Goal: Task Accomplishment & Management: Manage account settings

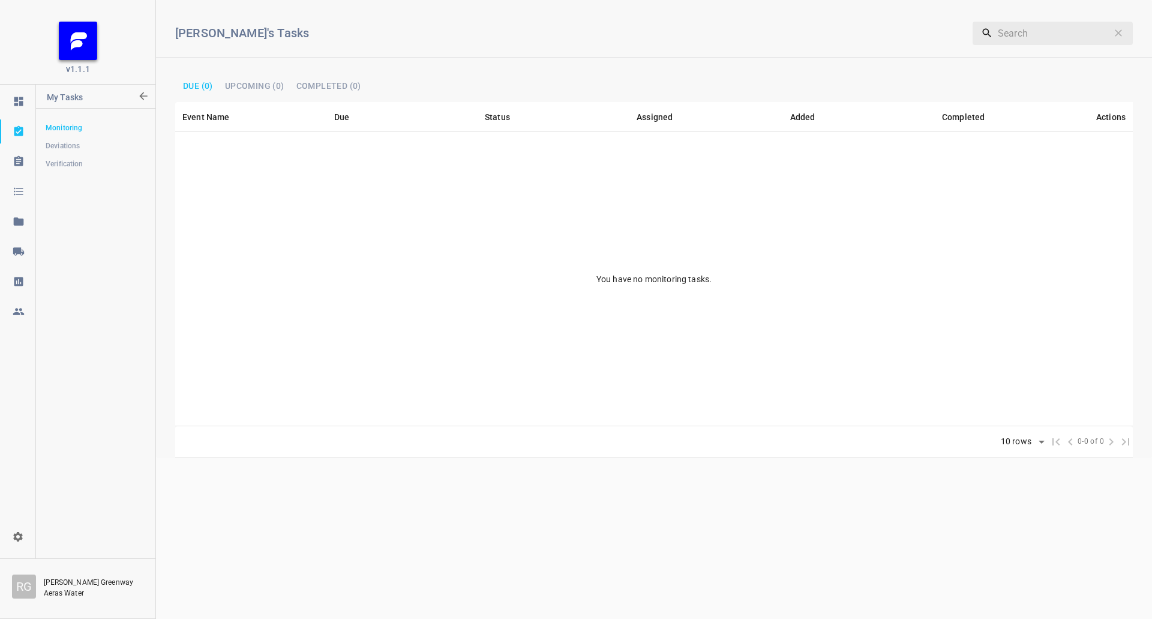
click at [4, 242] on link at bounding box center [17, 251] width 35 height 24
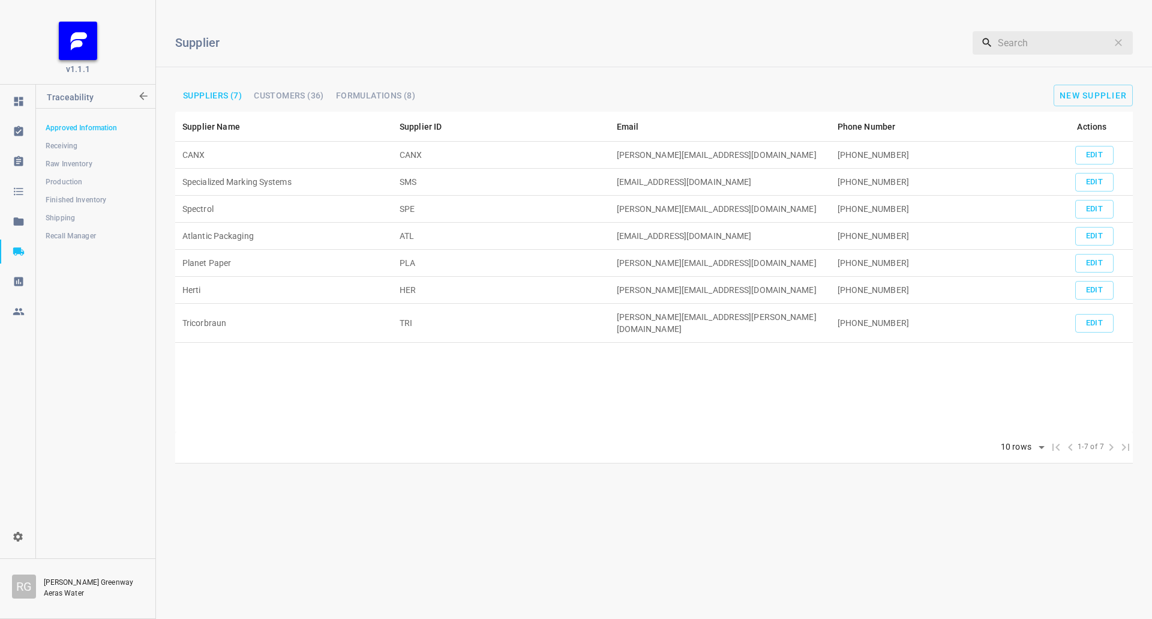
click at [82, 217] on span "Shipping" at bounding box center [96, 218] width 100 height 12
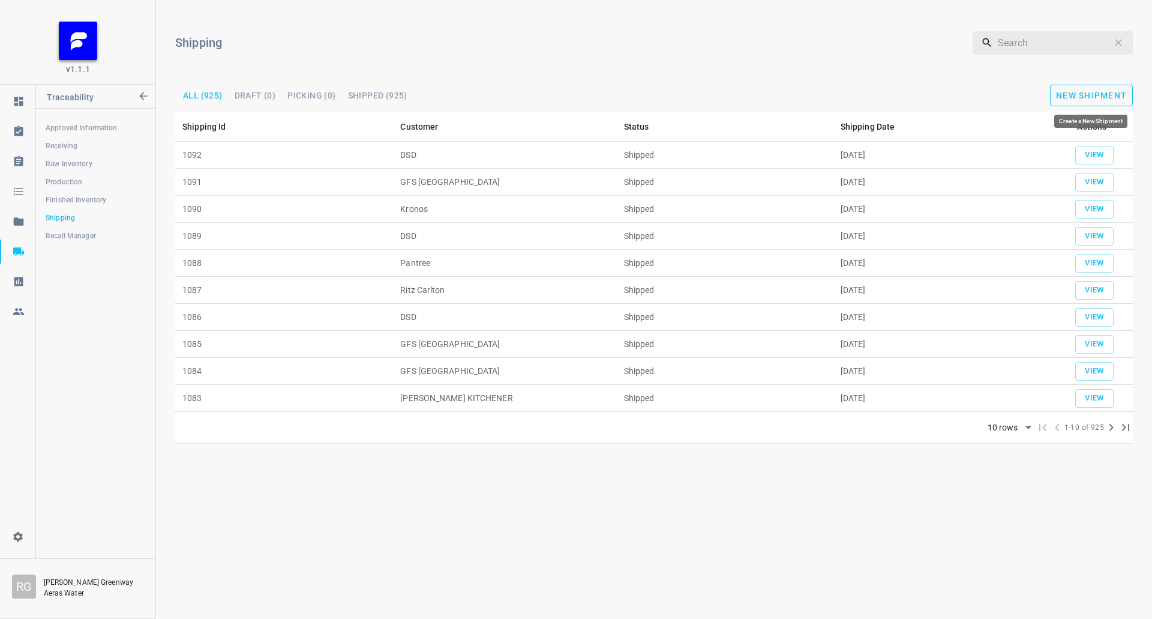
click at [1109, 95] on span "New Shipment" at bounding box center [1091, 96] width 71 height 10
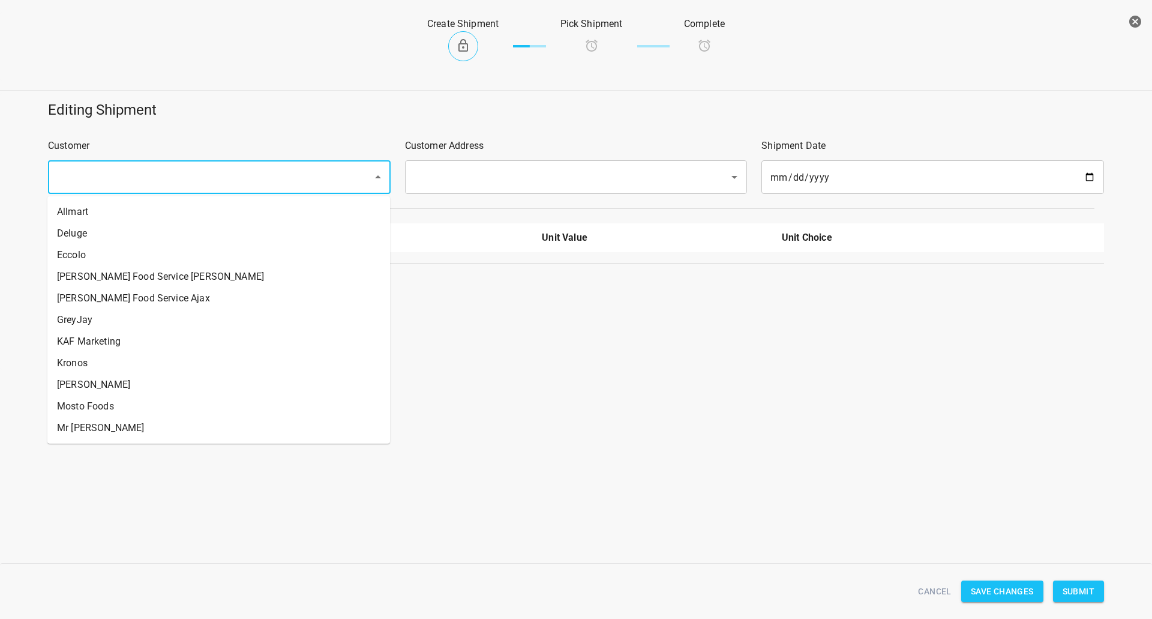
click at [236, 167] on input "text" at bounding box center [202, 177] width 298 height 23
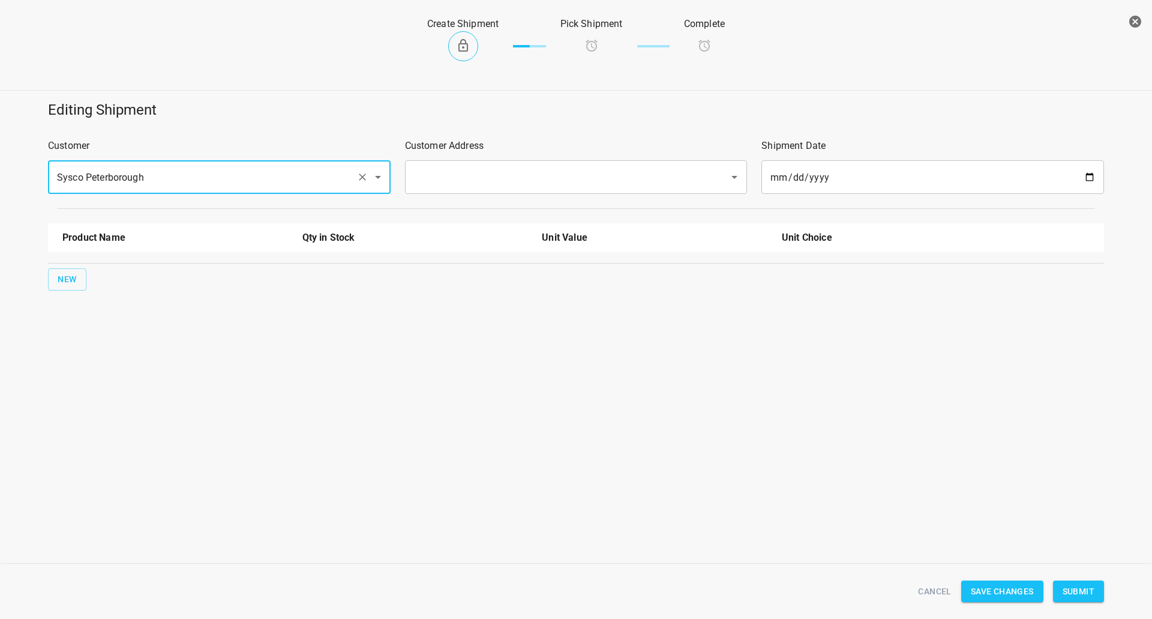
drag, startPoint x: 487, startPoint y: 163, endPoint x: 487, endPoint y: 173, distance: 10.2
click at [487, 164] on div "​" at bounding box center [576, 177] width 343 height 34
type input "Sysco Peterborough"
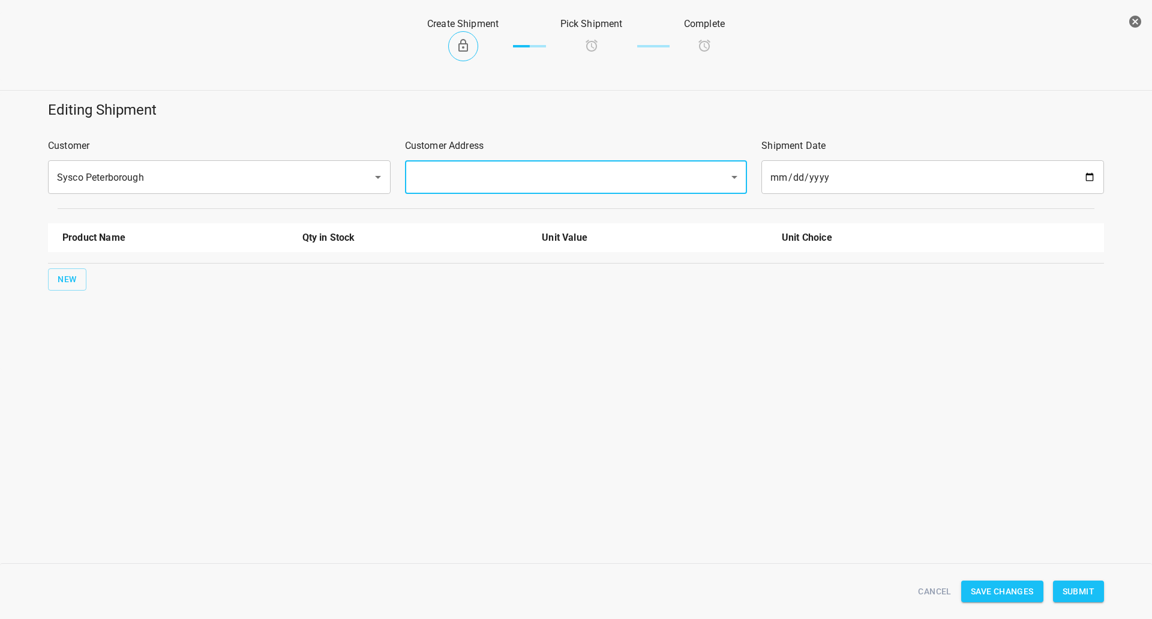
click at [487, 191] on div "​" at bounding box center [576, 177] width 343 height 34
click at [476, 158] on div "Customer Address ​" at bounding box center [576, 166] width 357 height 70
click at [475, 190] on div "​" at bounding box center [576, 177] width 343 height 34
click at [492, 169] on input "text" at bounding box center [559, 177] width 298 height 23
drag, startPoint x: 487, startPoint y: 208, endPoint x: 10, endPoint y: 320, distance: 489.4
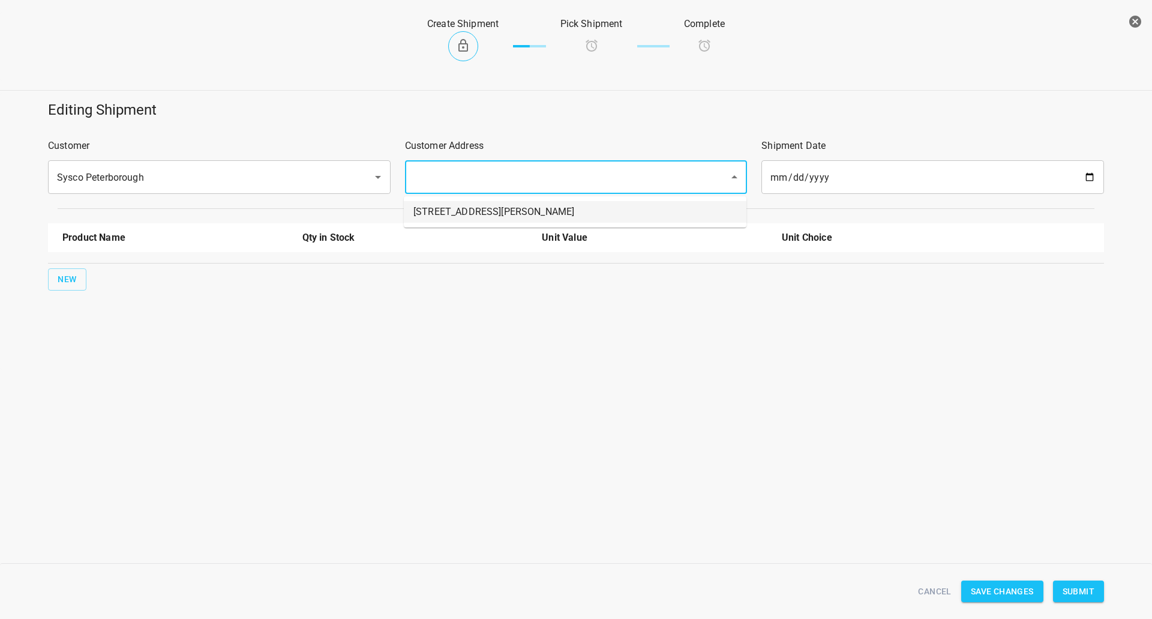
click at [485, 209] on li "[STREET_ADDRESS][PERSON_NAME]" at bounding box center [575, 212] width 343 height 22
type input "[STREET_ADDRESS][PERSON_NAME]"
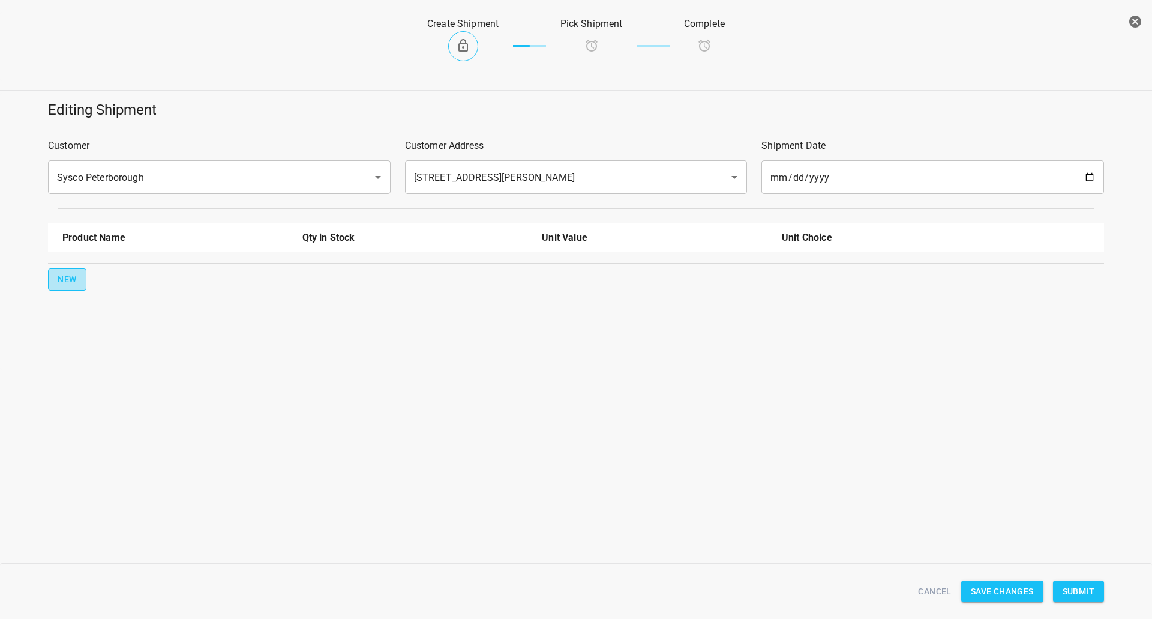
click at [71, 269] on button "New" at bounding box center [67, 279] width 38 height 22
click at [71, 269] on input "text" at bounding box center [158, 271] width 192 height 19
click at [145, 322] on li "330ml Still" at bounding box center [175, 321] width 226 height 22
type input "330ml Still"
click at [65, 318] on span "New" at bounding box center [67, 317] width 19 height 15
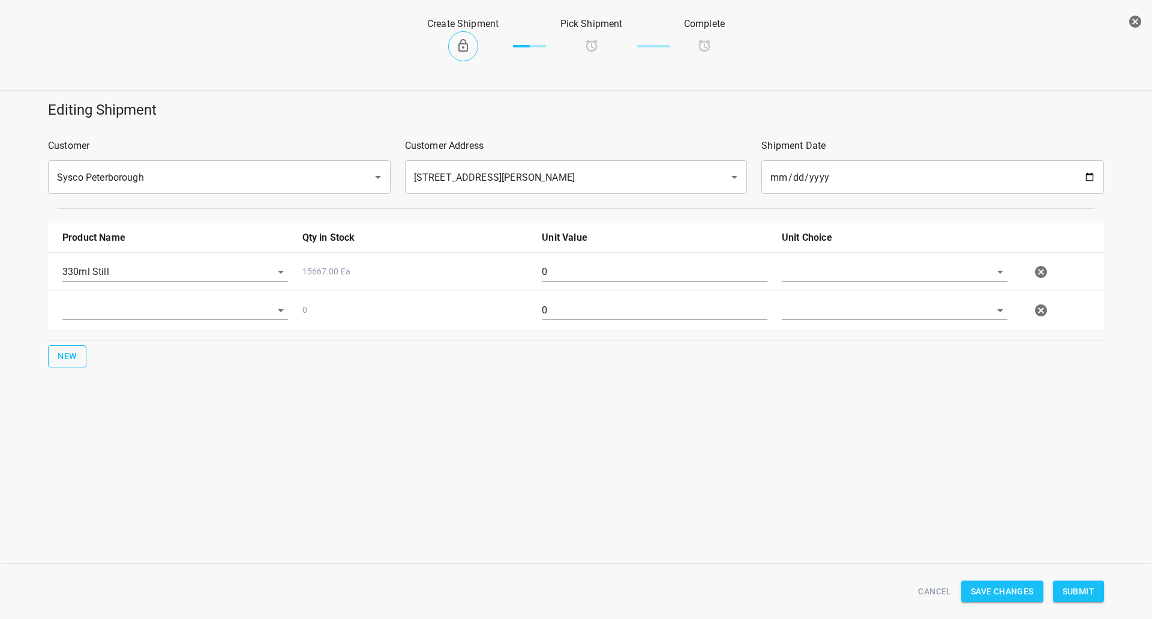
click at [142, 298] on div at bounding box center [175, 314] width 240 height 43
click at [152, 305] on input "text" at bounding box center [158, 310] width 192 height 19
click at [146, 428] on li "750ml Sparkling" at bounding box center [175, 424] width 226 height 22
type input "750ml Sparkling"
click at [833, 265] on input "text" at bounding box center [878, 271] width 192 height 19
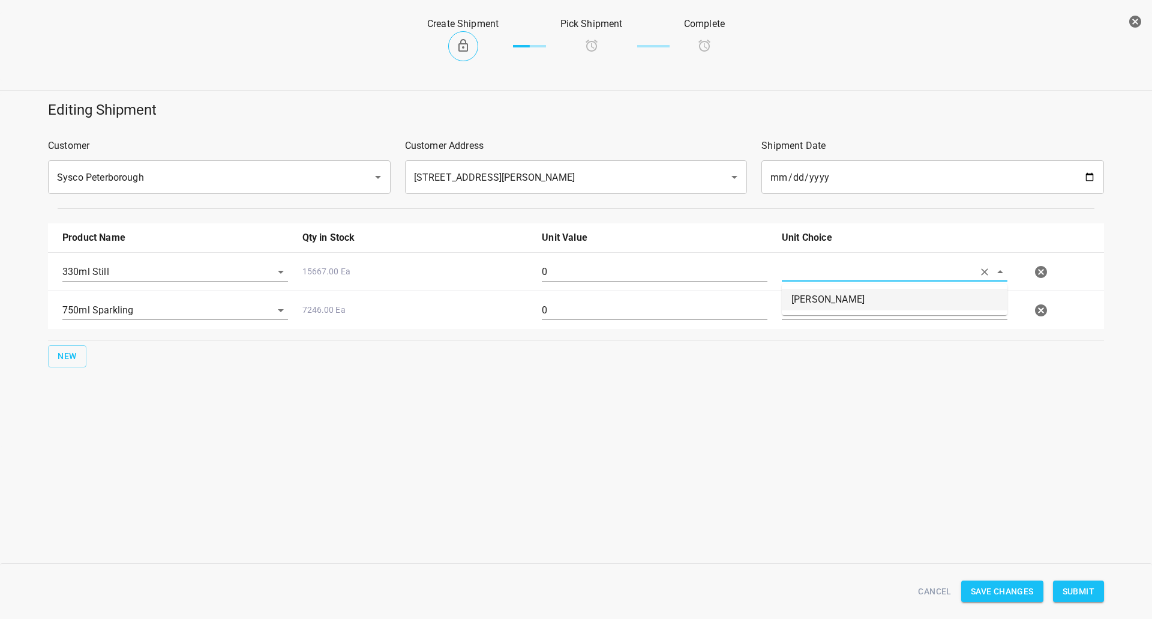
click at [822, 302] on li "[PERSON_NAME]" at bounding box center [895, 300] width 226 height 22
type input "[PERSON_NAME]"
click at [813, 316] on input "text" at bounding box center [878, 310] width 192 height 19
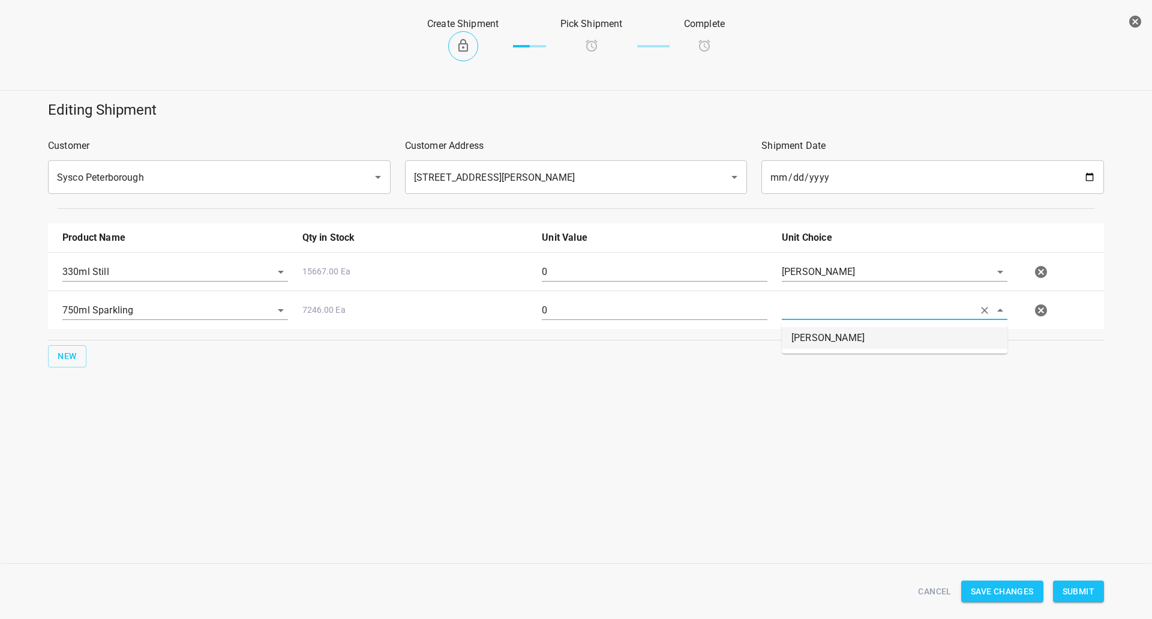
drag, startPoint x: 812, startPoint y: 333, endPoint x: 630, endPoint y: 310, distance: 183.2
click at [811, 334] on li "[PERSON_NAME]" at bounding box center [895, 338] width 226 height 22
type input "[PERSON_NAME]"
click at [603, 276] on input "0" at bounding box center [655, 271] width 226 height 19
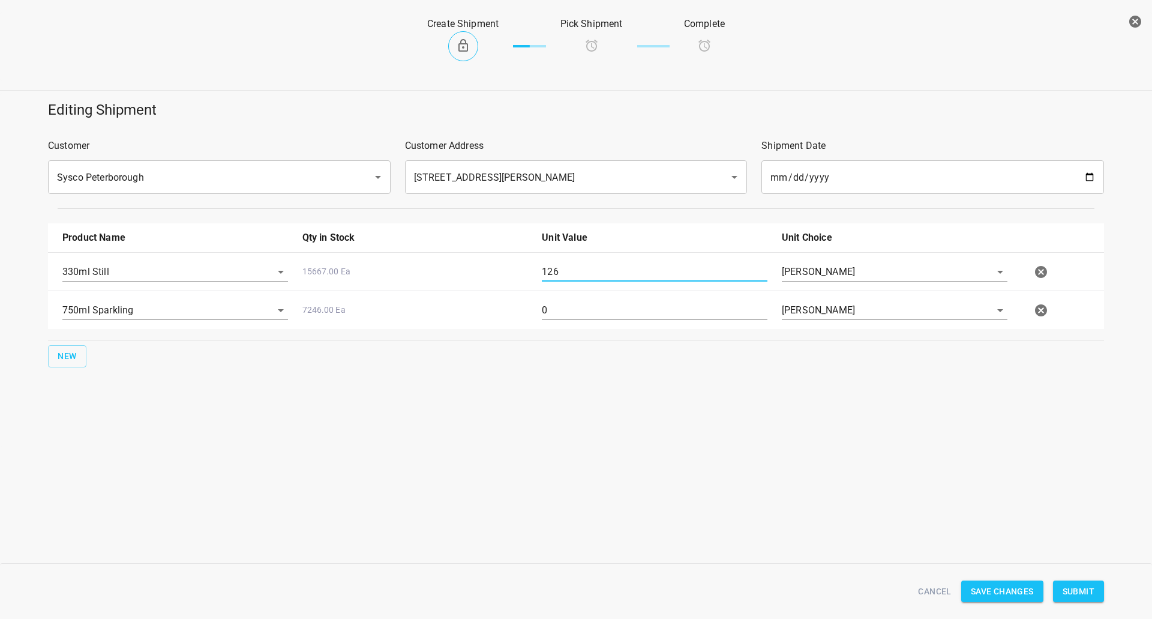
type input "126"
click at [563, 316] on input "0" at bounding box center [655, 310] width 226 height 19
drag, startPoint x: 563, startPoint y: 316, endPoint x: 556, endPoint y: 321, distance: 8.2
click at [563, 316] on input "0" at bounding box center [655, 310] width 226 height 19
type input "80"
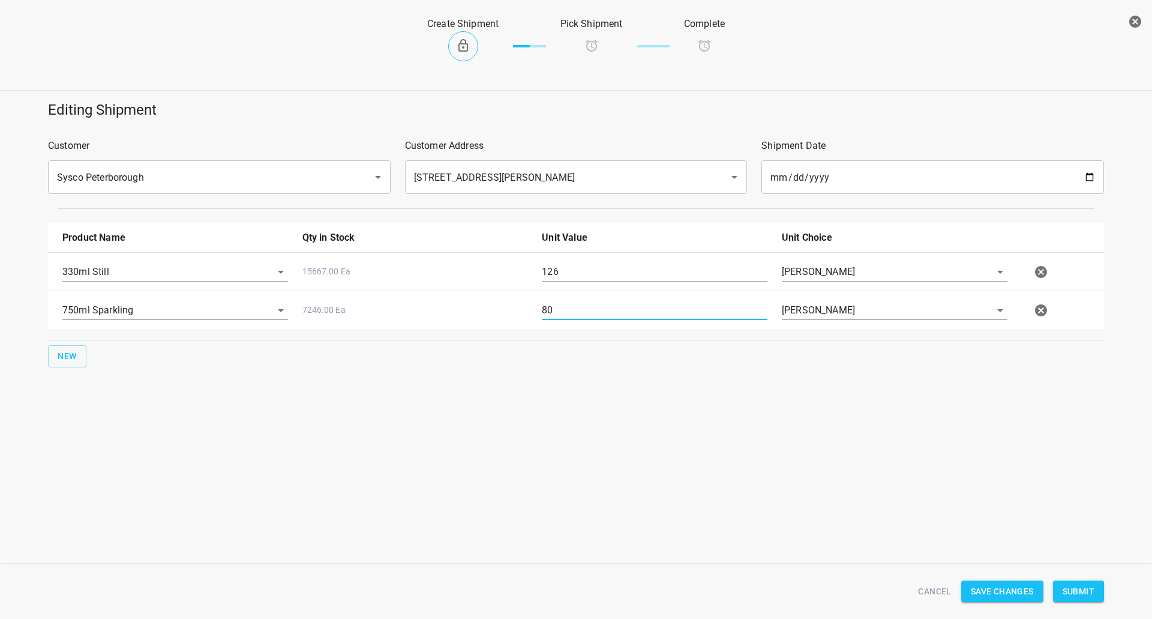
click at [1091, 592] on span "Submit" at bounding box center [1078, 591] width 32 height 15
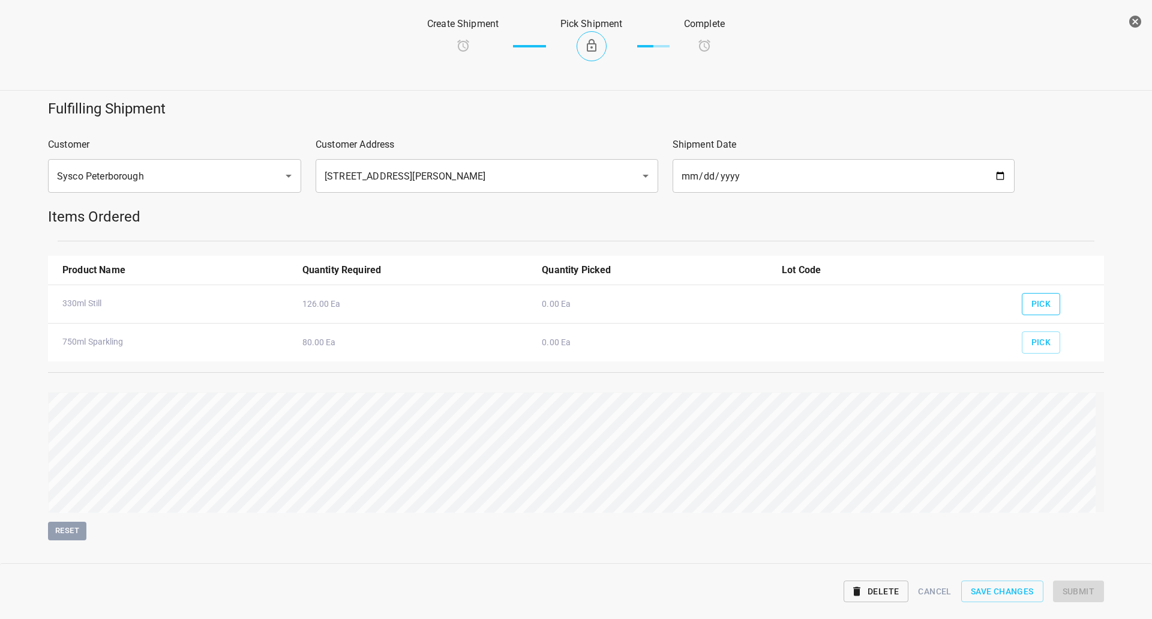
click at [1041, 302] on span "Pick" at bounding box center [1041, 303] width 20 height 15
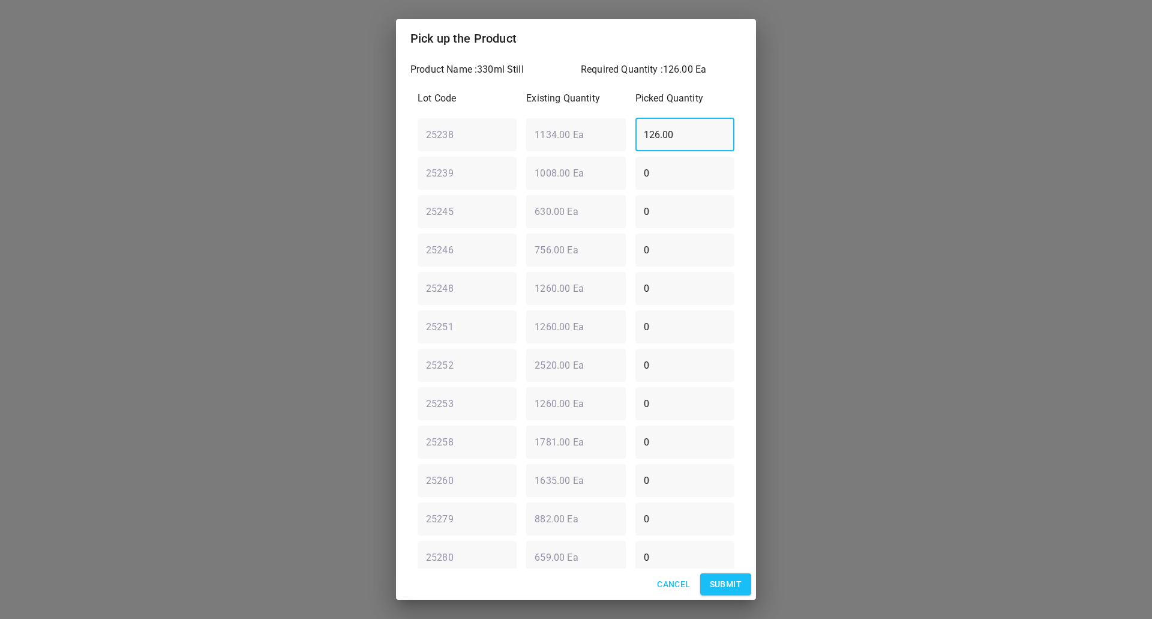
drag, startPoint x: 698, startPoint y: 139, endPoint x: 95, endPoint y: 335, distance: 634.0
click at [141, 294] on div "Pick up the Product Product Name : 330ml Still Required Quantity : 126.00 Ea Lo…" at bounding box center [576, 309] width 1152 height 619
type input "0"
drag, startPoint x: 665, startPoint y: 263, endPoint x: 301, endPoint y: 301, distance: 366.6
click at [299, 310] on div "Pick up the Product Product Name : 330ml Still Required Quantity : 126.00 Ea Lo…" at bounding box center [576, 309] width 1152 height 619
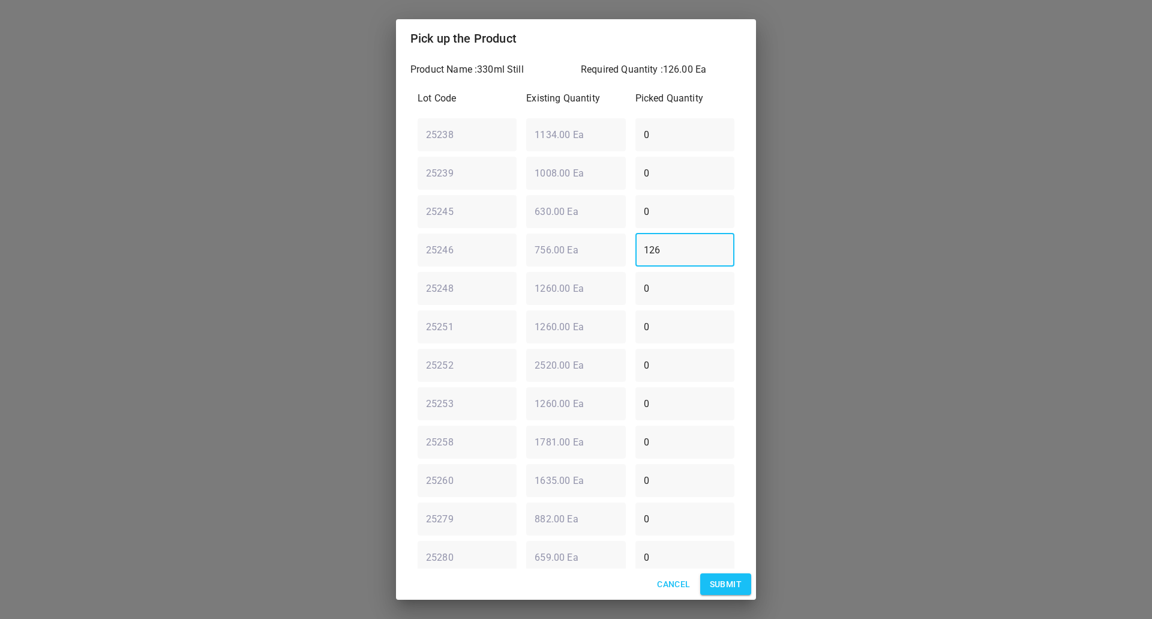
type input "126"
click at [727, 592] on button "Submit" at bounding box center [725, 584] width 51 height 22
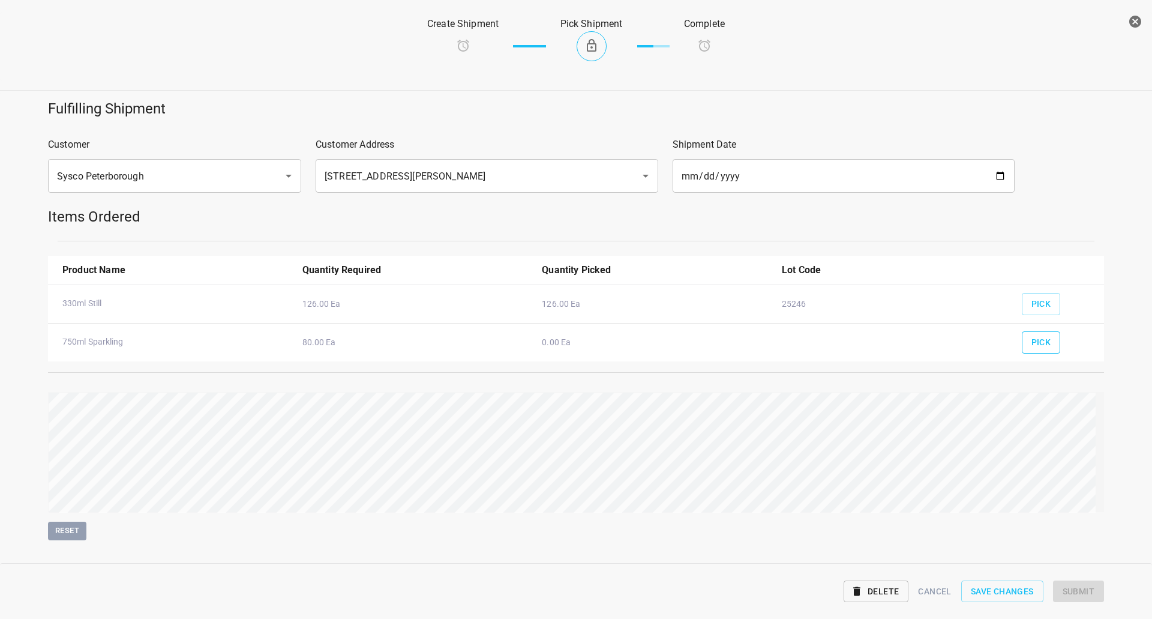
click at [1040, 338] on span "Pick" at bounding box center [1041, 342] width 20 height 15
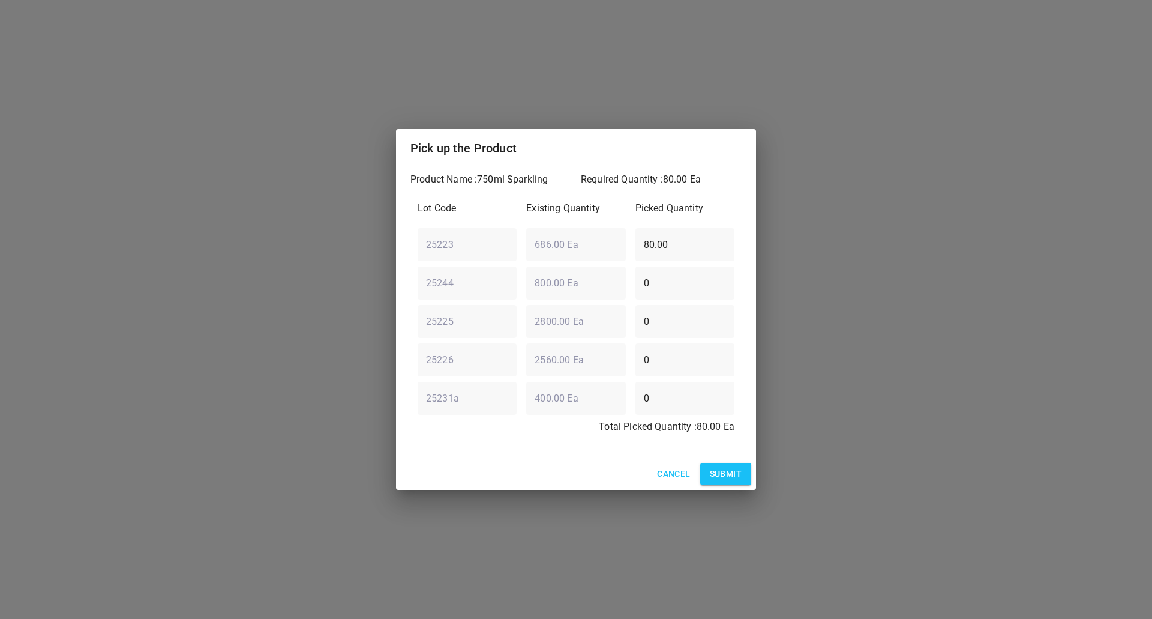
click at [743, 475] on button "Submit" at bounding box center [725, 474] width 51 height 22
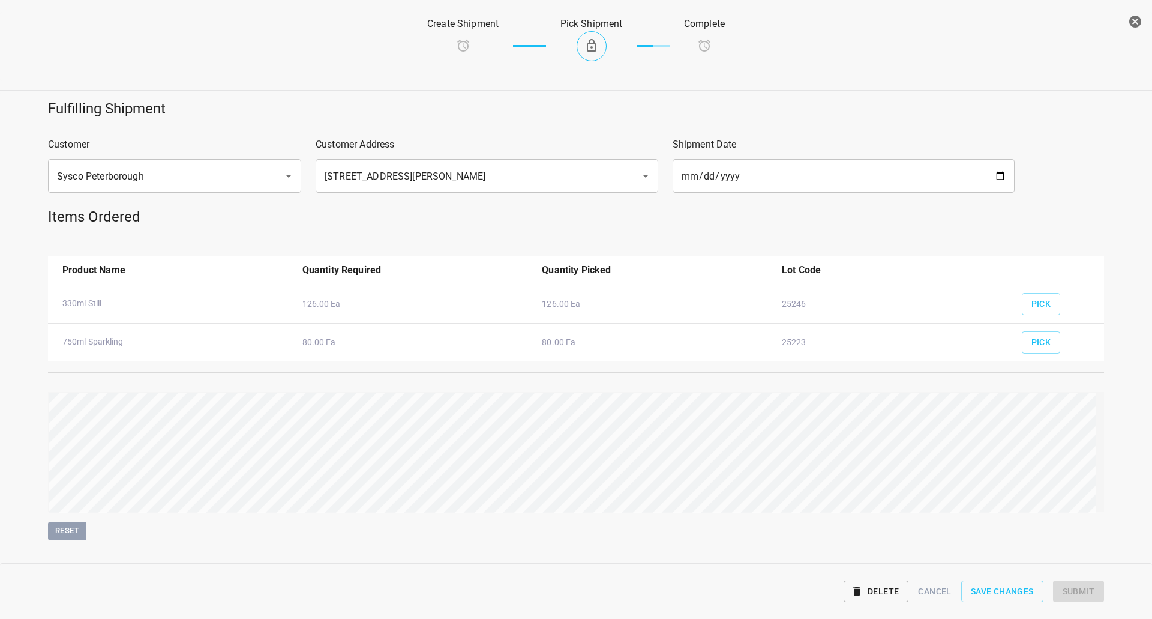
click at [1109, 475] on div "Fulfilling Shipment Customer Sysco Peterborough ​ Customer Address [STREET_ADDR…" at bounding box center [576, 319] width 1166 height 455
click at [1079, 596] on span "Submit" at bounding box center [1078, 591] width 32 height 15
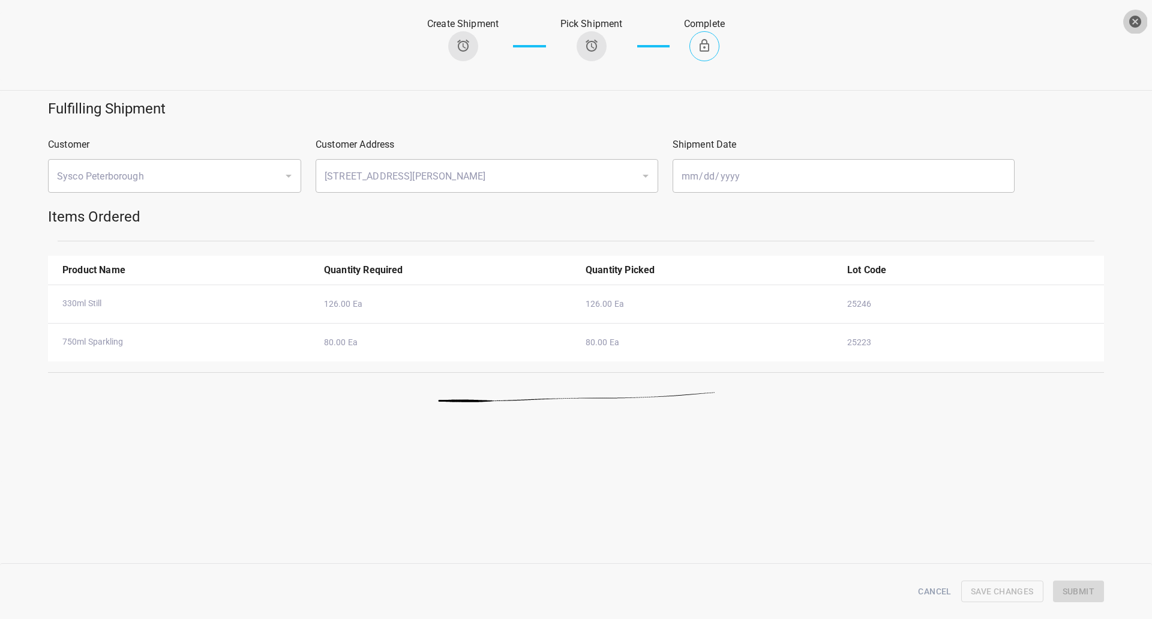
click at [1141, 16] on icon "button" at bounding box center [1135, 21] width 14 height 14
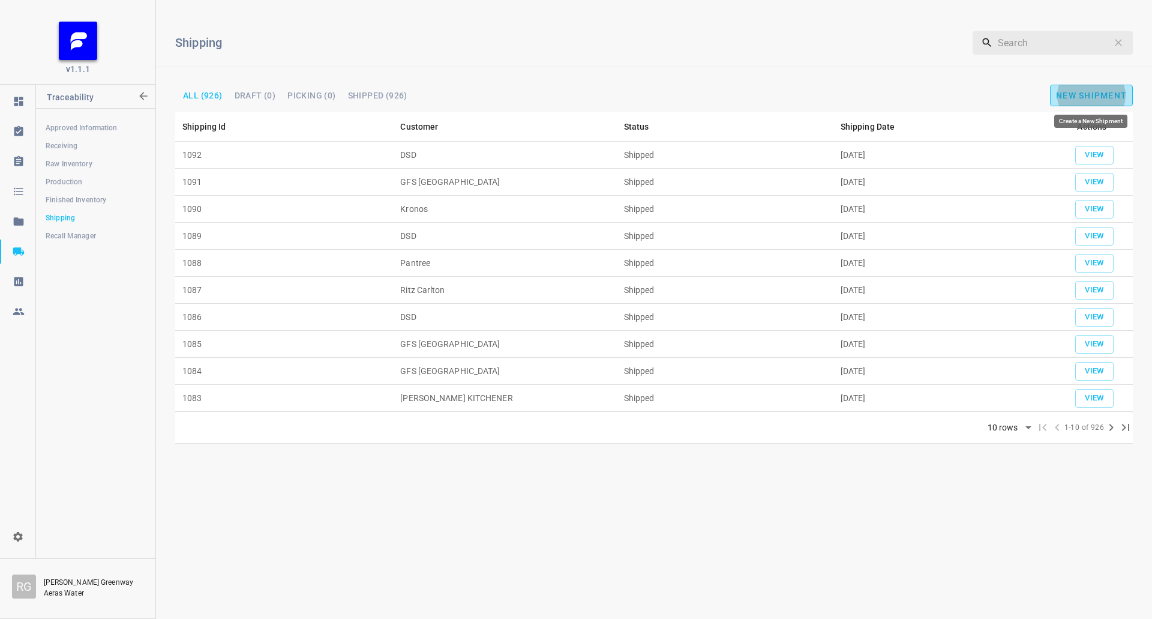
click at [1069, 100] on span "New Shipment" at bounding box center [1091, 96] width 71 height 10
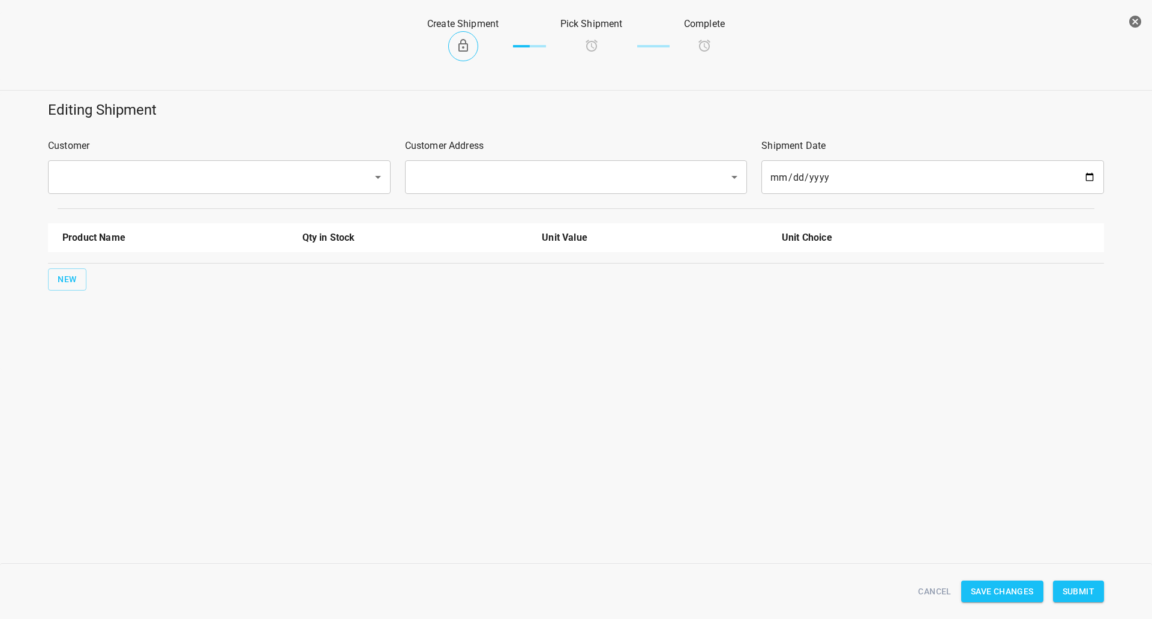
click at [305, 184] on input "text" at bounding box center [202, 177] width 298 height 23
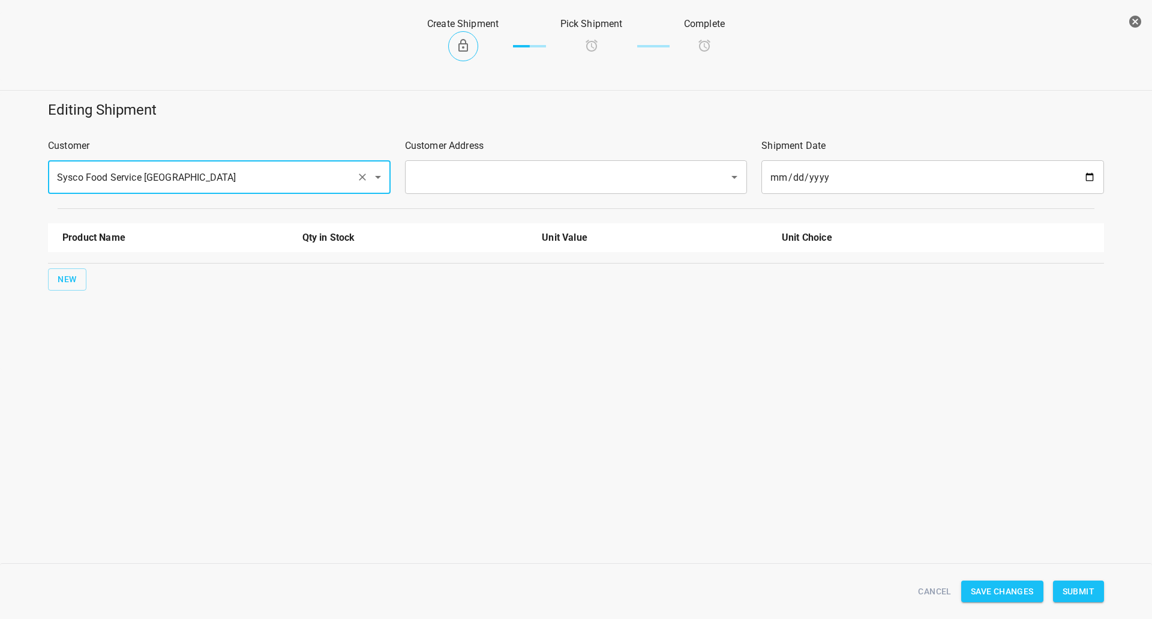
type input "Sysco Food Service [GEOGRAPHIC_DATA]"
click at [443, 181] on input "text" at bounding box center [559, 177] width 298 height 23
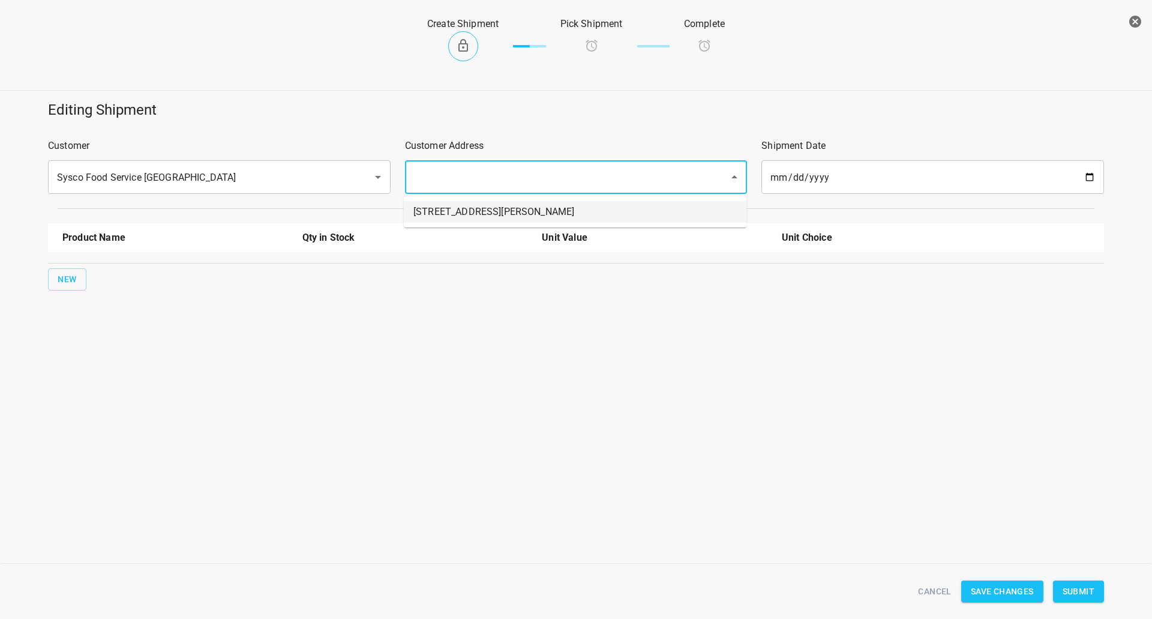
drag, startPoint x: 441, startPoint y: 189, endPoint x: 373, endPoint y: 232, distance: 80.9
click at [433, 217] on li "[STREET_ADDRESS][PERSON_NAME]" at bounding box center [575, 212] width 343 height 22
type input "[STREET_ADDRESS][PERSON_NAME]"
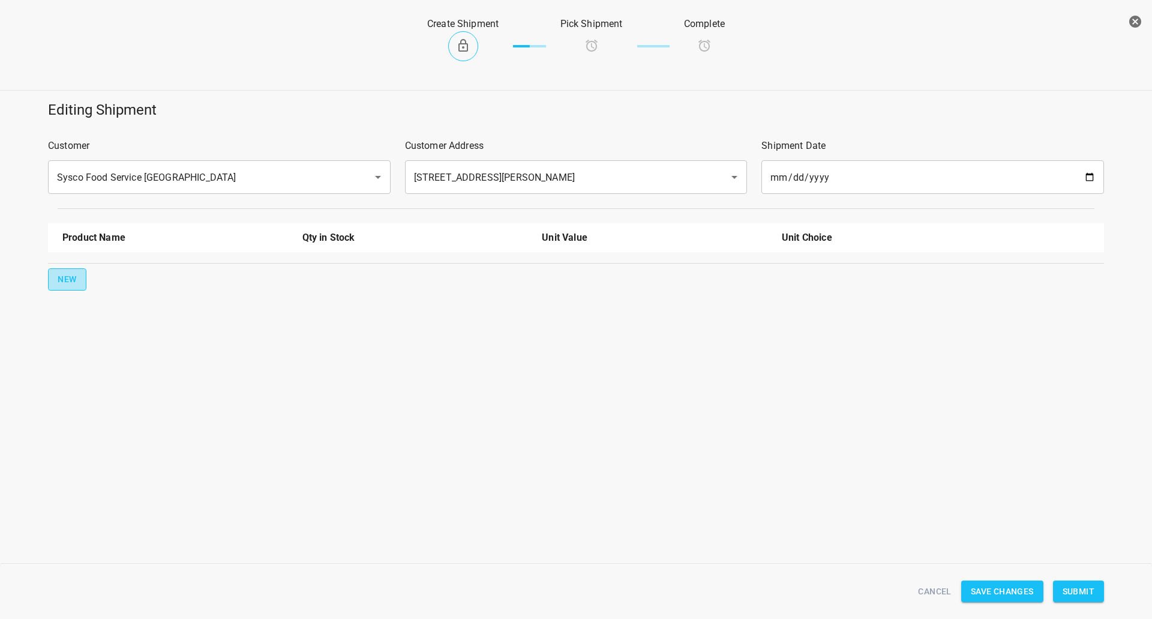
click at [63, 271] on button "New" at bounding box center [67, 279] width 38 height 22
click at [119, 275] on input "text" at bounding box center [158, 271] width 192 height 19
click at [119, 313] on li "330ml Still" at bounding box center [175, 321] width 226 height 22
type input "330ml Still"
click at [79, 324] on button "New" at bounding box center [67, 318] width 38 height 22
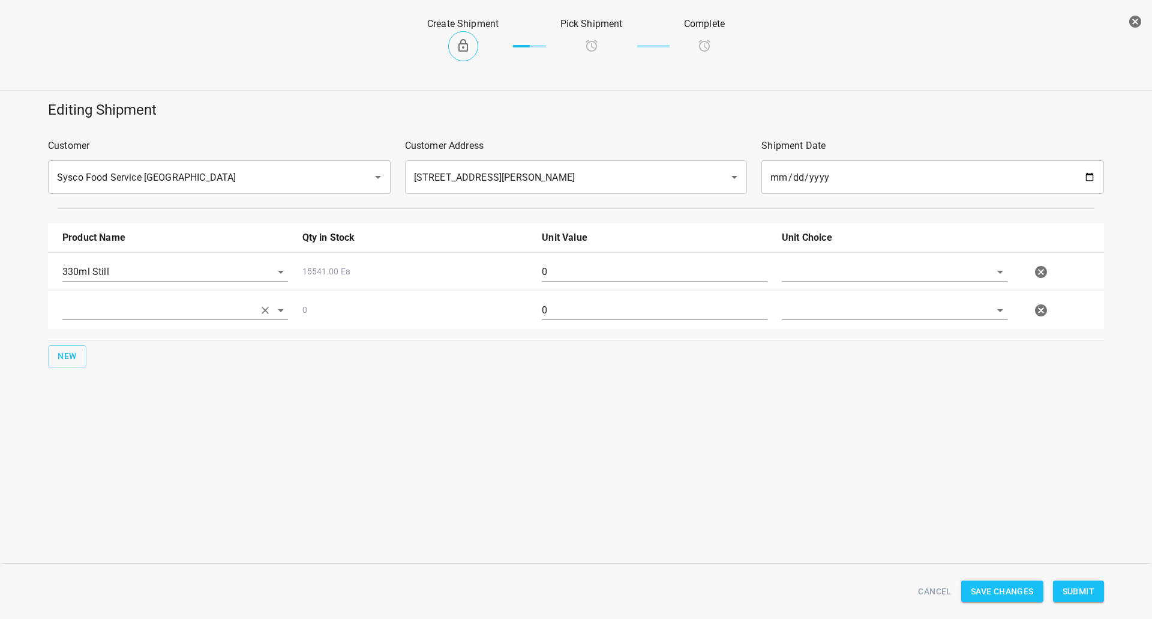
click at [108, 305] on input "text" at bounding box center [158, 310] width 192 height 19
click at [146, 405] on li "330ml Sparkling" at bounding box center [175, 403] width 226 height 22
type input "330ml Sparkling"
click at [71, 355] on span "New" at bounding box center [67, 356] width 19 height 15
click at [121, 346] on input "text" at bounding box center [158, 348] width 192 height 19
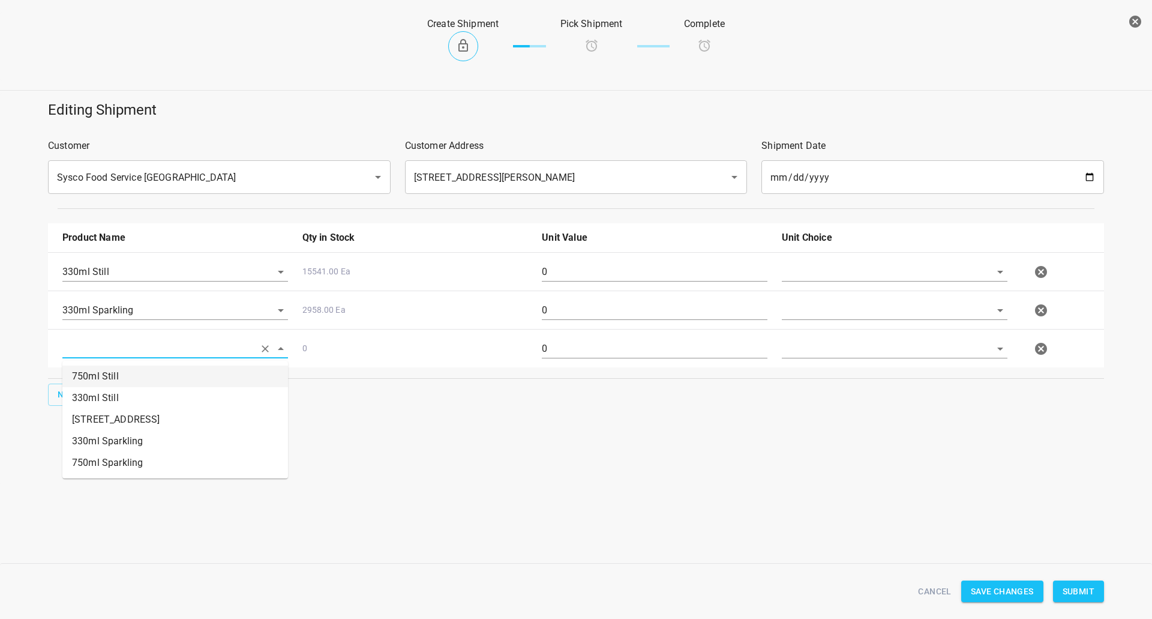
click at [122, 382] on li "750ml Still" at bounding box center [175, 376] width 226 height 22
type input "750ml Still"
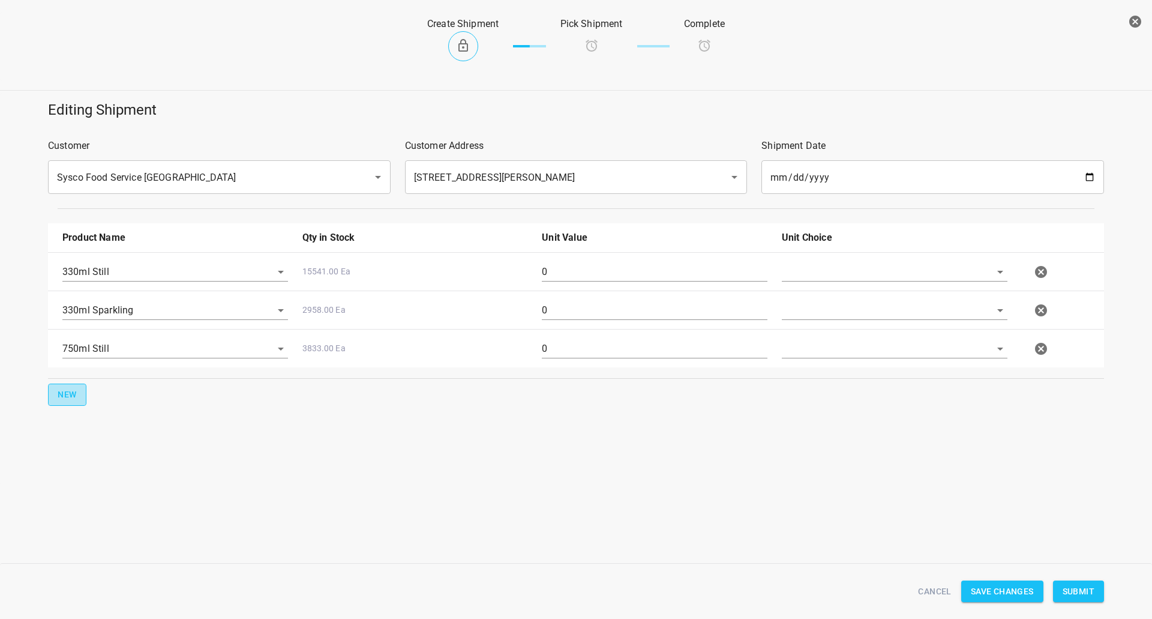
click at [74, 398] on span "New" at bounding box center [67, 394] width 19 height 15
click at [110, 394] on input "text" at bounding box center [158, 386] width 192 height 19
click at [130, 500] on li "750ml Sparkling" at bounding box center [175, 501] width 226 height 22
type input "750ml Sparkling"
click at [786, 262] on div at bounding box center [894, 276] width 240 height 43
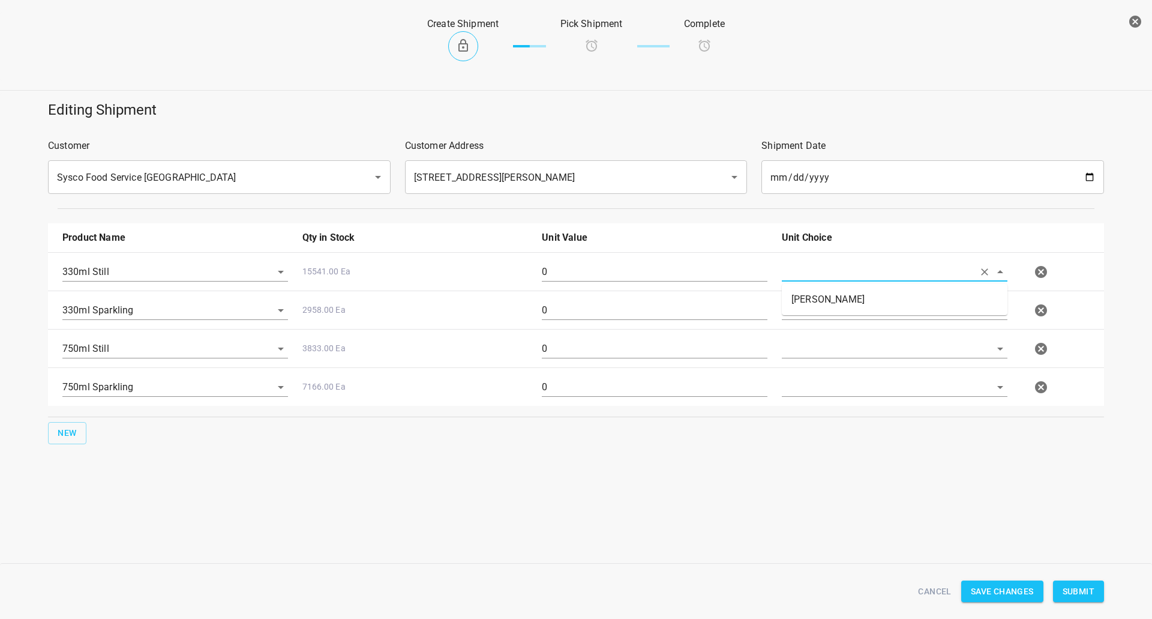
click at [816, 272] on input "text" at bounding box center [878, 271] width 192 height 19
click at [815, 305] on li "[PERSON_NAME]" at bounding box center [895, 300] width 226 height 22
type input "[PERSON_NAME]"
click at [812, 308] on input "text" at bounding box center [878, 310] width 192 height 19
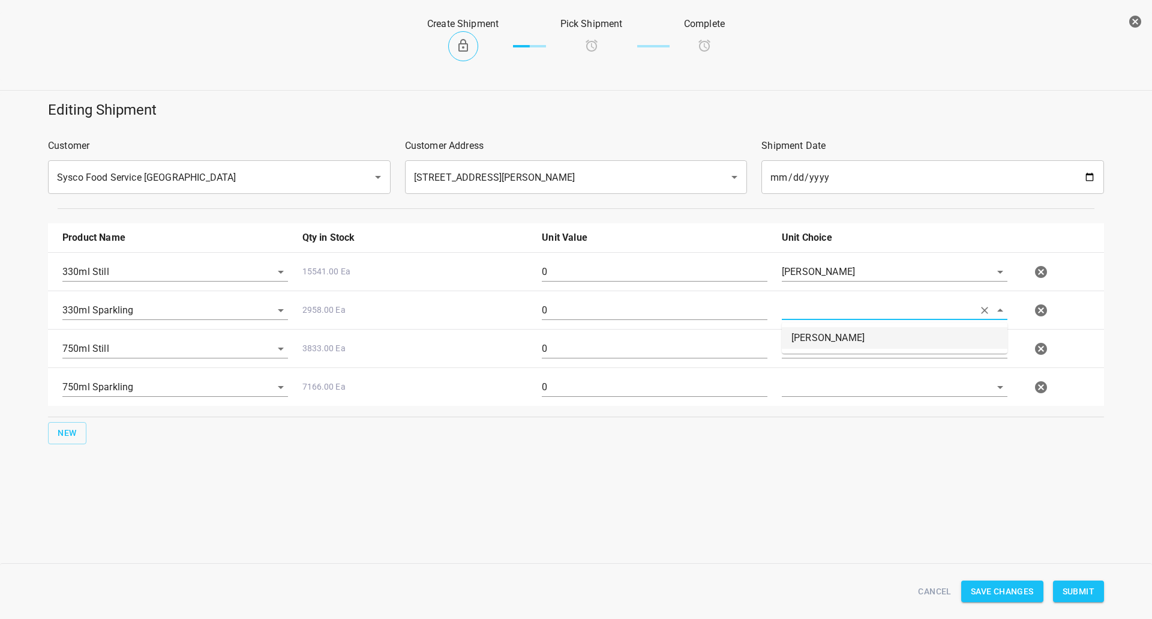
click at [812, 332] on li "[PERSON_NAME]" at bounding box center [895, 338] width 226 height 22
type input "[PERSON_NAME]"
click at [807, 360] on body "v1.1.1 Traceability Approved Information Receiving Raw Inventory Production Fin…" at bounding box center [576, 309] width 1152 height 619
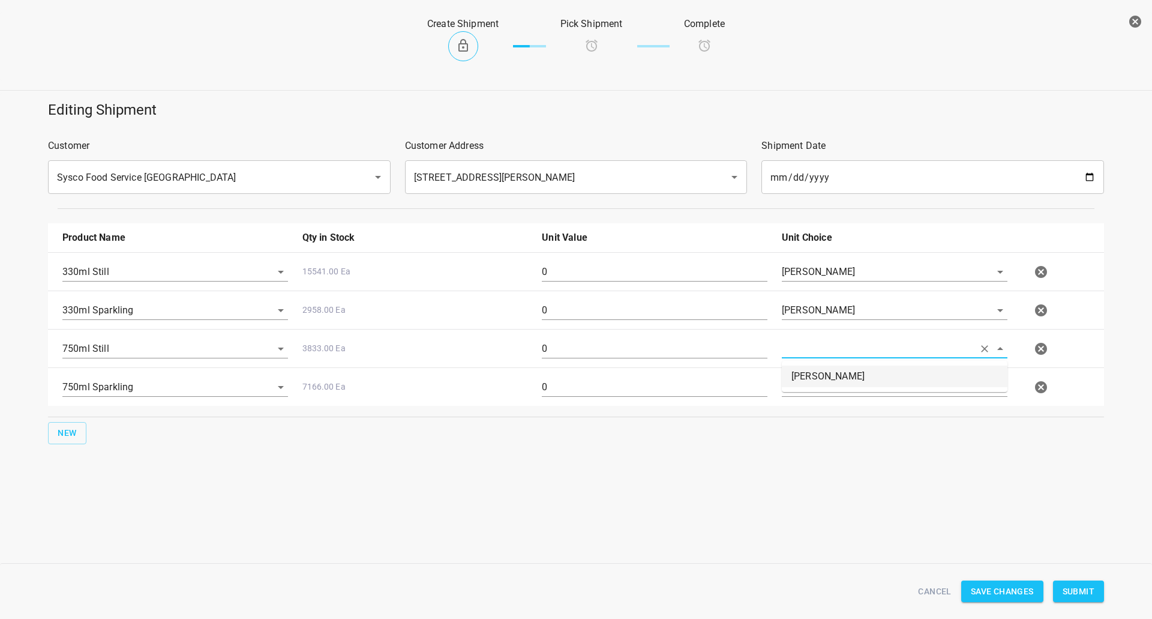
click at [811, 381] on li "[PERSON_NAME]" at bounding box center [895, 376] width 226 height 22
type input "[PERSON_NAME]"
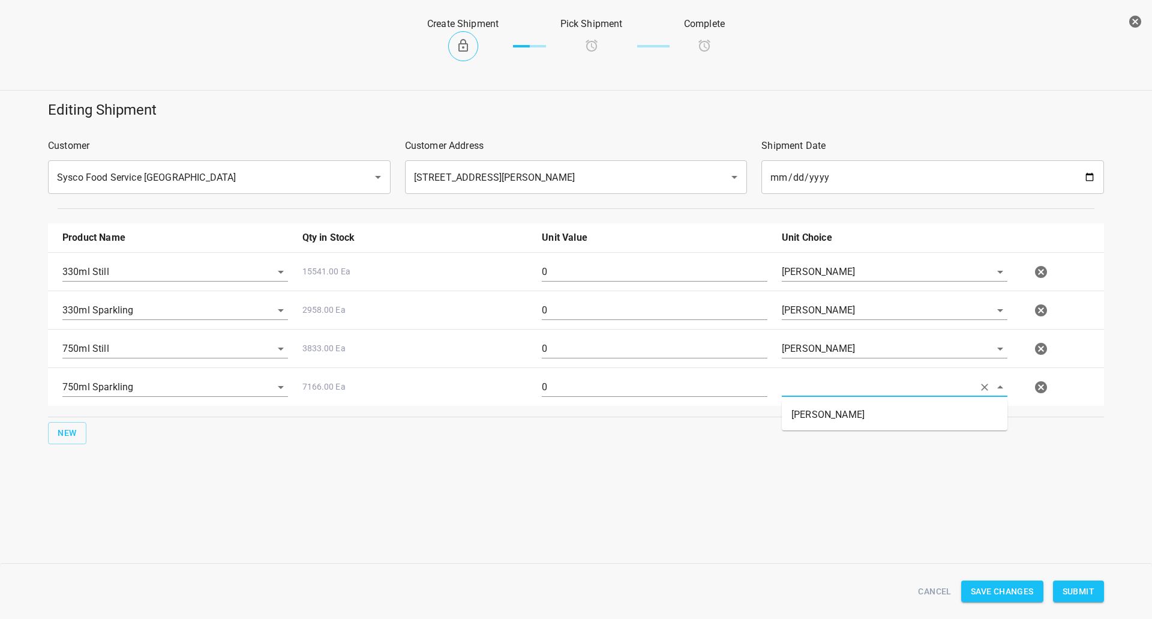
click at [811, 386] on input "text" at bounding box center [878, 386] width 192 height 19
click at [807, 411] on li "[PERSON_NAME]" at bounding box center [895, 415] width 226 height 22
type input "[PERSON_NAME]"
click at [648, 286] on div "330ml Sparkling 2958.00 Ea 0 [PERSON_NAME]" at bounding box center [578, 310] width 1046 height 53
click at [650, 272] on input "0" at bounding box center [655, 271] width 226 height 19
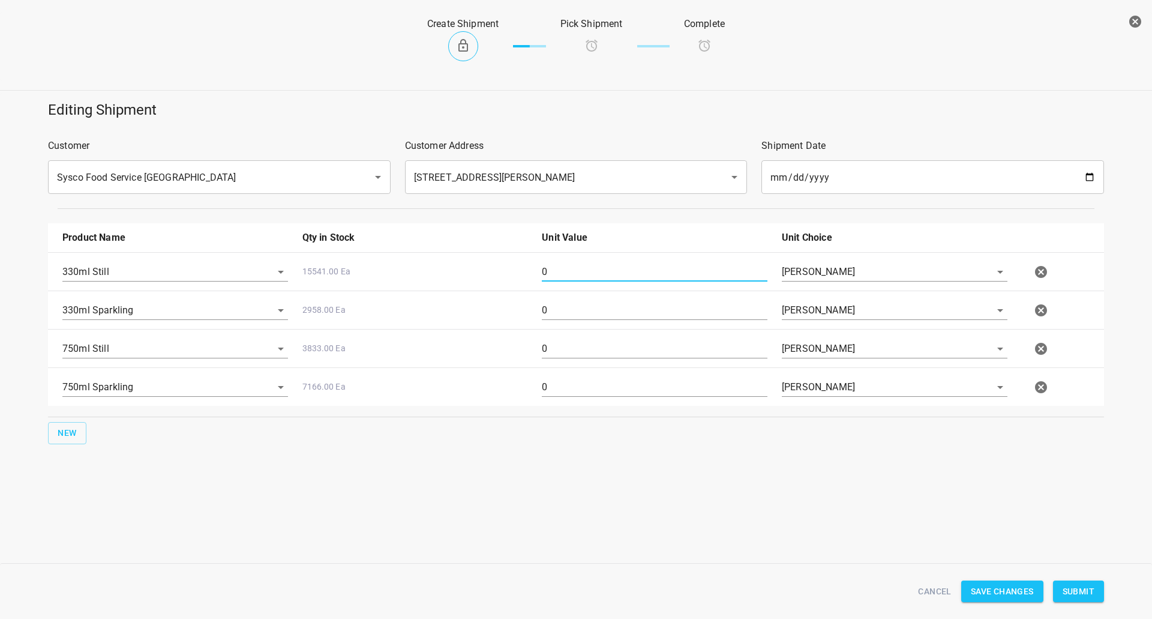
click at [650, 272] on input "0" at bounding box center [655, 271] width 226 height 19
type input "126"
click at [590, 316] on input "0" at bounding box center [655, 310] width 226 height 19
click at [585, 317] on input "0" at bounding box center [655, 310] width 226 height 19
type input "126"
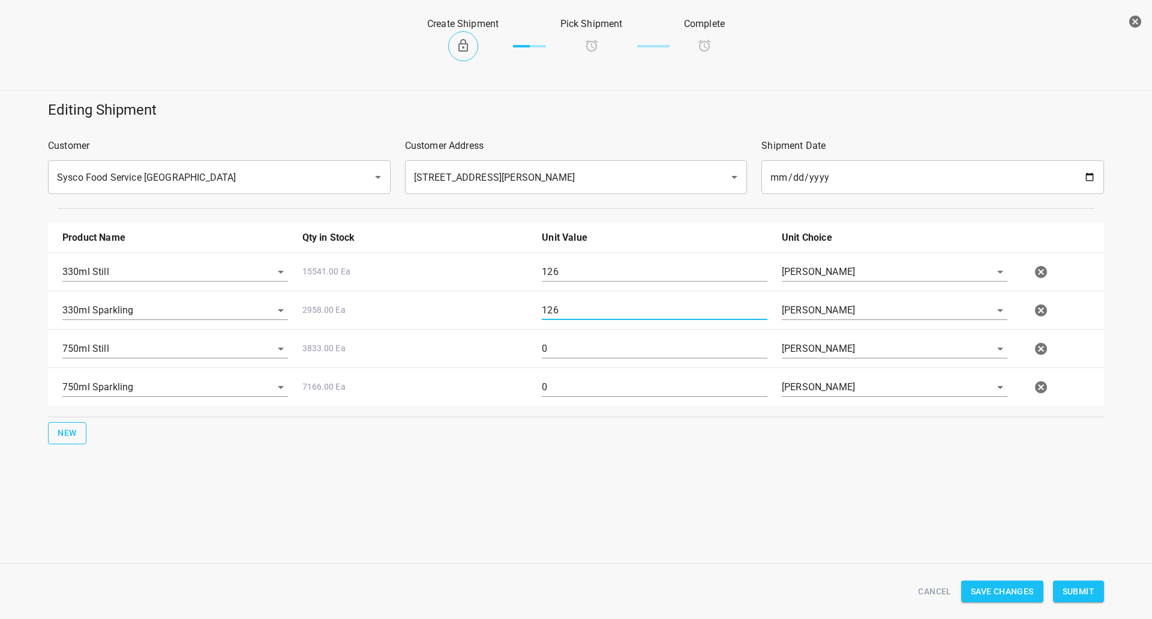
drag, startPoint x: 573, startPoint y: 346, endPoint x: 50, endPoint y: 430, distance: 529.1
click at [58, 429] on div "Product Name Qty in Stock Unit Value Unit Choice 330ml Still 15541.00 Ea 126 [P…" at bounding box center [576, 333] width 1070 height 235
type input "240"
drag, startPoint x: 569, startPoint y: 381, endPoint x: 53, endPoint y: 371, distance: 516.6
click at [0, 425] on div "Editing Shipment Customer Sysco Food Service [GEOGRAPHIC_DATA] ​ Customer Addre…" at bounding box center [576, 272] width 1166 height 358
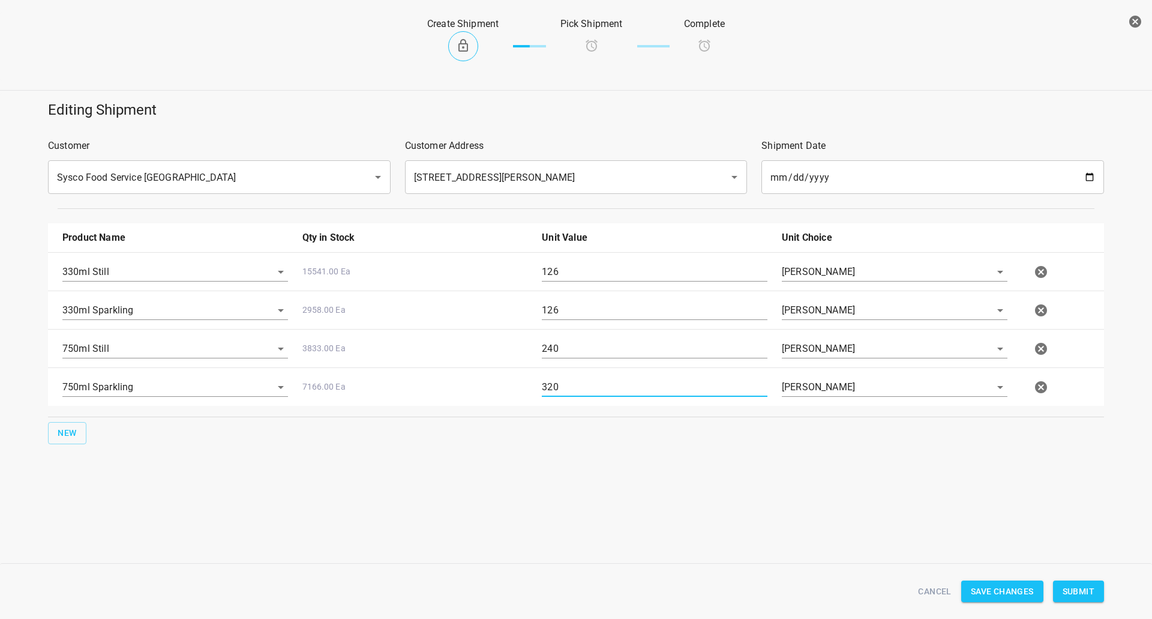
type input "320"
drag, startPoint x: 1085, startPoint y: 592, endPoint x: 1023, endPoint y: 421, distance: 181.8
click at [1085, 591] on span "Submit" at bounding box center [1078, 591] width 32 height 15
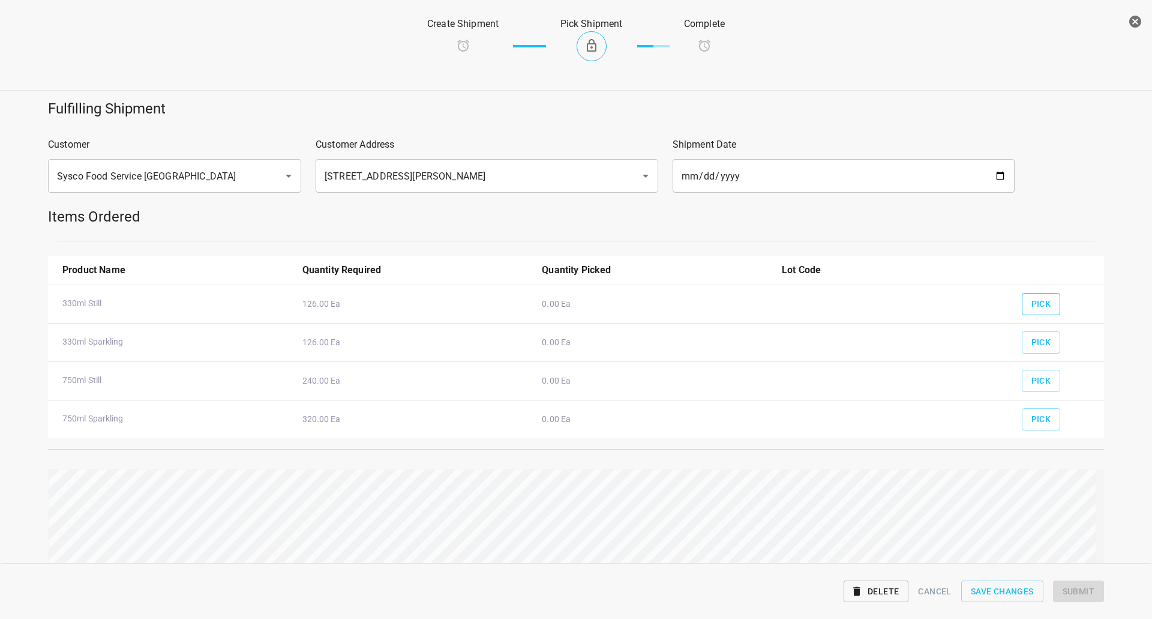
click at [1022, 306] on button "Pick" at bounding box center [1041, 304] width 39 height 22
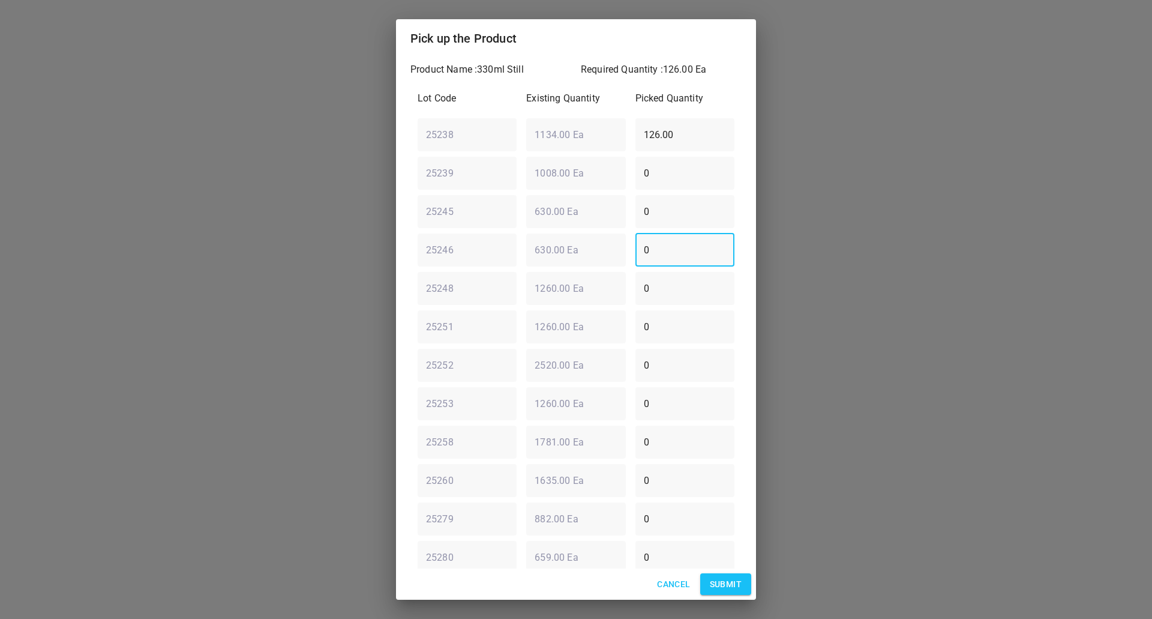
drag, startPoint x: 617, startPoint y: 265, endPoint x: 221, endPoint y: 317, distance: 399.4
click at [251, 314] on div "Pick up the Product Product Name : 330ml Still Required Quantity : 126.00 Ea Lo…" at bounding box center [576, 309] width 1152 height 619
type input "126"
drag, startPoint x: 683, startPoint y: 122, endPoint x: 0, endPoint y: 214, distance: 689.4
click at [49, 209] on div "Pick up the Product Product Name : 330ml Still Required Quantity : 126.00 Ea Lo…" at bounding box center [576, 309] width 1152 height 619
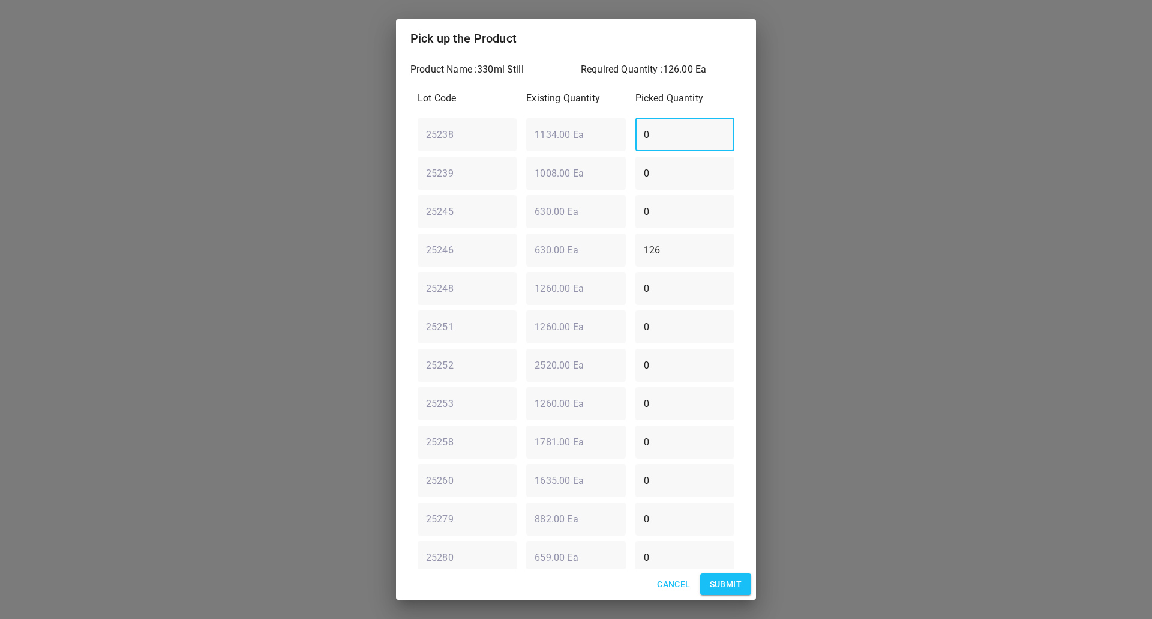
type input "0"
click at [738, 577] on span "Submit" at bounding box center [726, 584] width 32 height 15
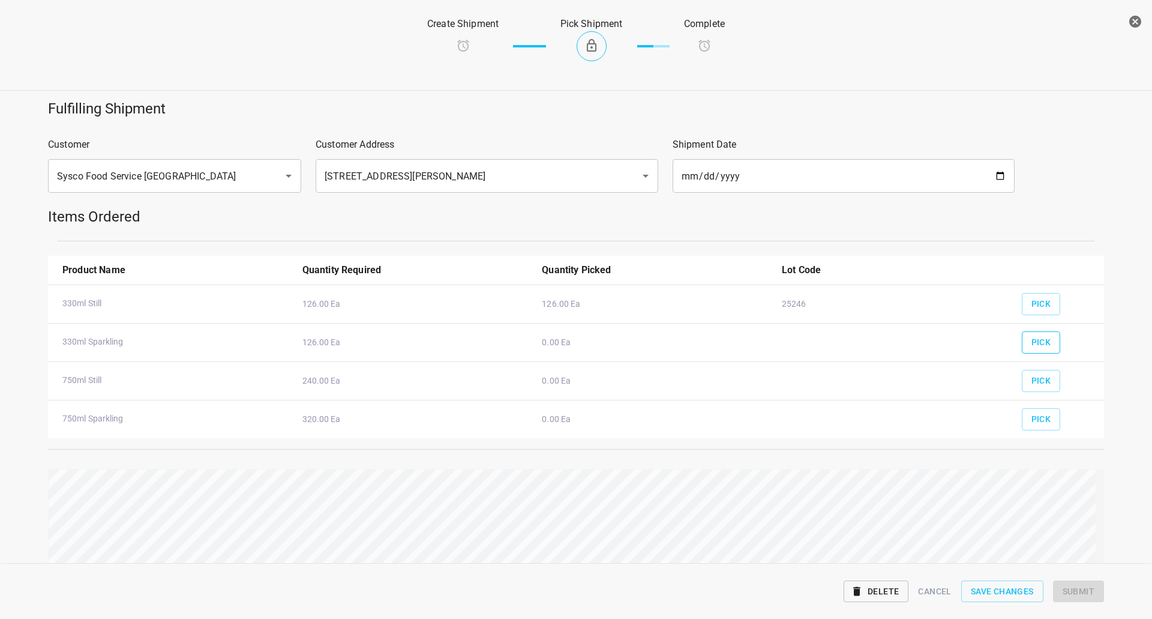
click at [1039, 342] on span "Pick" at bounding box center [1041, 342] width 20 height 15
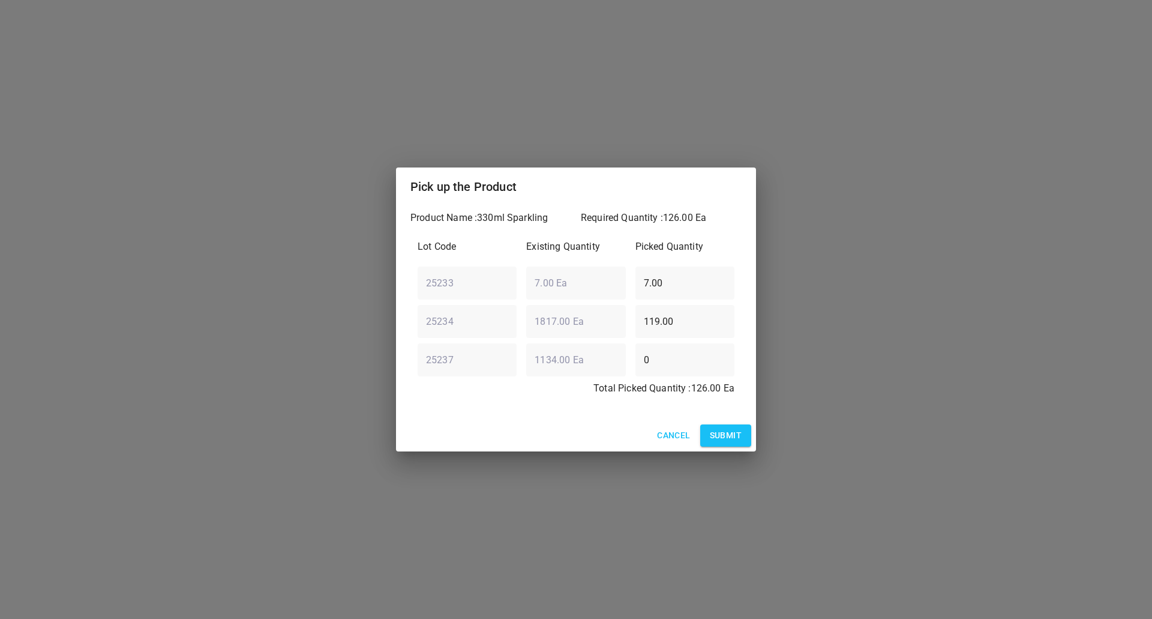
drag, startPoint x: 686, startPoint y: 323, endPoint x: 395, endPoint y: 357, distance: 293.0
click at [398, 358] on div "Product Name : 330ml Sparkling Required Quantity : 126.00 Ea Lot Code Existing …" at bounding box center [576, 313] width 360 height 214
type input "126"
drag, startPoint x: 677, startPoint y: 275, endPoint x: 344, endPoint y: 368, distance: 345.1
click at [413, 308] on div "Lot Code Existing Quantity Picked Quantity 25233 ​ 7.00 Ea ​ 7.00 ​ 25234 ​ 181…" at bounding box center [575, 321] width 331 height 178
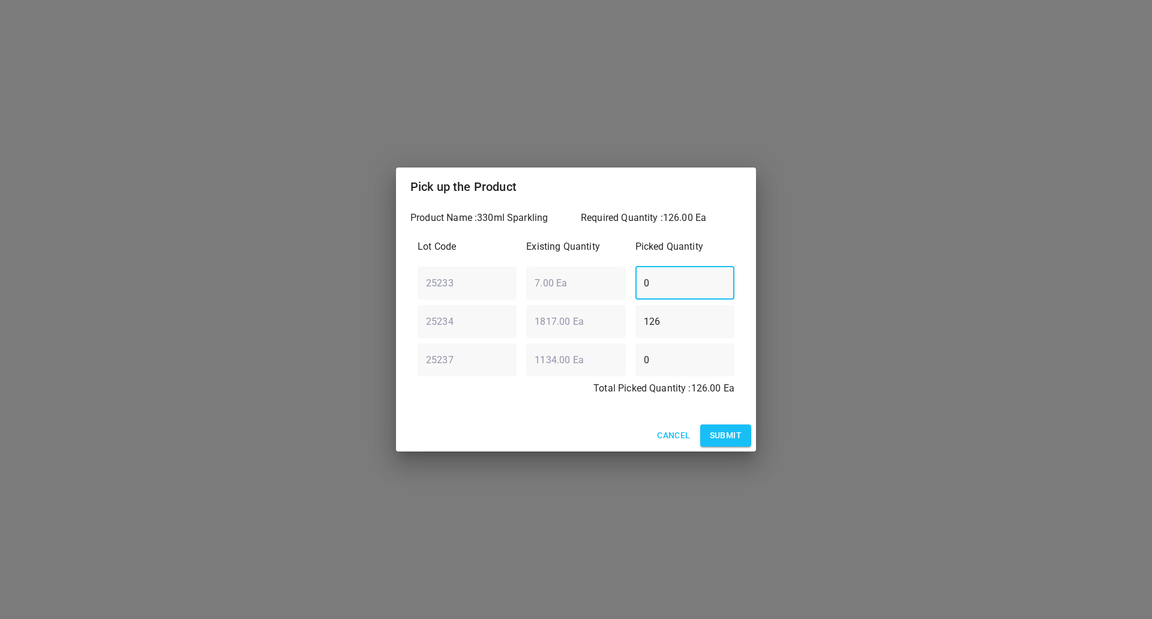
type input "0"
click at [750, 431] on button "Submit" at bounding box center [725, 435] width 51 height 22
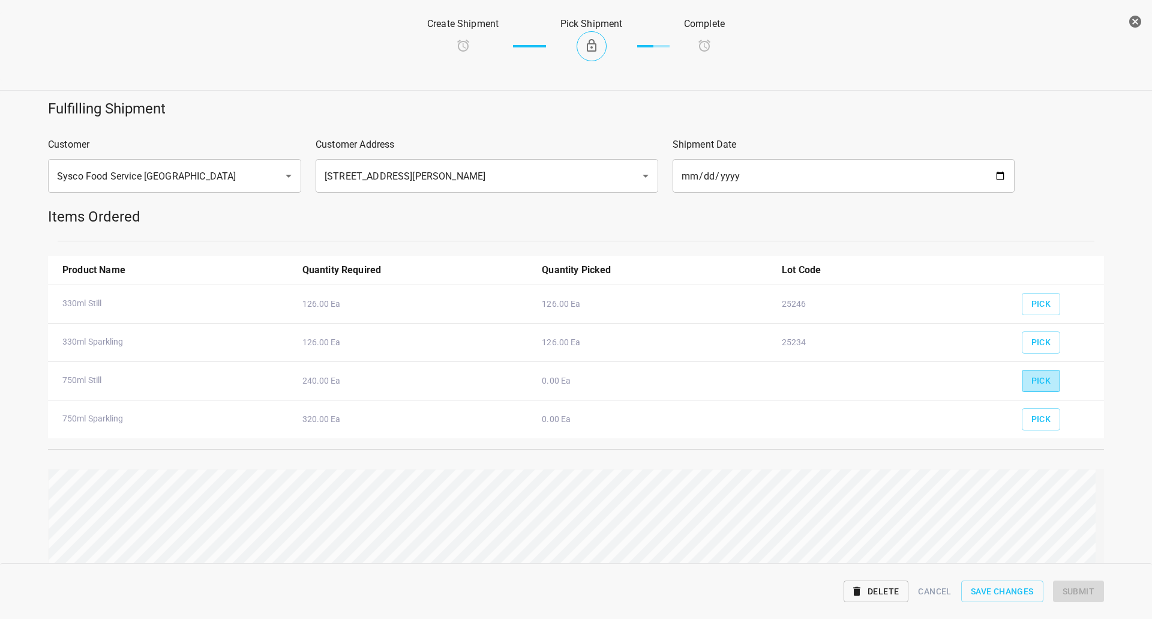
click at [1033, 377] on span "Pick" at bounding box center [1041, 380] width 20 height 15
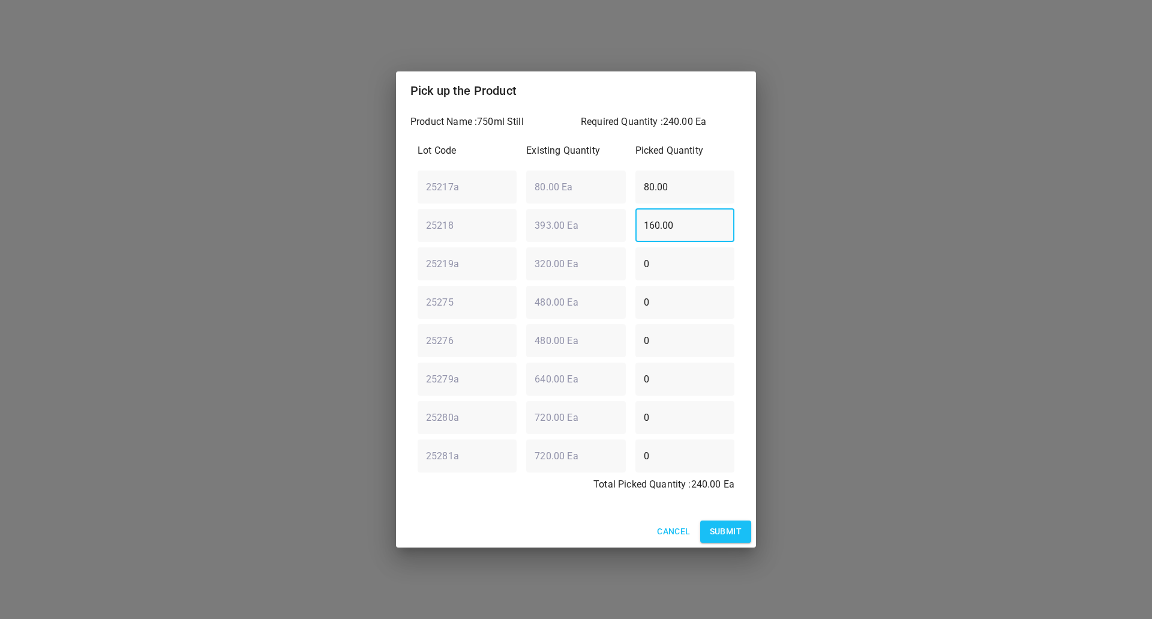
drag, startPoint x: 699, startPoint y: 226, endPoint x: 249, endPoint y: 320, distance: 460.3
click at [274, 303] on div "Pick up the Product Product Name : 750ml Still Required Quantity : 240.00 Ea Lo…" at bounding box center [576, 309] width 1152 height 619
type input "240"
drag, startPoint x: 702, startPoint y: 203, endPoint x: 0, endPoint y: 222, distance: 702.1
click at [8, 226] on div "Pick up the Product Product Name : 750ml Still Required Quantity : 240.00 Ea Lo…" at bounding box center [576, 309] width 1152 height 619
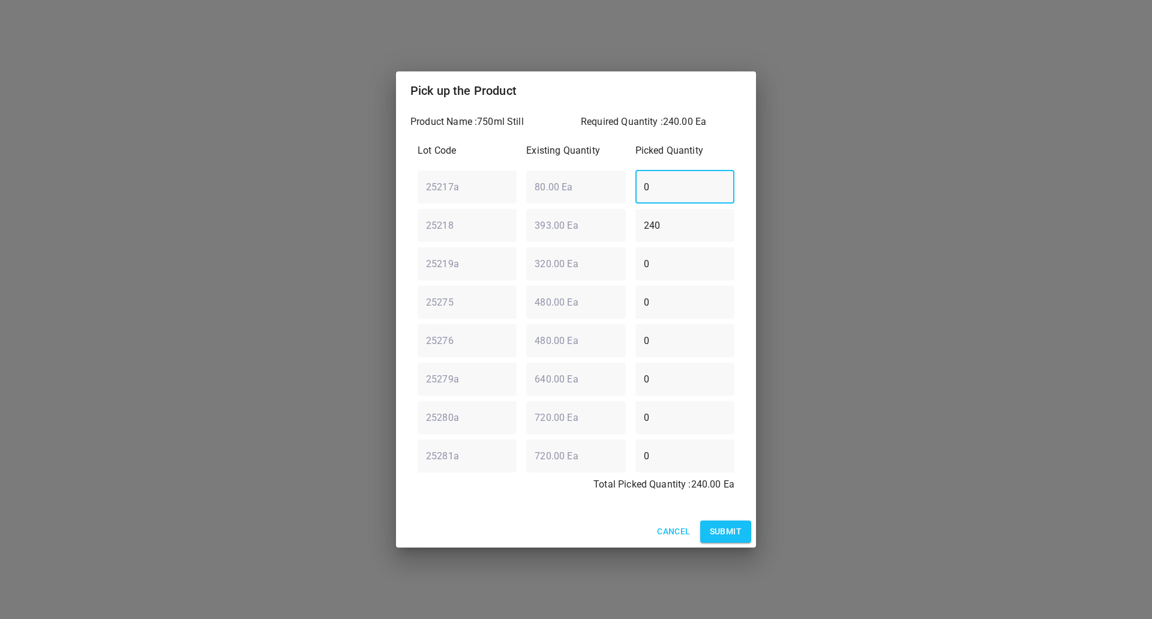
type input "0"
click at [717, 538] on span "Submit" at bounding box center [726, 531] width 32 height 15
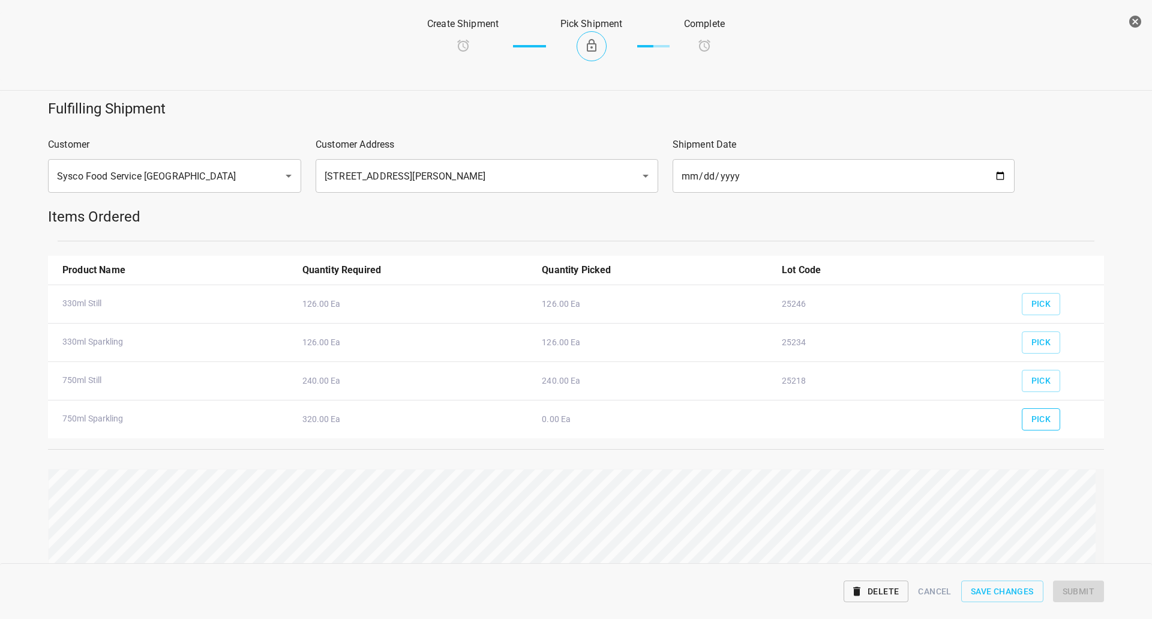
click at [1040, 416] on span "Pick" at bounding box center [1041, 419] width 20 height 15
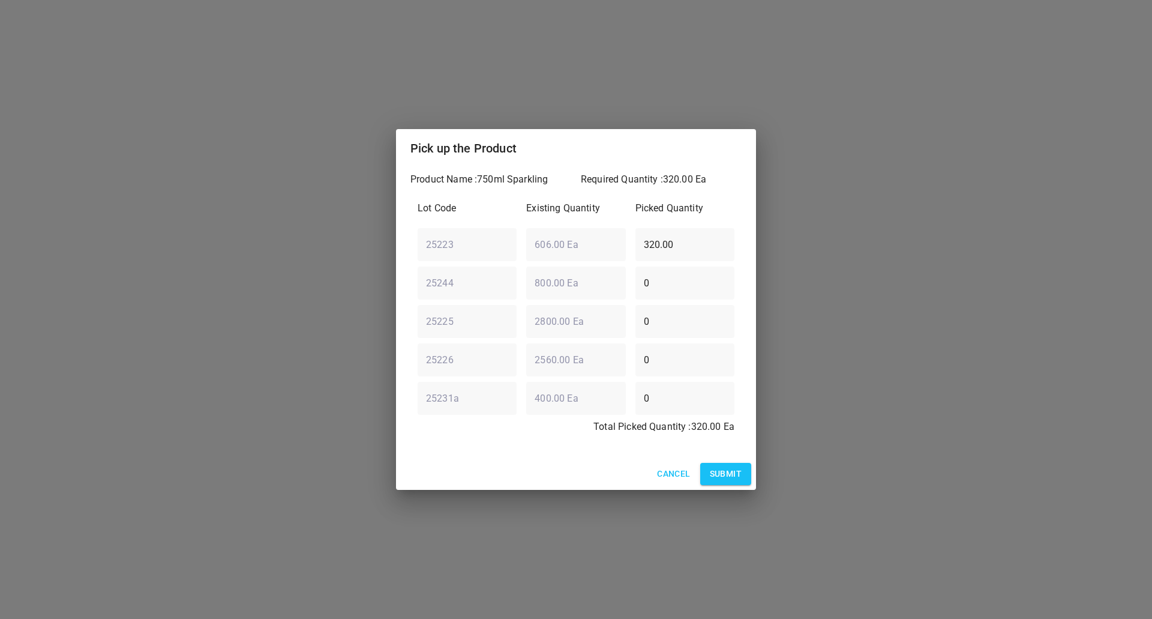
drag, startPoint x: 694, startPoint y: 239, endPoint x: 76, endPoint y: 322, distance: 623.4
click at [86, 321] on div "Pick up the Product Product Name : 750ml Sparkling Required Quantity : 320.00 E…" at bounding box center [576, 309] width 1152 height 619
type input "0"
drag, startPoint x: 713, startPoint y: 248, endPoint x: 224, endPoint y: 243, distance: 488.3
click at [226, 253] on div "Pick up the Product Product Name : 750ml Sparkling Required Quantity : 320.00 E…" at bounding box center [576, 309] width 1152 height 619
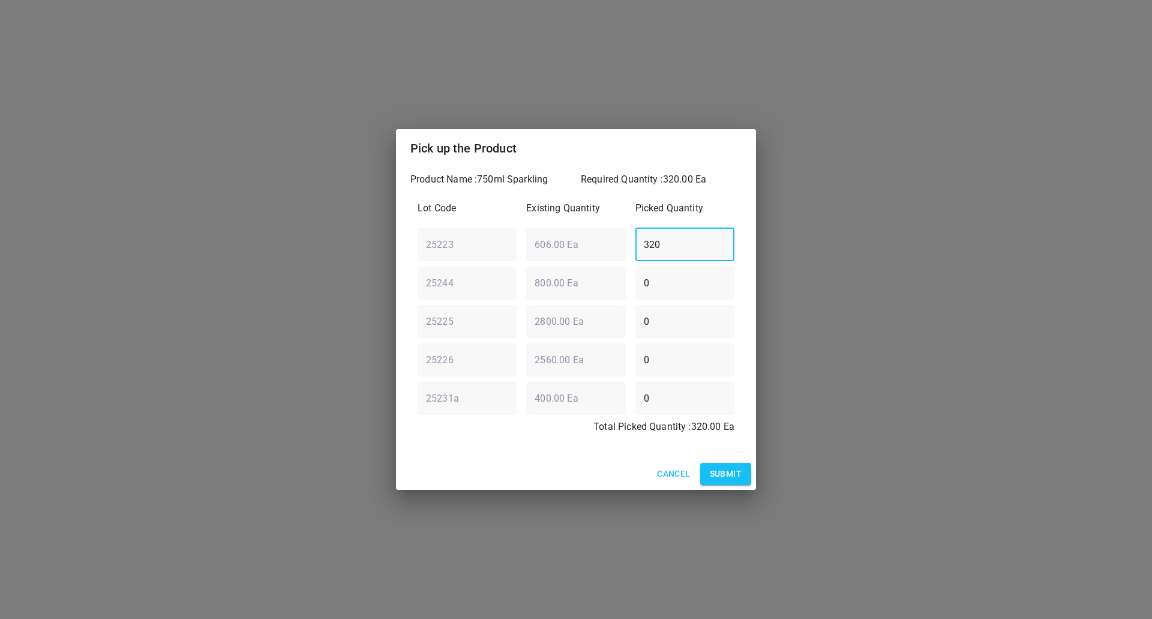
type input "320"
click at [718, 461] on div "Cancel Submit" at bounding box center [576, 474] width 360 height 32
click at [725, 472] on span "Submit" at bounding box center [726, 473] width 32 height 15
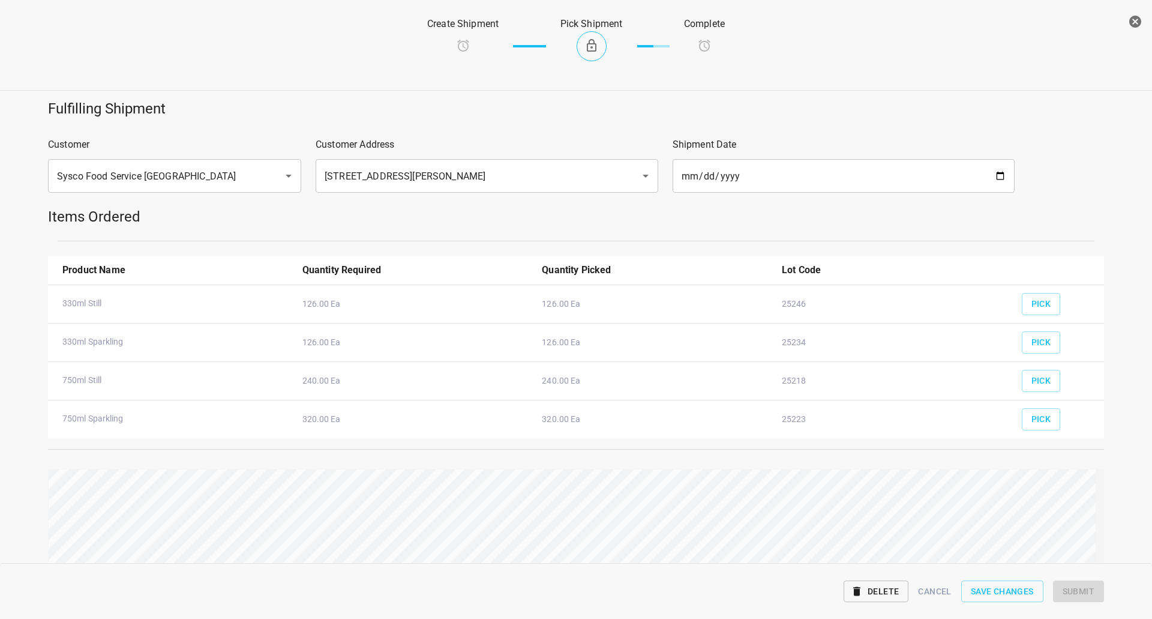
click at [897, 509] on div "Reset" at bounding box center [576, 542] width 1070 height 163
click at [1068, 584] on span "Submit" at bounding box center [1078, 591] width 32 height 15
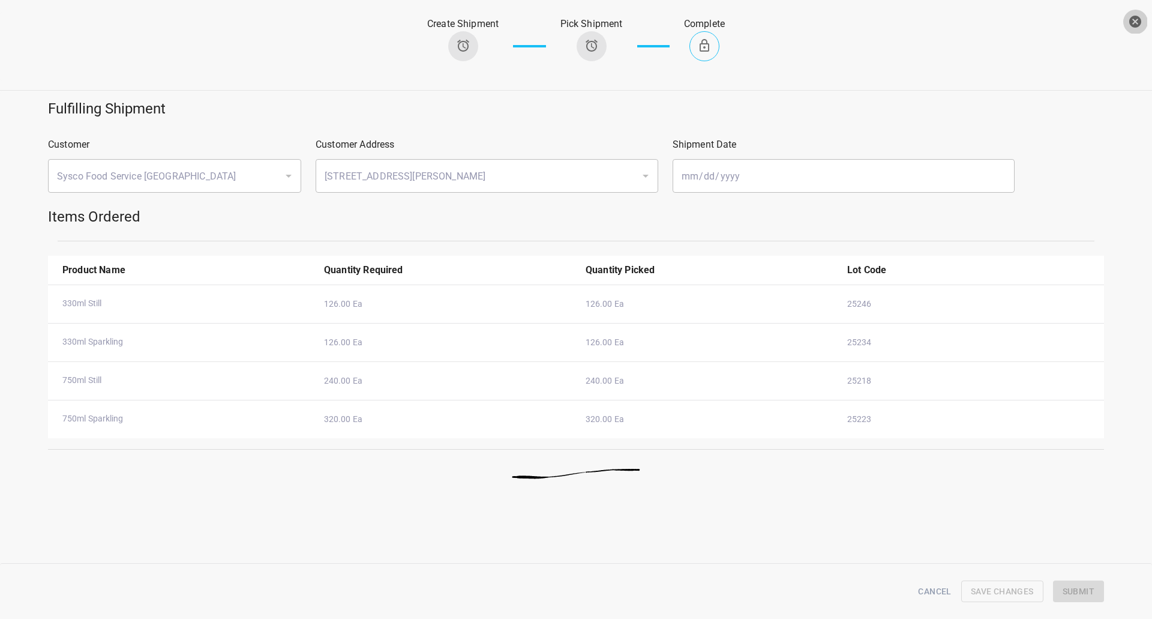
click at [1142, 16] on icon "button" at bounding box center [1135, 21] width 14 height 14
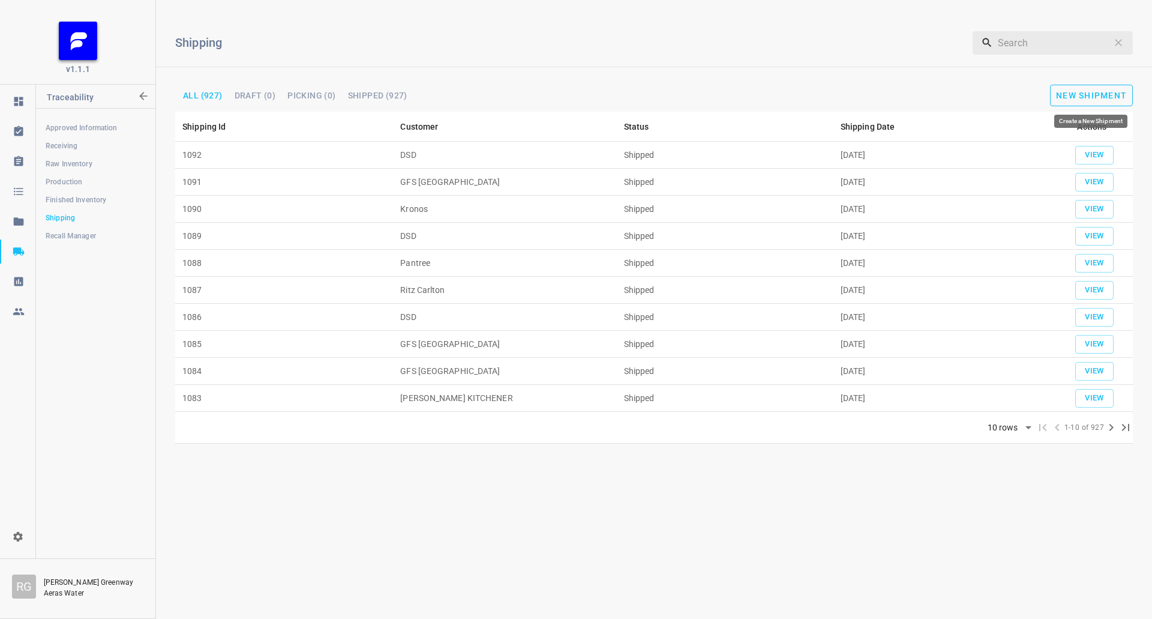
click at [1068, 99] on span "New Shipment" at bounding box center [1091, 96] width 71 height 10
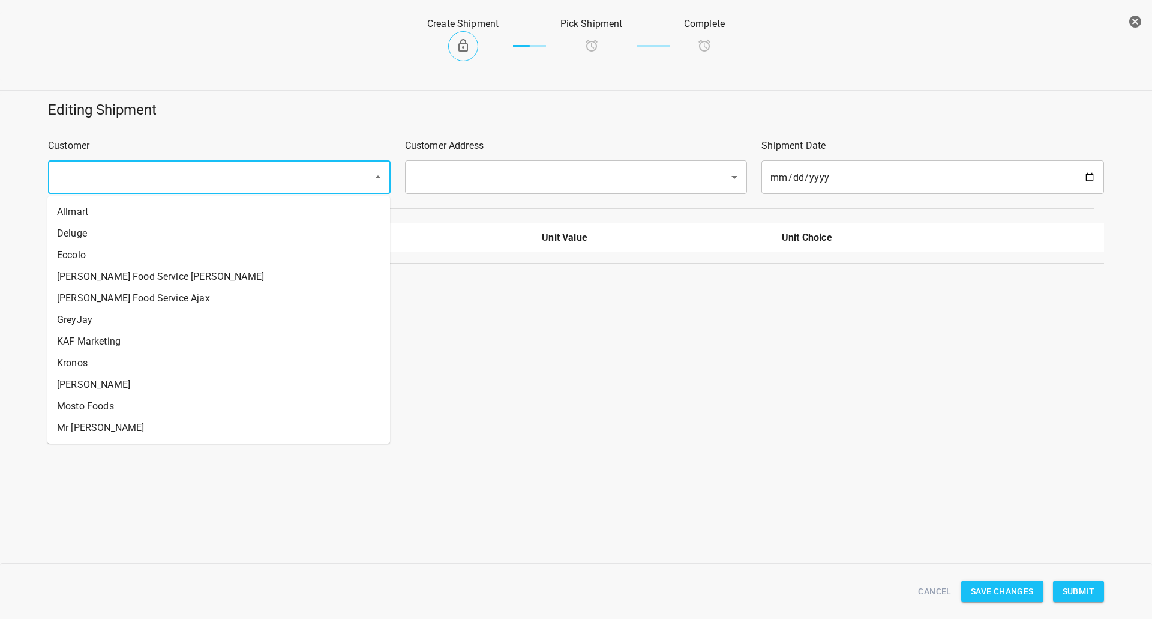
click at [199, 167] on input "text" at bounding box center [202, 177] width 298 height 23
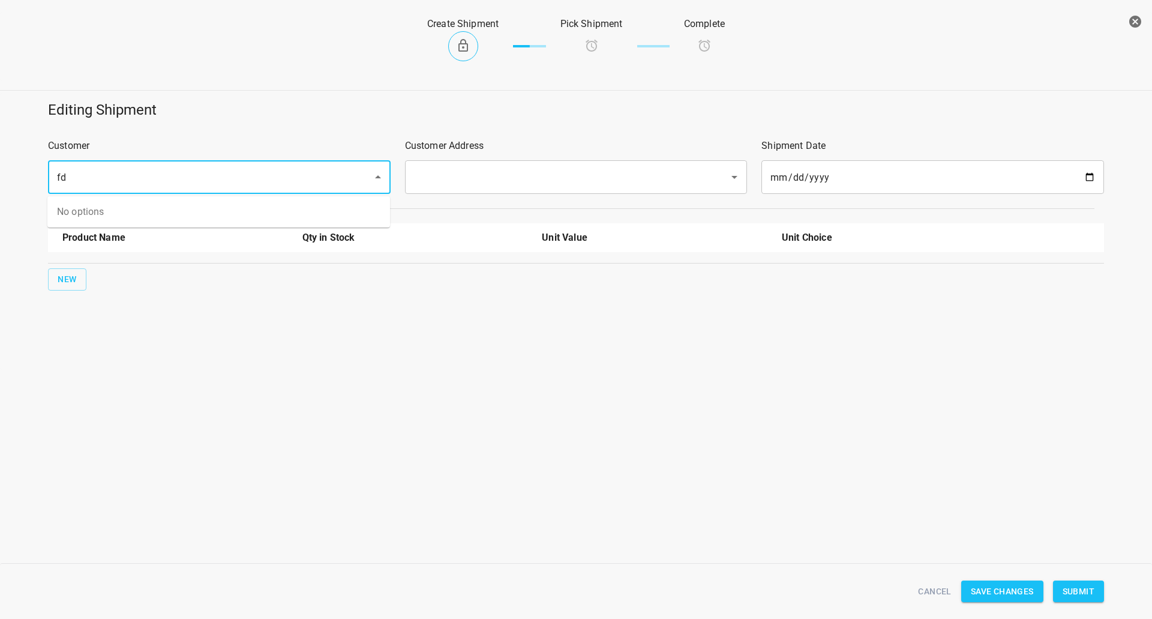
type input "f"
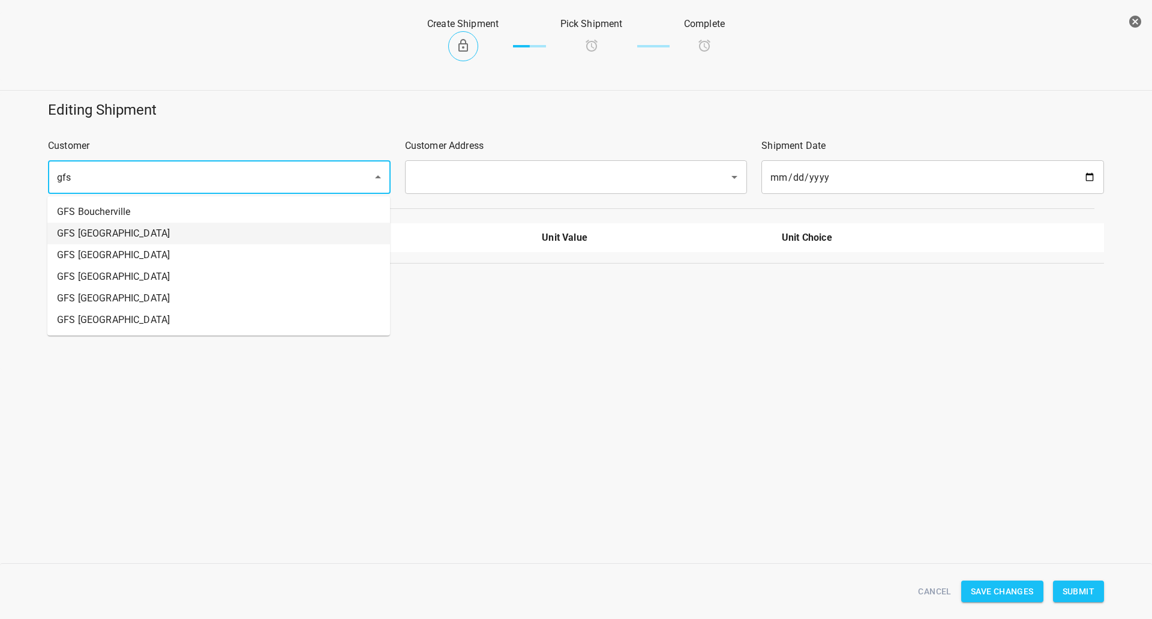
click at [128, 224] on li "GFS [GEOGRAPHIC_DATA]" at bounding box center [218, 234] width 343 height 22
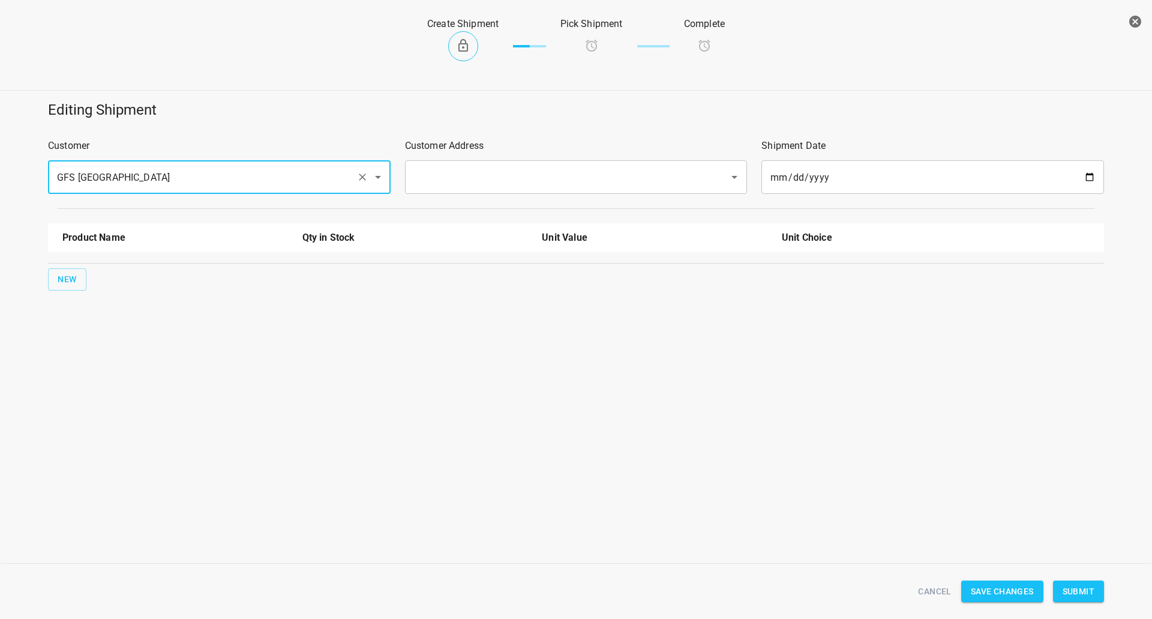
click at [132, 188] on input "GFS [GEOGRAPHIC_DATA]" at bounding box center [202, 177] width 298 height 23
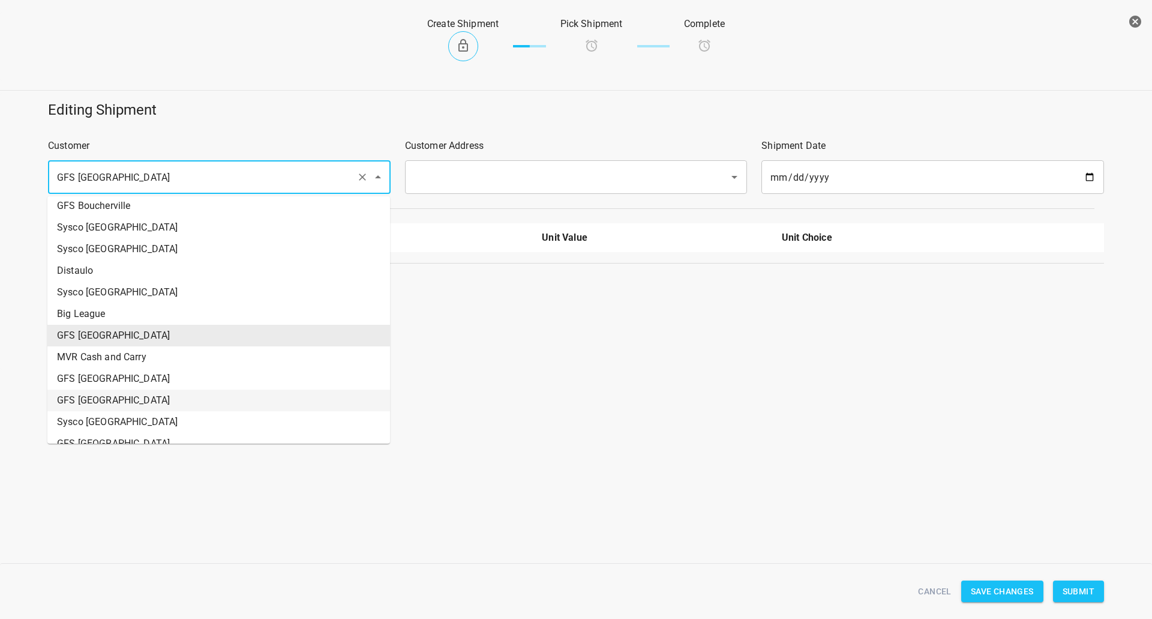
scroll to position [398, 0]
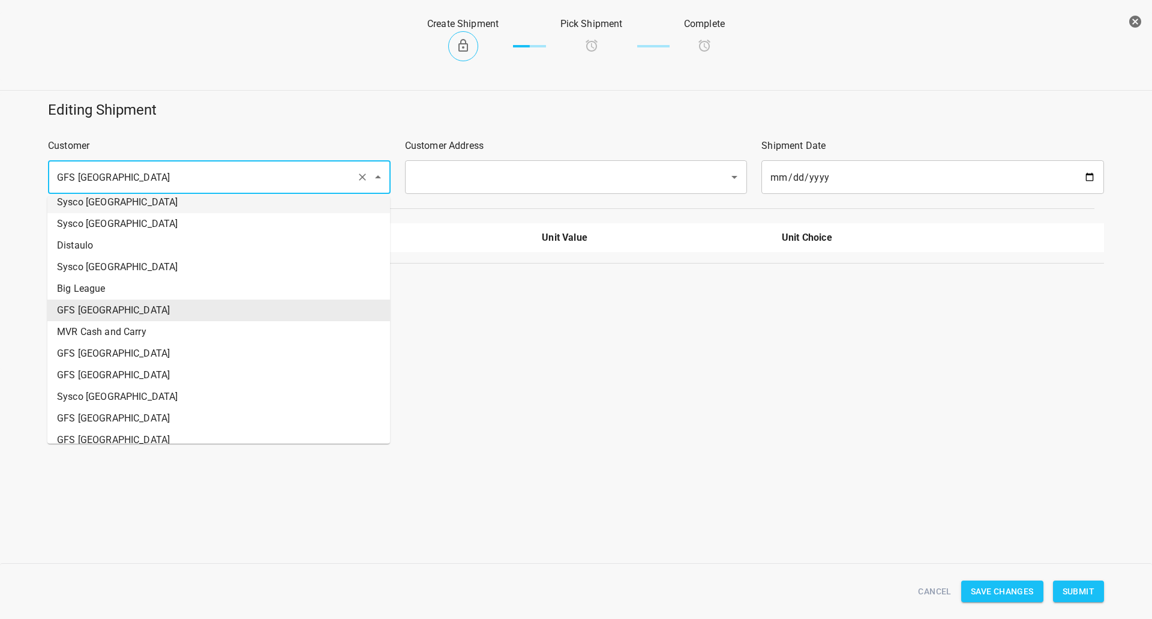
drag, startPoint x: 0, startPoint y: 179, endPoint x: 189, endPoint y: 277, distance: 212.8
click at [0, 187] on div "Editing Shipment Customer GFS Calgary ​ Customer Address ​ Shipment Date [DATE]…" at bounding box center [576, 195] width 1166 height 205
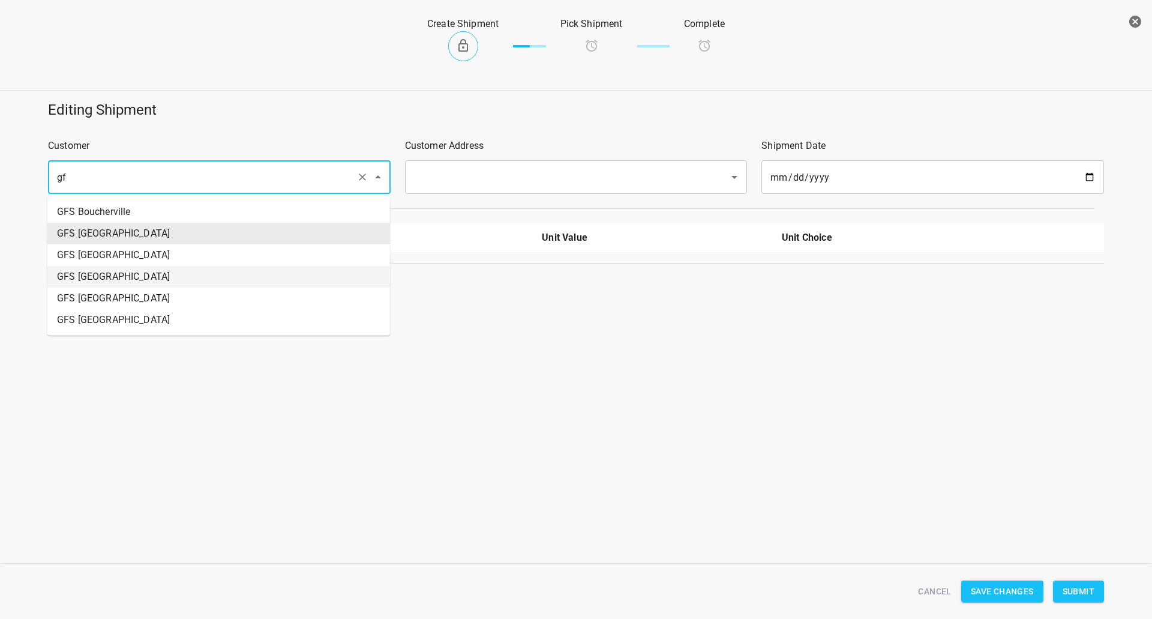
scroll to position [0, 0]
click at [157, 212] on li "GFS Boucherville" at bounding box center [218, 212] width 343 height 22
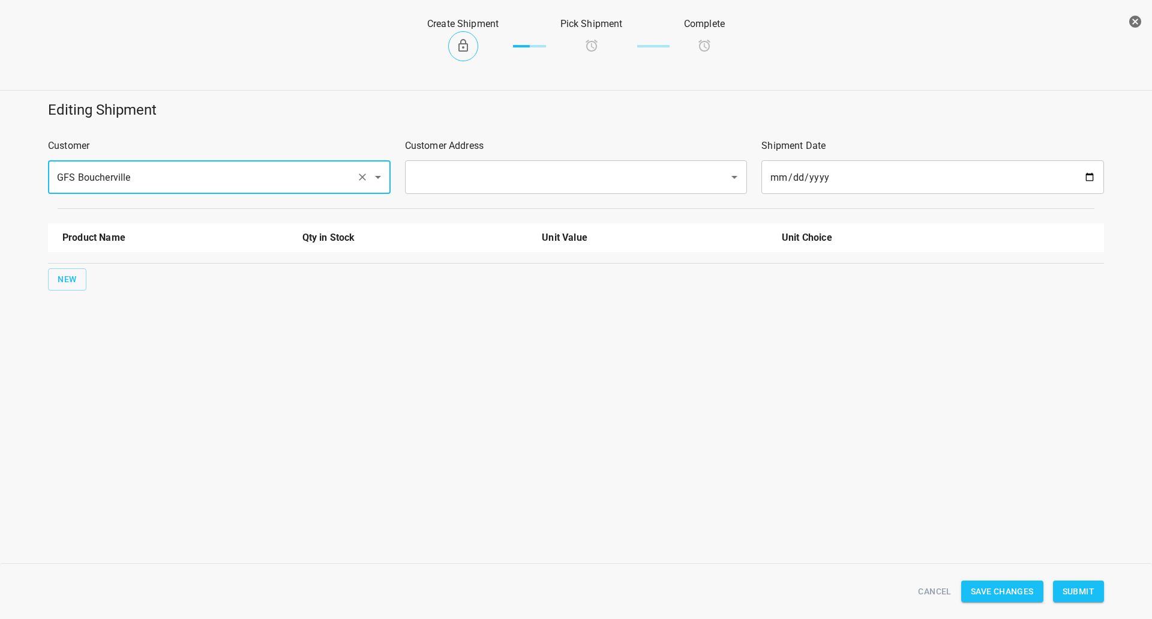
type input "GFS Boucherville"
click at [463, 172] on input "text" at bounding box center [559, 177] width 298 height 23
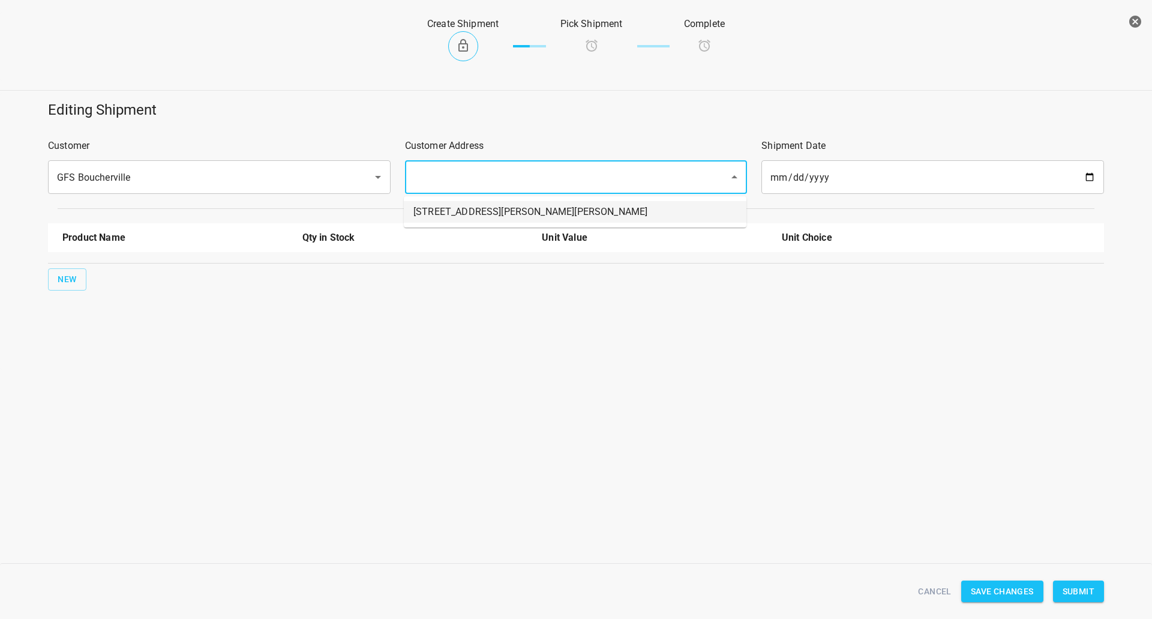
drag, startPoint x: 457, startPoint y: 203, endPoint x: 132, endPoint y: 268, distance: 331.1
click at [455, 203] on li "[STREET_ADDRESS][PERSON_NAME][PERSON_NAME]" at bounding box center [575, 212] width 343 height 22
type input "[STREET_ADDRESS][PERSON_NAME][PERSON_NAME]"
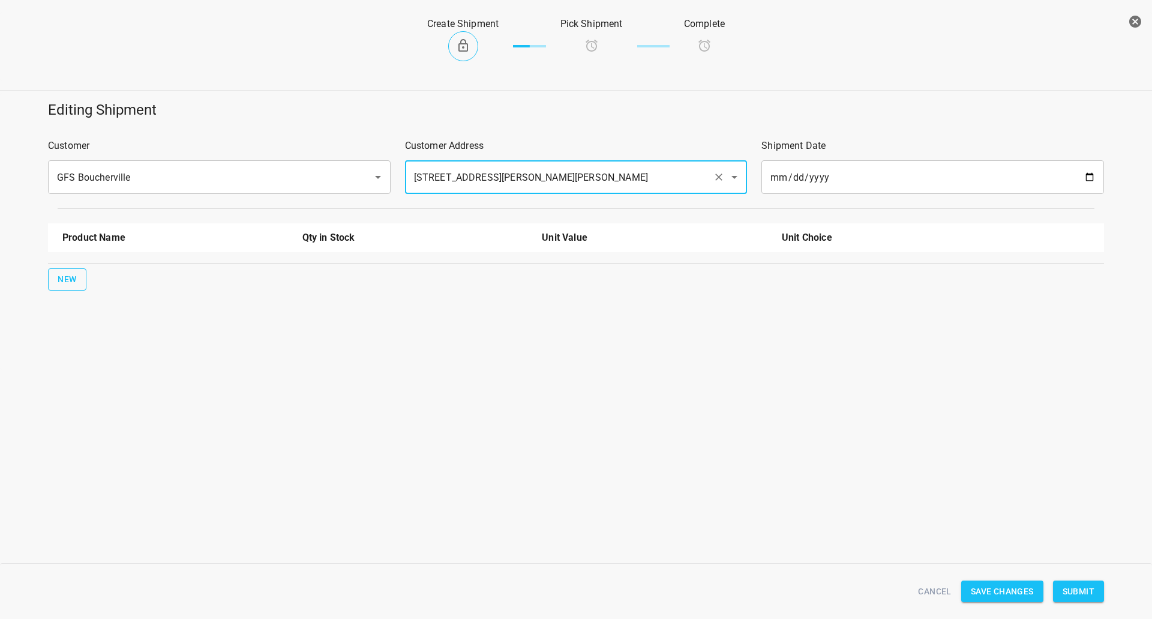
click at [78, 275] on button "New" at bounding box center [67, 279] width 38 height 22
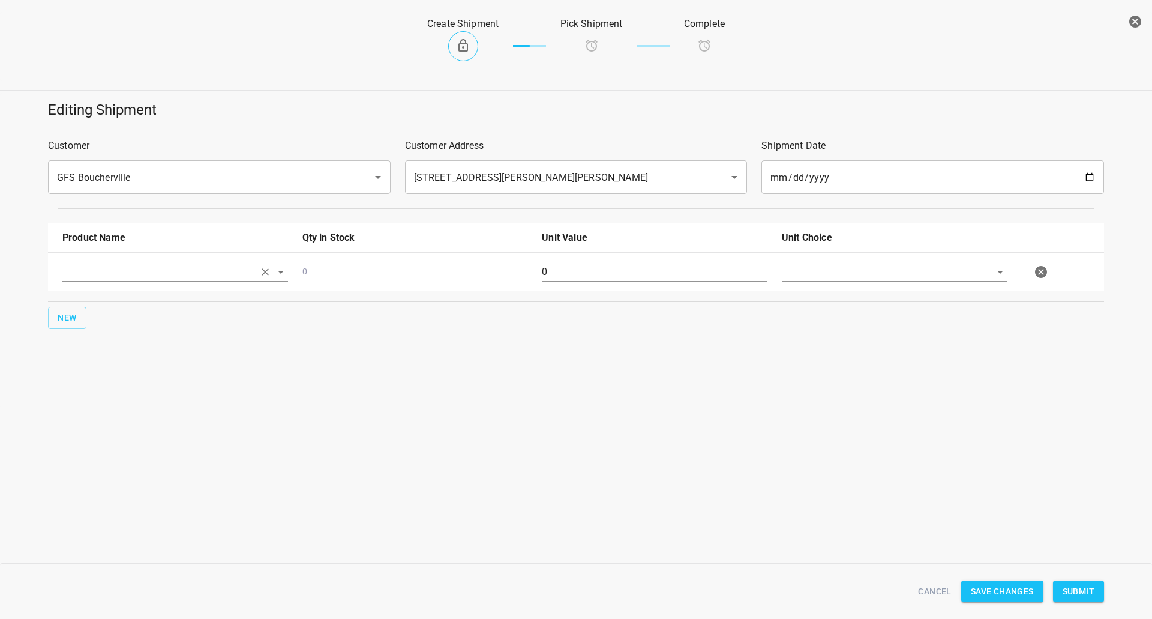
click at [79, 277] on input "text" at bounding box center [158, 271] width 192 height 19
click at [125, 369] on li "330ml Sparkling" at bounding box center [175, 364] width 226 height 22
type input "330ml Sparkling"
click at [65, 309] on button "New" at bounding box center [67, 318] width 38 height 22
click at [133, 307] on input "text" at bounding box center [158, 310] width 192 height 19
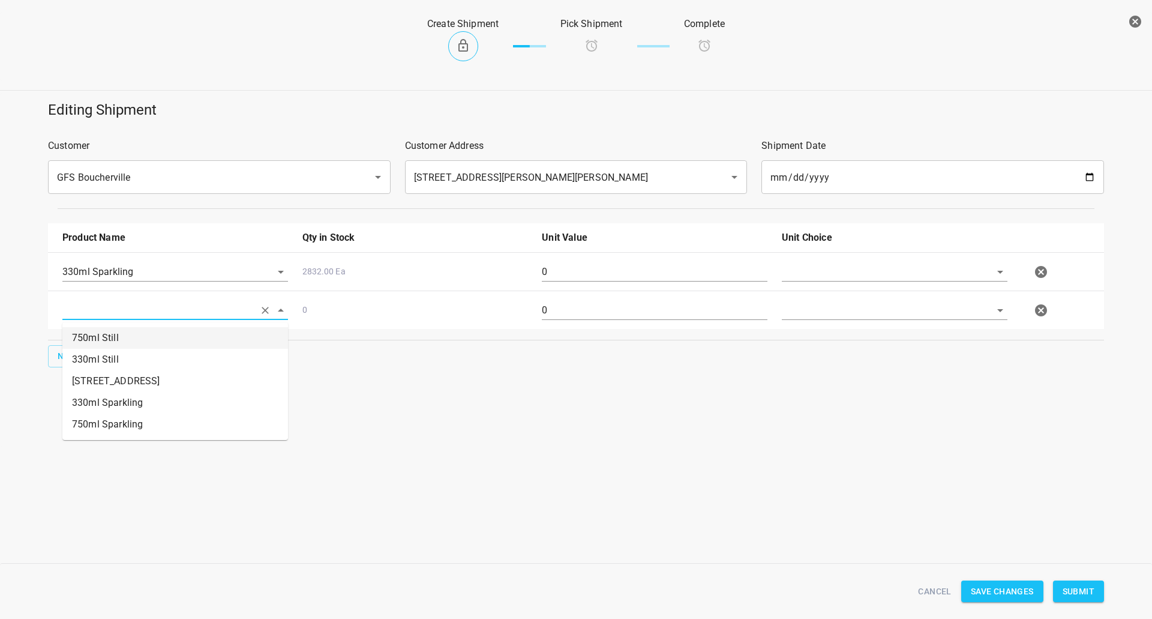
click at [131, 337] on li "750ml Still" at bounding box center [175, 338] width 226 height 22
type input "750ml Still"
click at [58, 359] on span "New" at bounding box center [67, 356] width 19 height 15
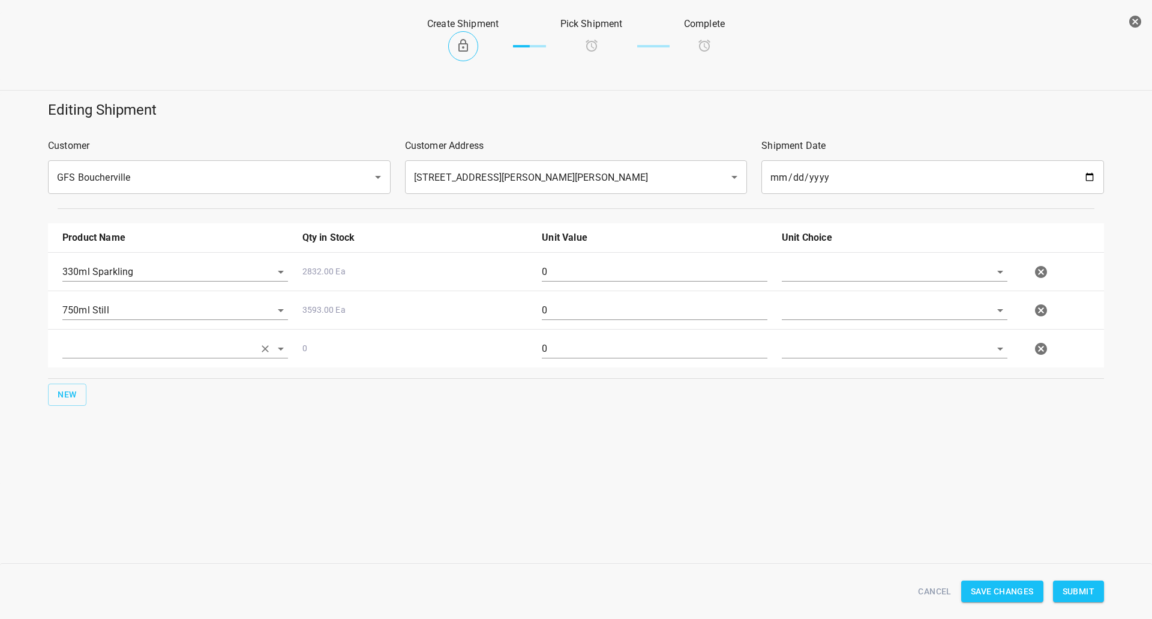
click at [75, 350] on input "text" at bounding box center [158, 348] width 192 height 19
click at [132, 466] on li "750ml Sparkling" at bounding box center [175, 463] width 226 height 22
type input "750ml Sparkling"
click at [825, 265] on input "text" at bounding box center [878, 271] width 192 height 19
click at [813, 290] on li "[PERSON_NAME]" at bounding box center [895, 300] width 226 height 22
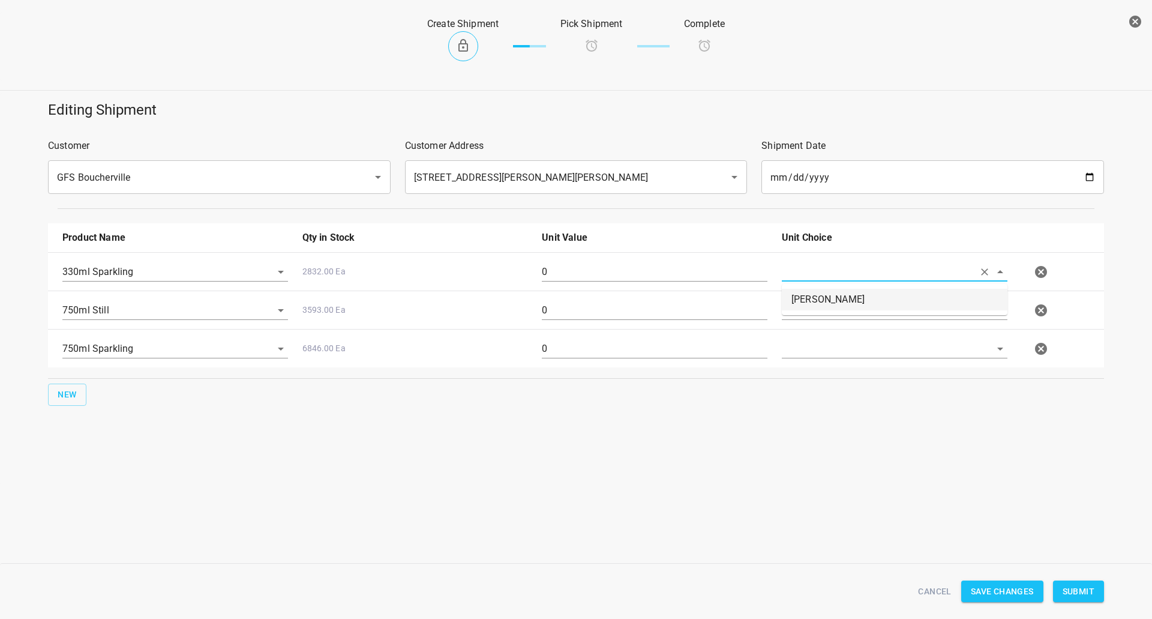
type input "[PERSON_NAME]"
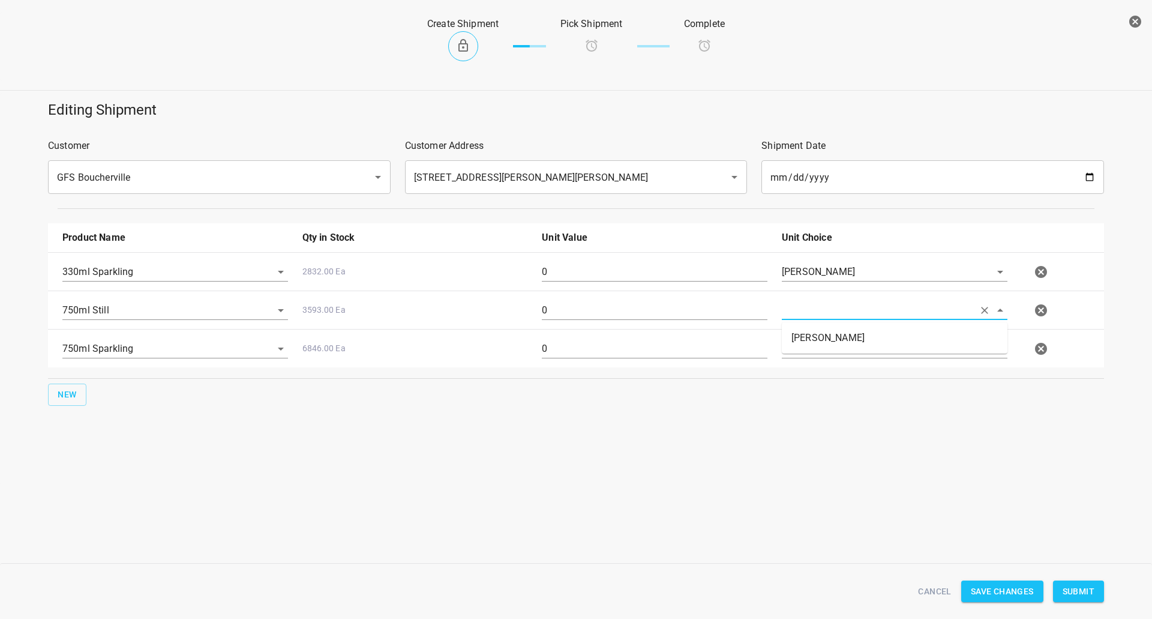
click at [807, 307] on input "text" at bounding box center [878, 310] width 192 height 19
click at [811, 337] on li "[PERSON_NAME]" at bounding box center [895, 338] width 226 height 22
type input "[PERSON_NAME]"
click at [811, 343] on input "text" at bounding box center [878, 348] width 192 height 19
click at [817, 373] on li "[PERSON_NAME]" at bounding box center [895, 376] width 226 height 22
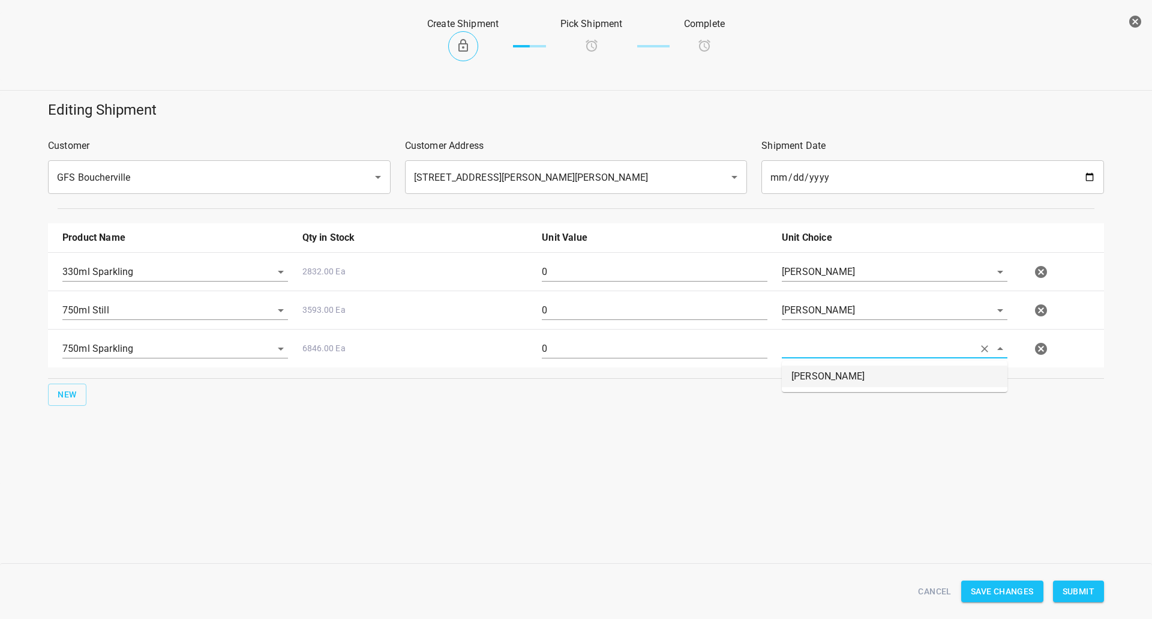
type input "[PERSON_NAME]"
click at [661, 265] on input "0" at bounding box center [655, 271] width 226 height 19
click at [660, 265] on input "0" at bounding box center [655, 271] width 226 height 19
type input "90"
click at [568, 309] on input "0" at bounding box center [655, 310] width 226 height 19
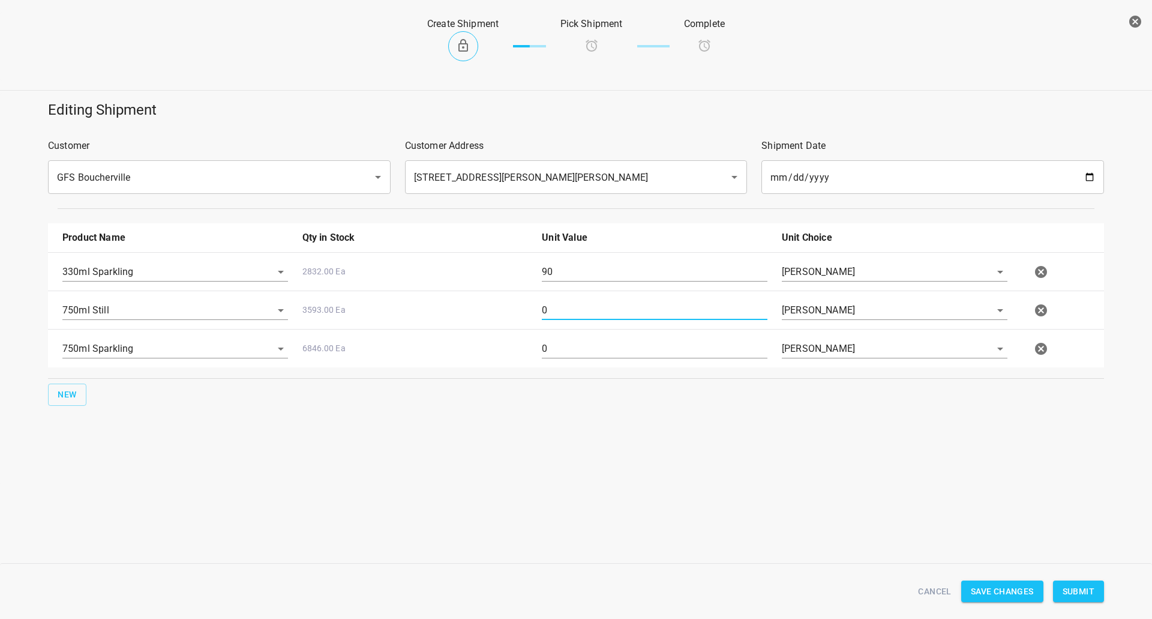
drag, startPoint x: 568, startPoint y: 309, endPoint x: 541, endPoint y: 315, distance: 27.1
click at [568, 309] on input "0" at bounding box center [655, 310] width 226 height 19
type input "80"
click at [616, 323] on div "750ml Sparkling 6846.00 Ea 0 [PERSON_NAME]" at bounding box center [578, 348] width 1046 height 53
click at [639, 364] on div "0" at bounding box center [655, 353] width 240 height 43
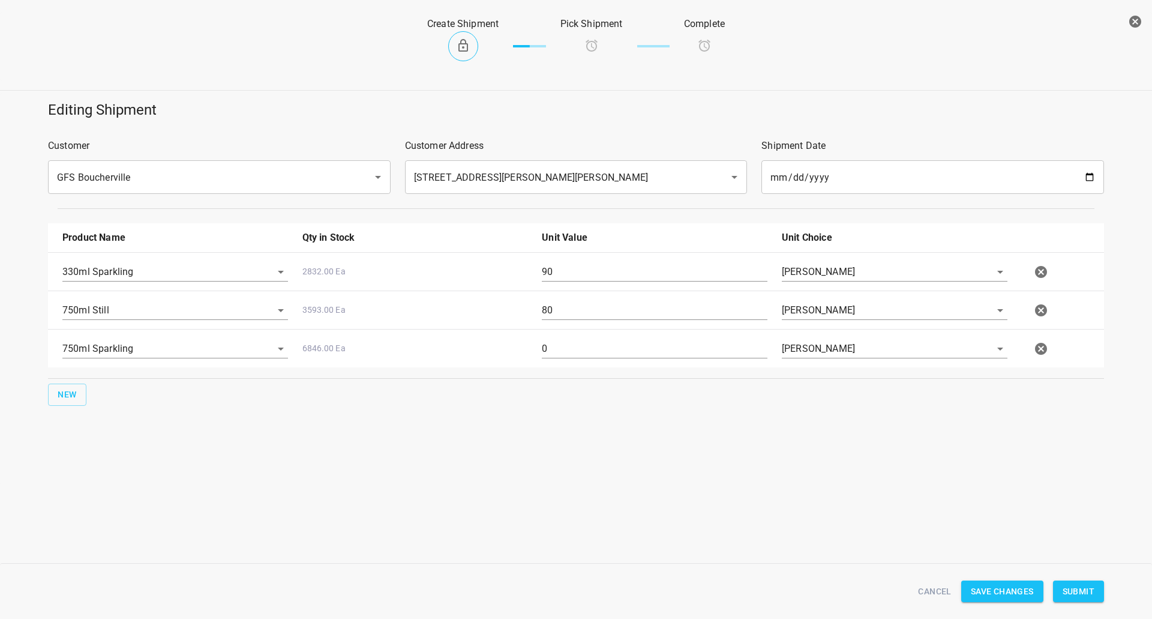
click at [644, 350] on input "0" at bounding box center [655, 348] width 226 height 19
drag, startPoint x: 644, startPoint y: 350, endPoint x: 628, endPoint y: 344, distance: 17.3
click at [645, 350] on input "0" at bounding box center [655, 348] width 226 height 19
type input "80"
click at [1092, 589] on span "Submit" at bounding box center [1078, 591] width 32 height 15
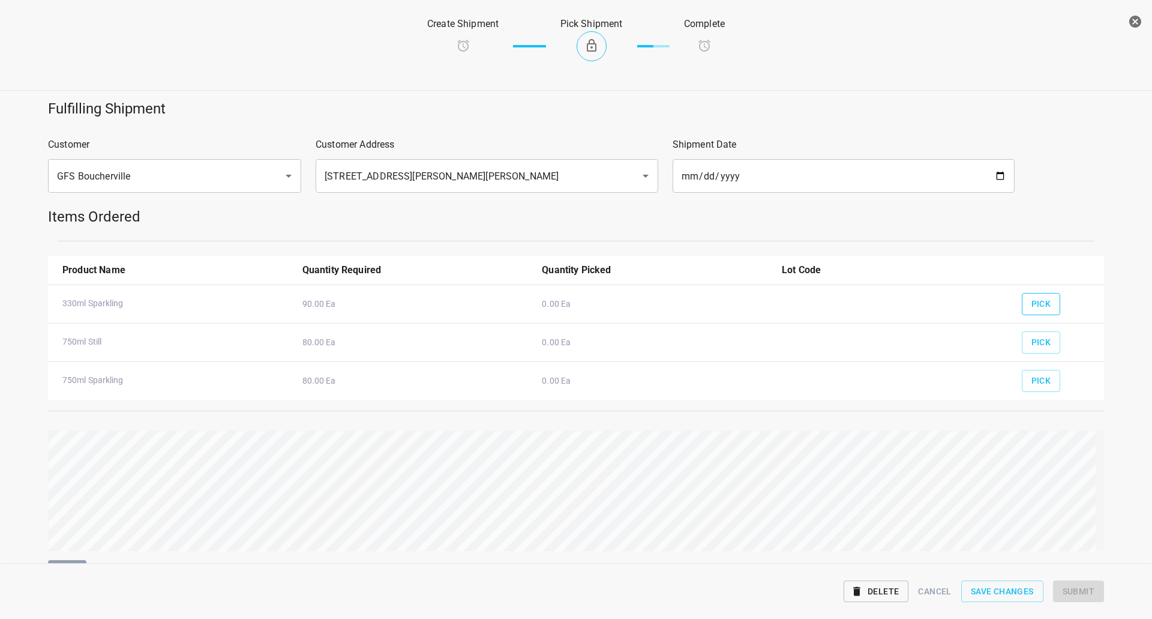
click at [1034, 301] on span "Pick" at bounding box center [1041, 303] width 20 height 15
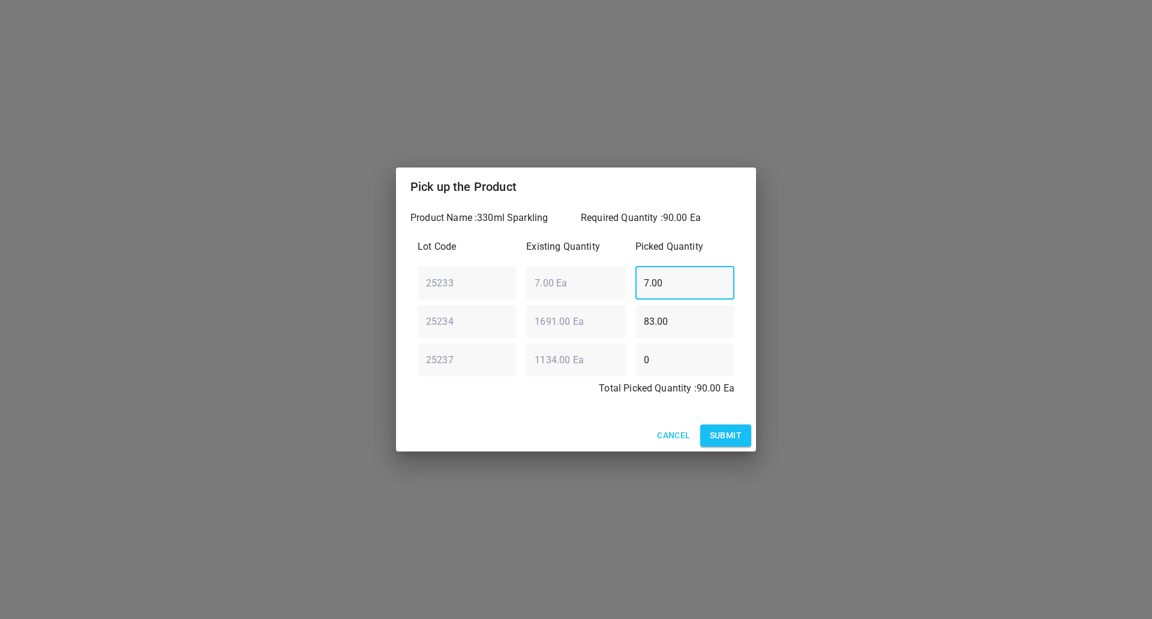
drag, startPoint x: 672, startPoint y: 280, endPoint x: 192, endPoint y: 313, distance: 481.0
click at [192, 313] on div "Pick up the Product Product Name : 330ml Sparkling Required Quantity : 90.00 Ea…" at bounding box center [576, 309] width 1152 height 619
type input "0"
drag, startPoint x: 633, startPoint y: 326, endPoint x: 191, endPoint y: 338, distance: 442.3
click at [191, 338] on div "Pick up the Product Product Name : 330ml Sparkling Required Quantity : 90.00 Ea…" at bounding box center [576, 309] width 1152 height 619
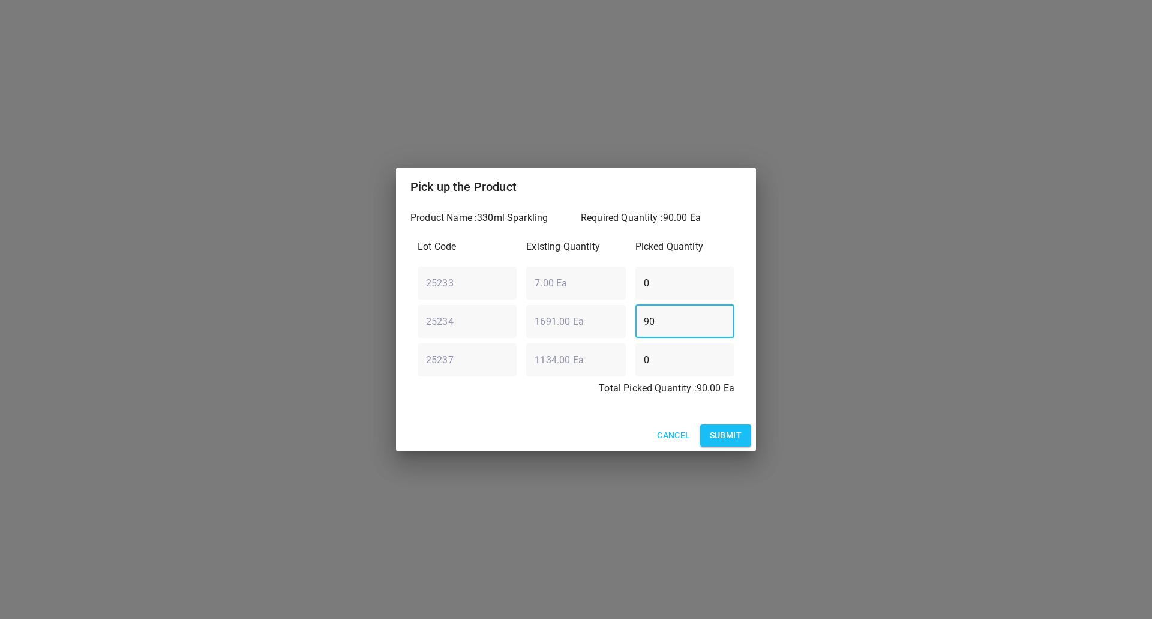
type input "90"
click at [740, 425] on button "Submit" at bounding box center [725, 435] width 51 height 22
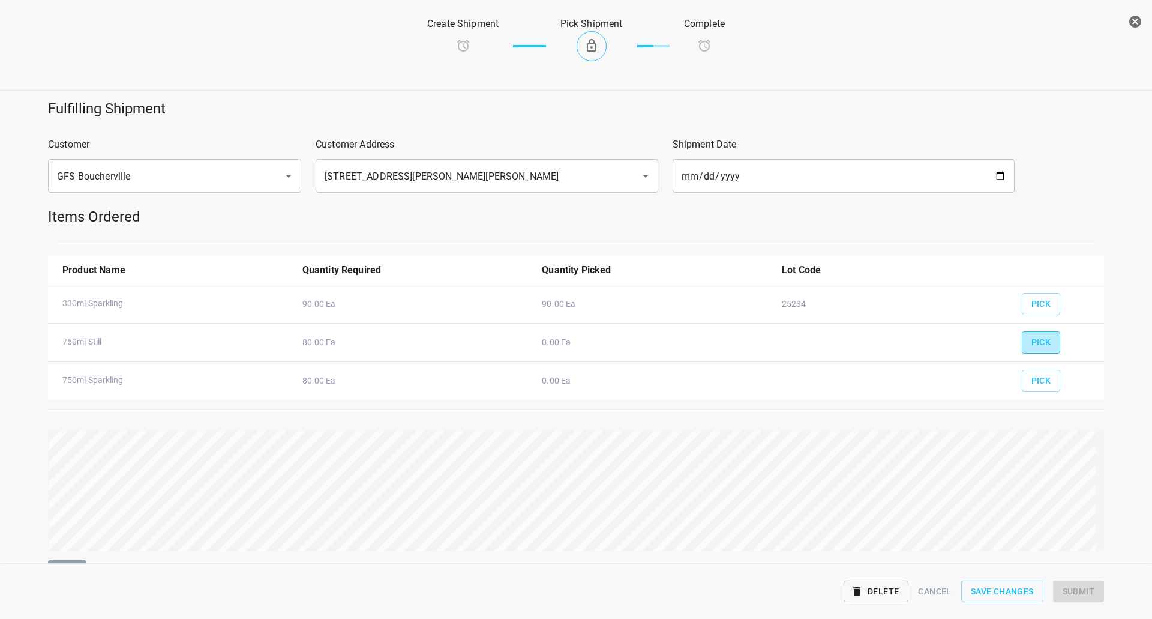
click at [1028, 352] on button "Pick" at bounding box center [1041, 342] width 39 height 22
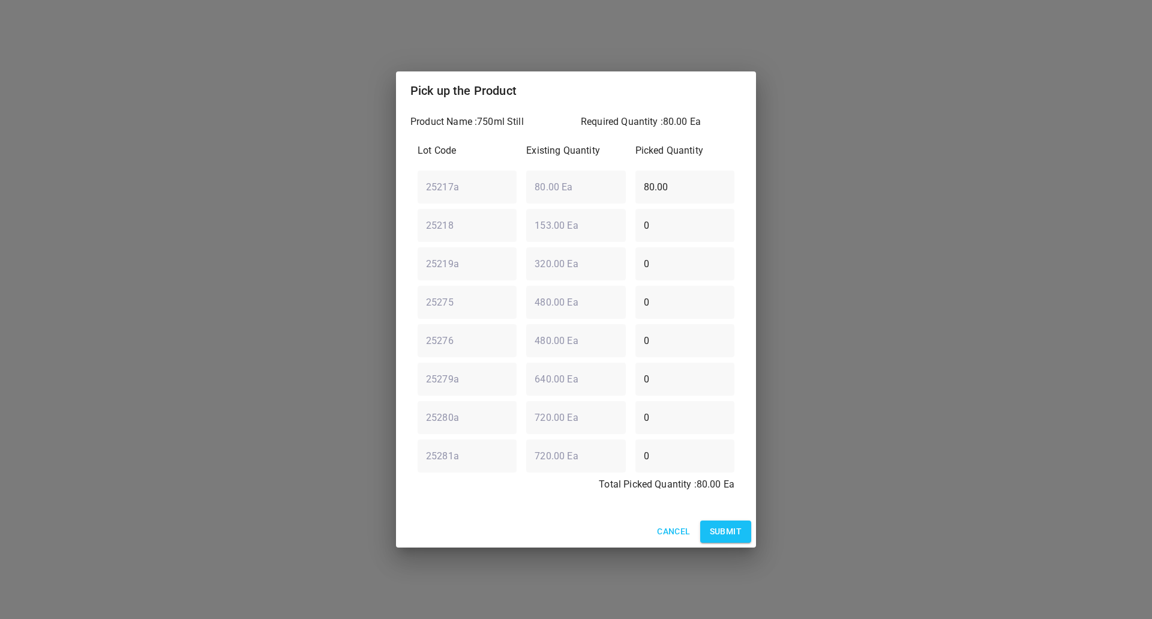
drag, startPoint x: 699, startPoint y: 191, endPoint x: 264, endPoint y: 234, distance: 437.7
click at [264, 234] on div "Pick up the Product Product Name : 750ml Still Required Quantity : 80.00 Ea Lot…" at bounding box center [576, 309] width 1152 height 619
click at [656, 184] on input "number" at bounding box center [684, 187] width 99 height 34
type input "0"
click at [587, 234] on div "25218 ​ 153.00 Ea ​ 0 ​" at bounding box center [576, 224] width 326 height 43
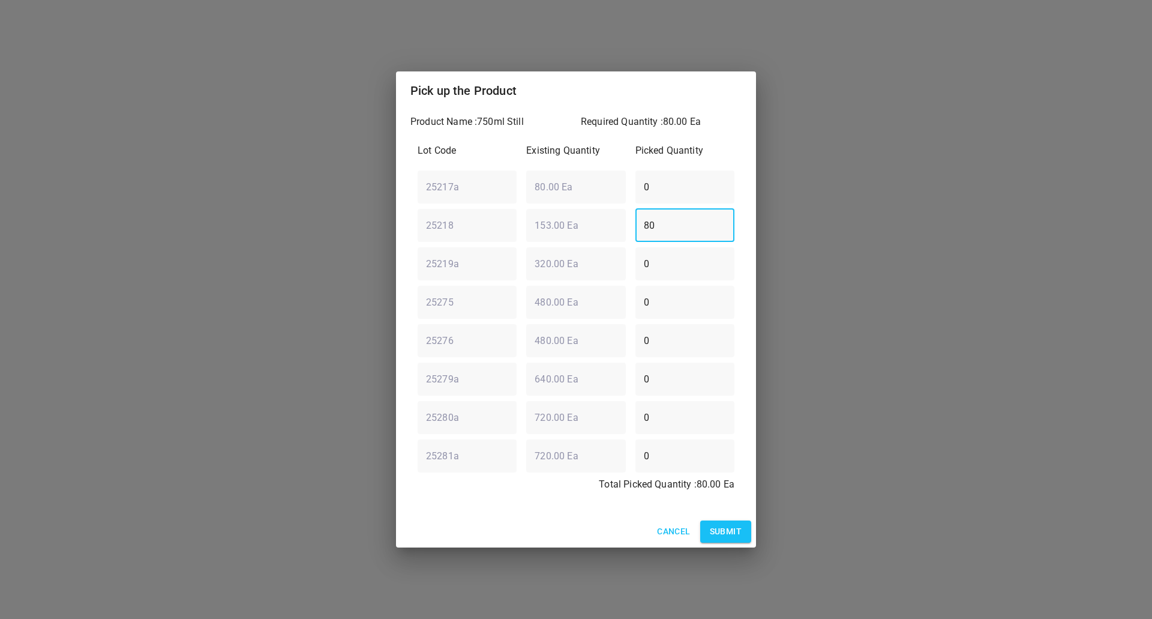
type input "80"
click at [725, 529] on span "Submit" at bounding box center [726, 531] width 32 height 15
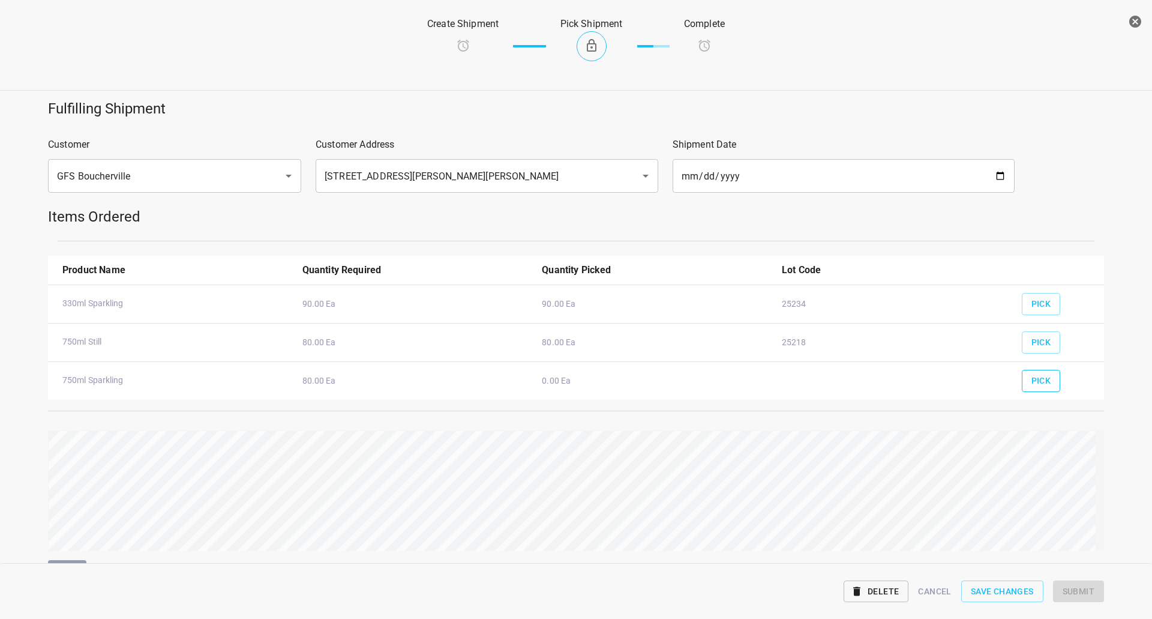
click at [1022, 382] on button "Pick" at bounding box center [1041, 381] width 39 height 22
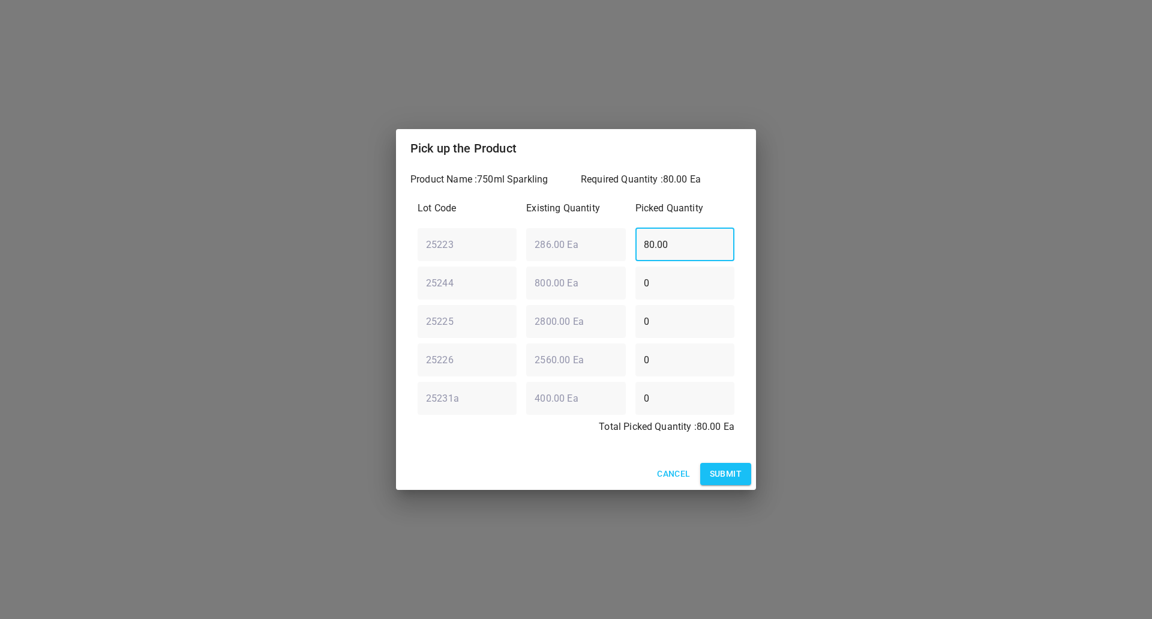
click at [541, 259] on div "25223 ​ 286.00 Ea ​ 80.00 ​" at bounding box center [576, 244] width 326 height 43
type input "0"
click at [532, 282] on div "25244 ​ 800.00 Ea ​ 0 ​" at bounding box center [576, 282] width 326 height 43
type input "80"
click at [717, 470] on span "Submit" at bounding box center [726, 473] width 32 height 15
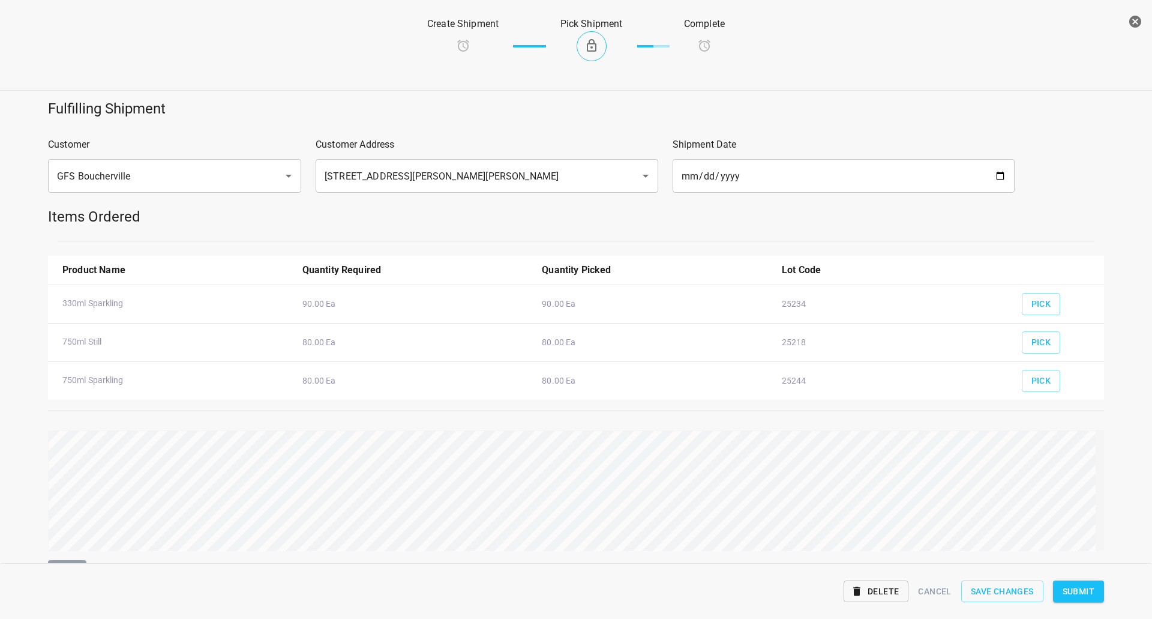
click at [1076, 588] on span "Submit" at bounding box center [1078, 591] width 32 height 15
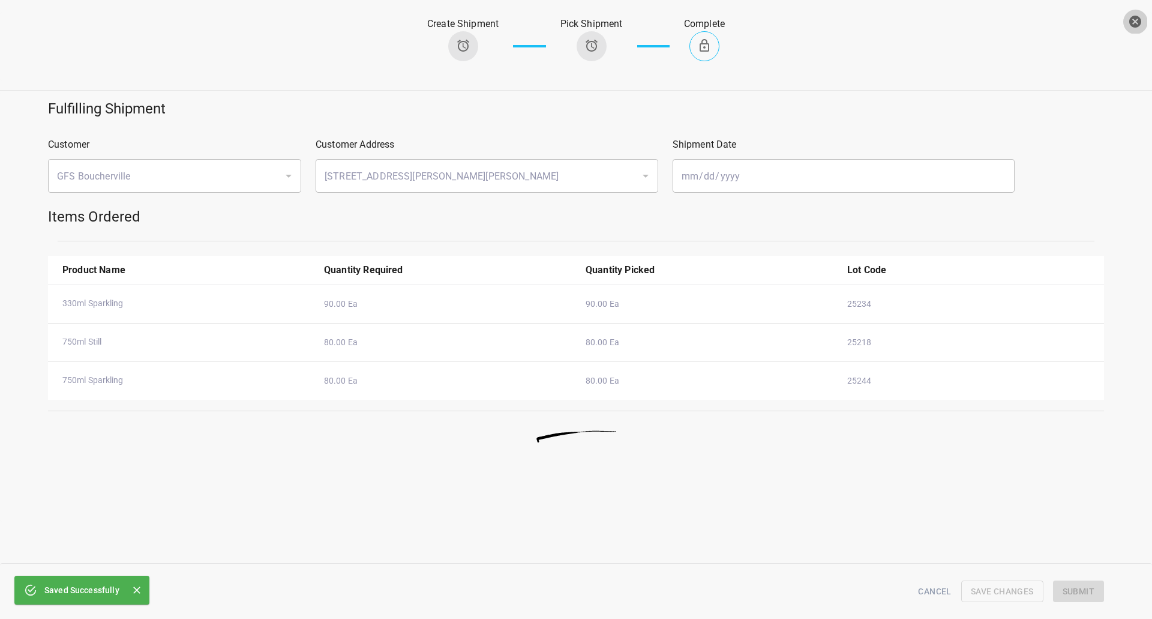
click at [1136, 17] on icon "button" at bounding box center [1135, 22] width 12 height 12
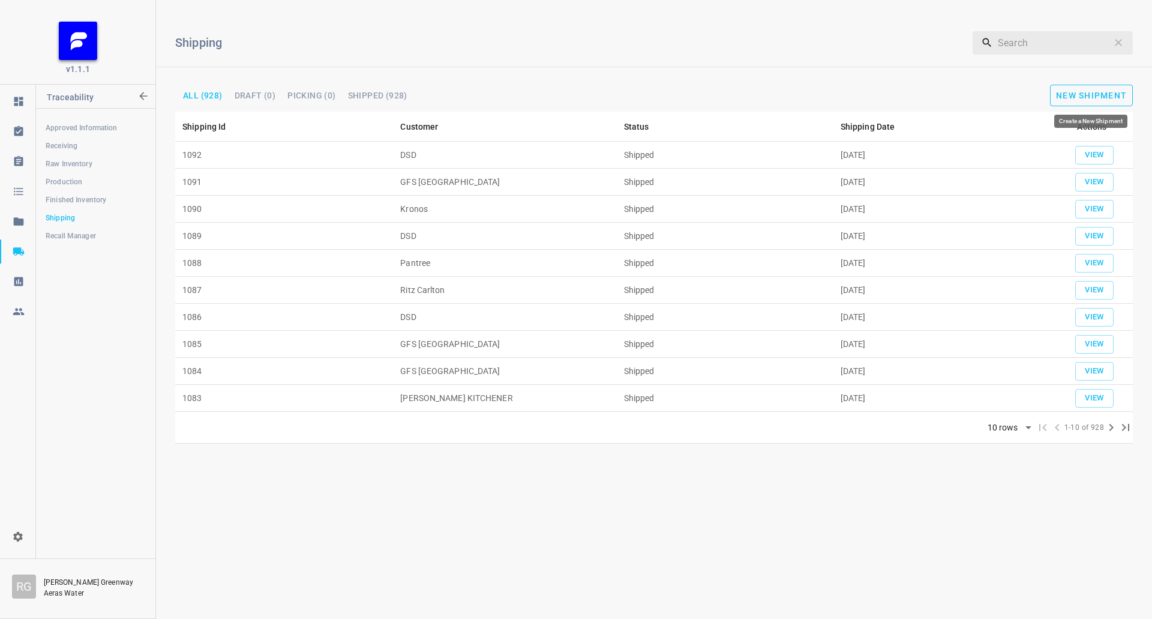
click at [1118, 97] on span "New Shipment" at bounding box center [1091, 96] width 71 height 10
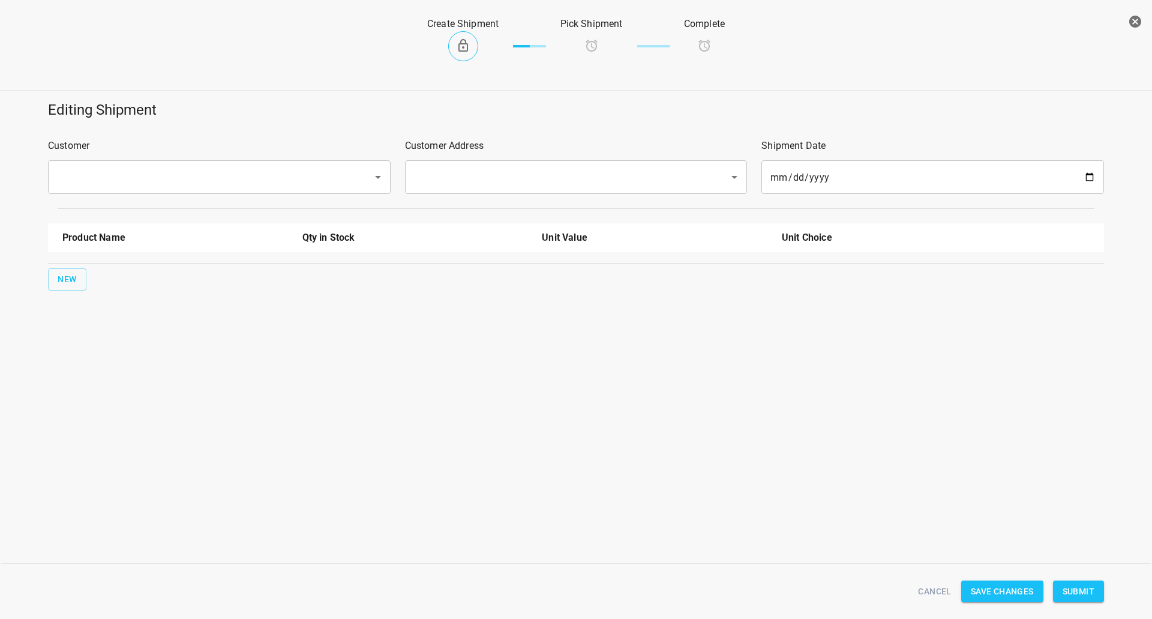
click at [192, 162] on div "​" at bounding box center [219, 177] width 343 height 34
click at [190, 167] on input "text" at bounding box center [202, 177] width 298 height 23
click at [160, 222] on li "DSD" at bounding box center [218, 212] width 343 height 22
type input "DSD"
click at [450, 172] on input "text" at bounding box center [559, 177] width 298 height 23
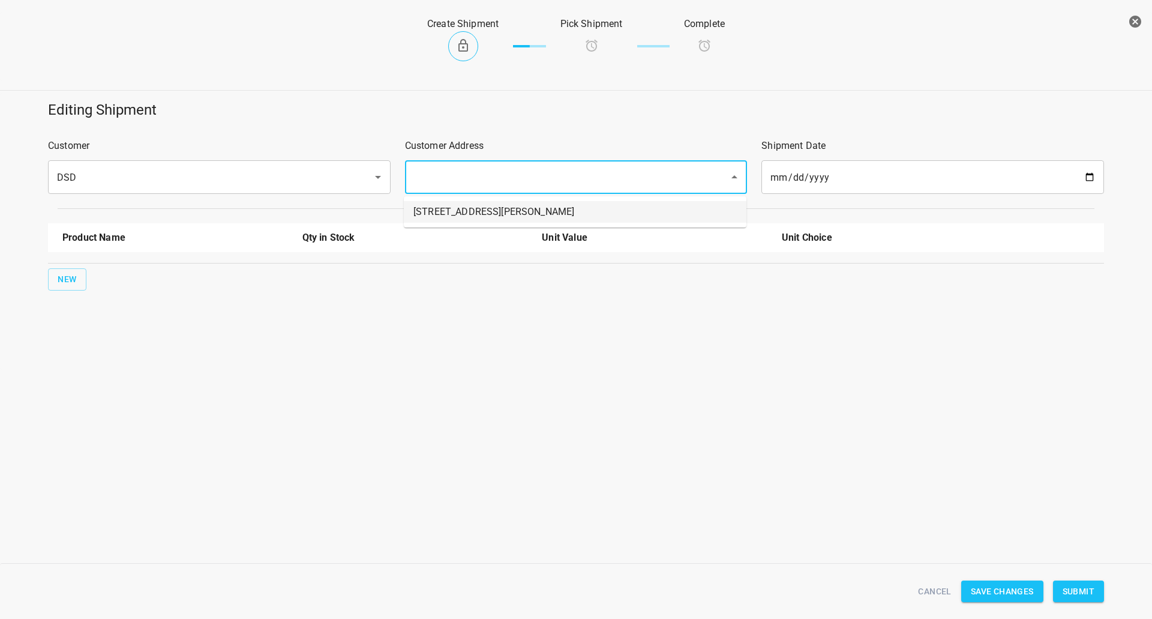
click at [439, 216] on li "[STREET_ADDRESS][PERSON_NAME]" at bounding box center [575, 212] width 343 height 22
type input "[STREET_ADDRESS][PERSON_NAME]"
click at [70, 272] on span "New" at bounding box center [67, 279] width 19 height 15
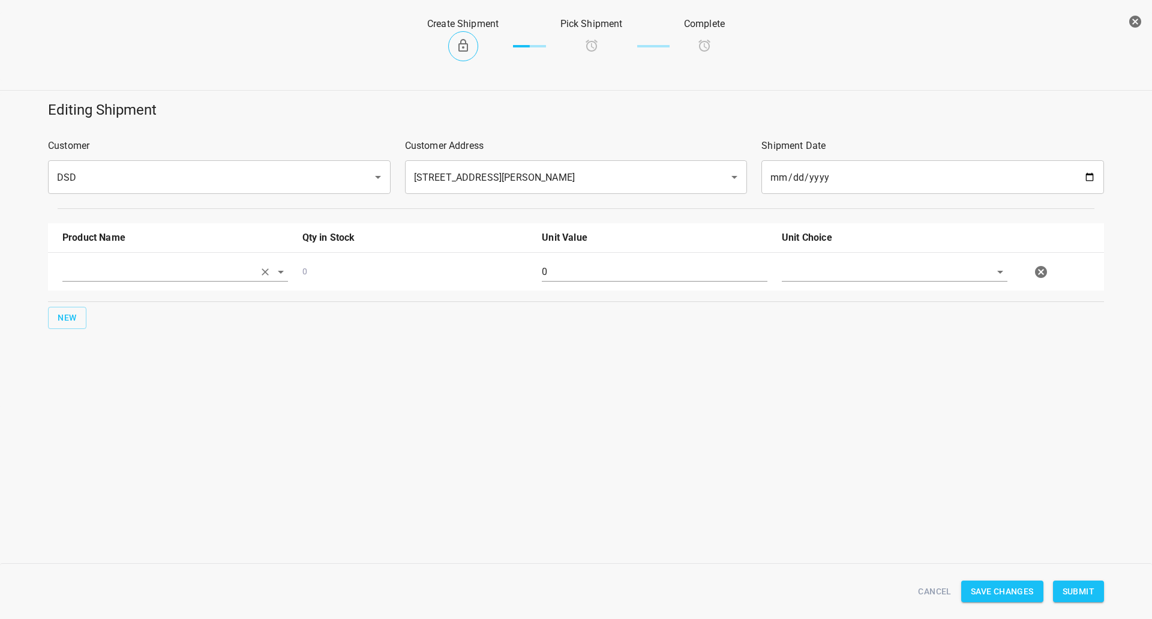
click at [83, 269] on input "text" at bounding box center [158, 271] width 192 height 19
click at [91, 322] on li "330ml Still" at bounding box center [175, 321] width 226 height 22
type input "330ml Still"
click at [74, 323] on span "New" at bounding box center [67, 317] width 19 height 15
click at [108, 305] on input "text" at bounding box center [158, 310] width 192 height 19
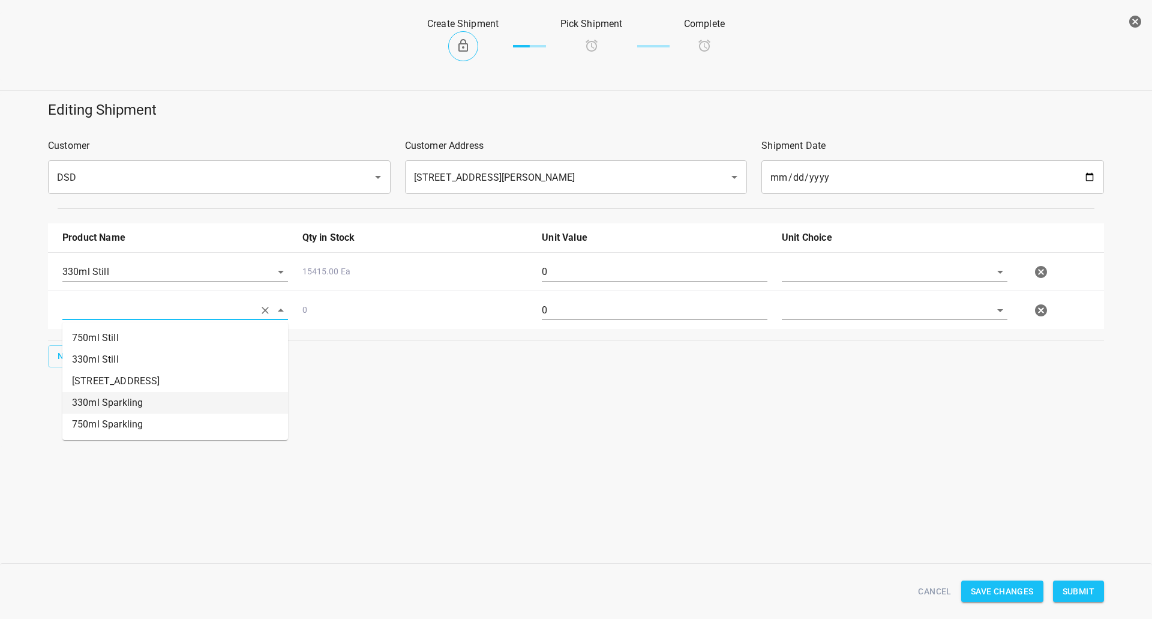
click at [103, 406] on li "330ml Sparkling" at bounding box center [175, 403] width 226 height 22
type input "330ml Sparkling"
click at [72, 355] on span "New" at bounding box center [67, 356] width 19 height 15
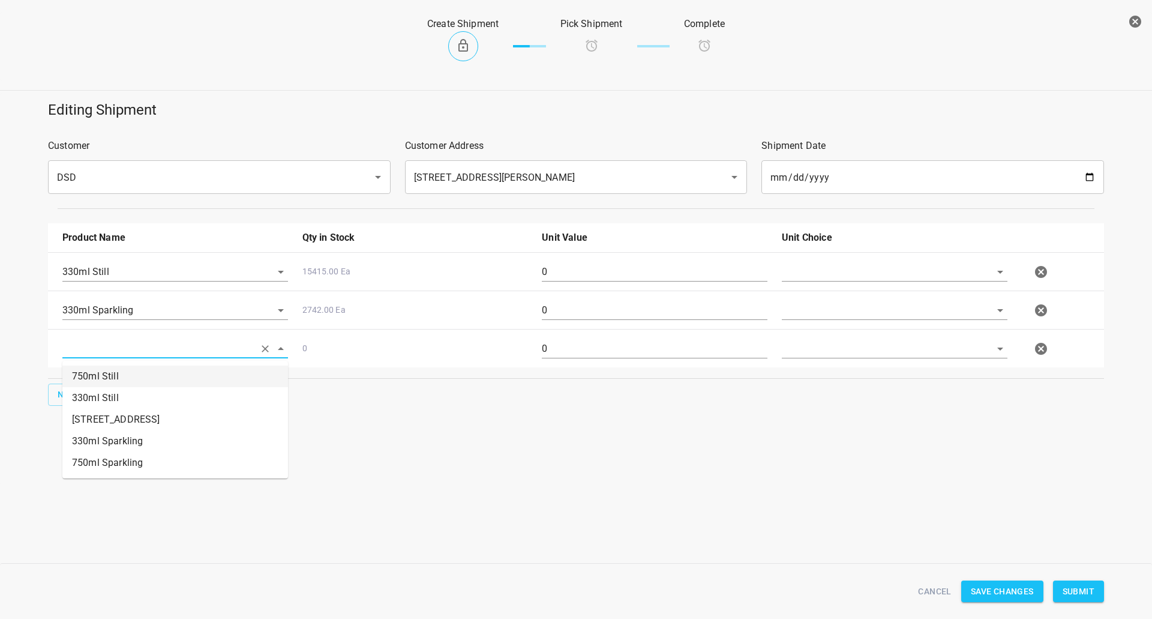
drag, startPoint x: 116, startPoint y: 458, endPoint x: 110, endPoint y: 373, distance: 85.4
click at [110, 373] on ul "750ml Still 330ml Still 330 ST CRATE 330ml Sparkling 750ml Sparkling" at bounding box center [175, 420] width 226 height 118
click at [110, 373] on li "750ml Still" at bounding box center [175, 376] width 226 height 22
type input "750ml Still"
click at [70, 382] on div "New" at bounding box center [576, 394] width 1061 height 27
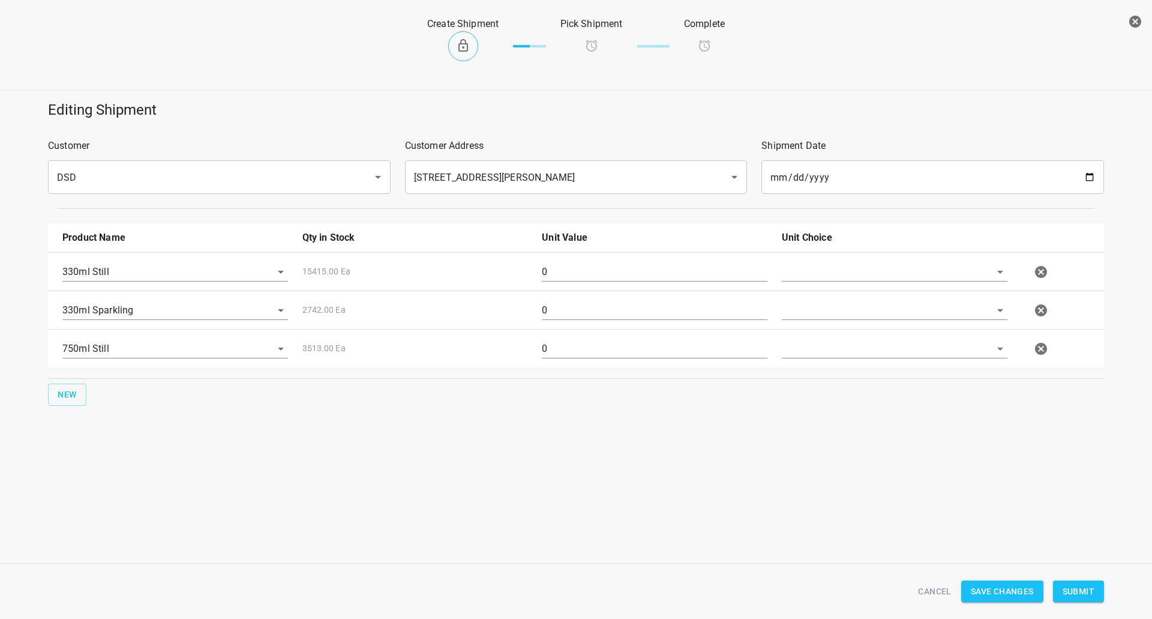
drag, startPoint x: 104, startPoint y: 389, endPoint x: 2, endPoint y: 410, distance: 103.5
click at [99, 391] on div "New" at bounding box center [576, 394] width 1061 height 27
click at [84, 397] on button "New" at bounding box center [67, 394] width 38 height 22
drag, startPoint x: 84, startPoint y: 397, endPoint x: 118, endPoint y: 387, distance: 35.5
click at [117, 382] on input "text" at bounding box center [158, 386] width 192 height 19
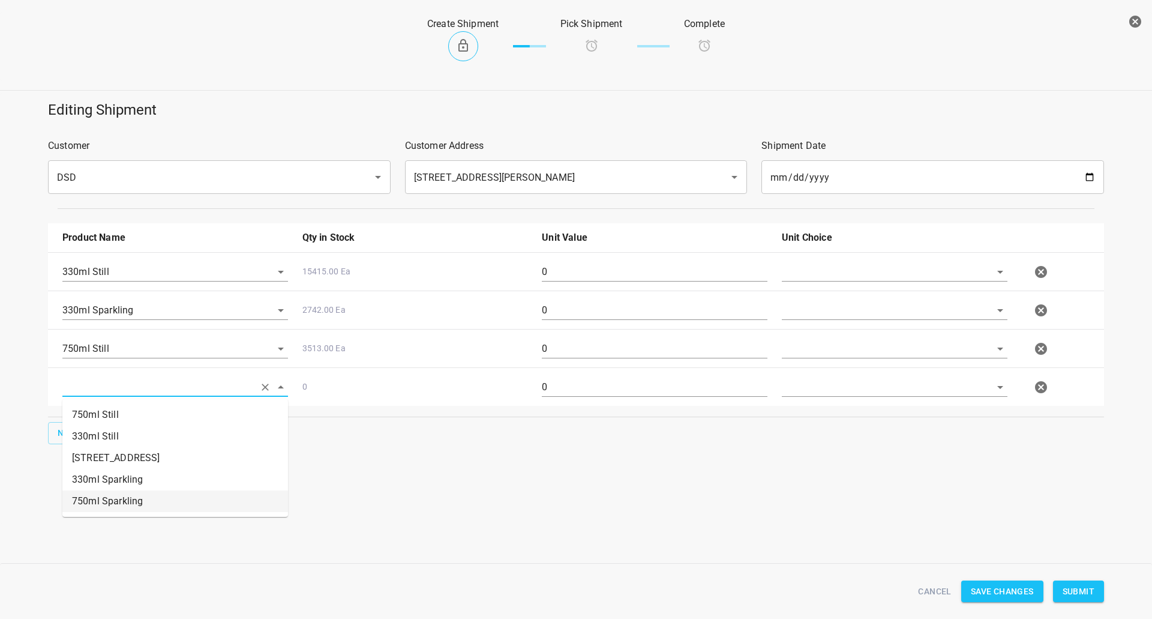
click at [140, 495] on li "750ml Sparkling" at bounding box center [175, 501] width 226 height 22
type input "750ml Sparkling"
click at [884, 258] on div "330ml Still 15415.00 Ea 0" at bounding box center [578, 271] width 1046 height 53
click at [878, 262] on input "text" at bounding box center [878, 271] width 192 height 19
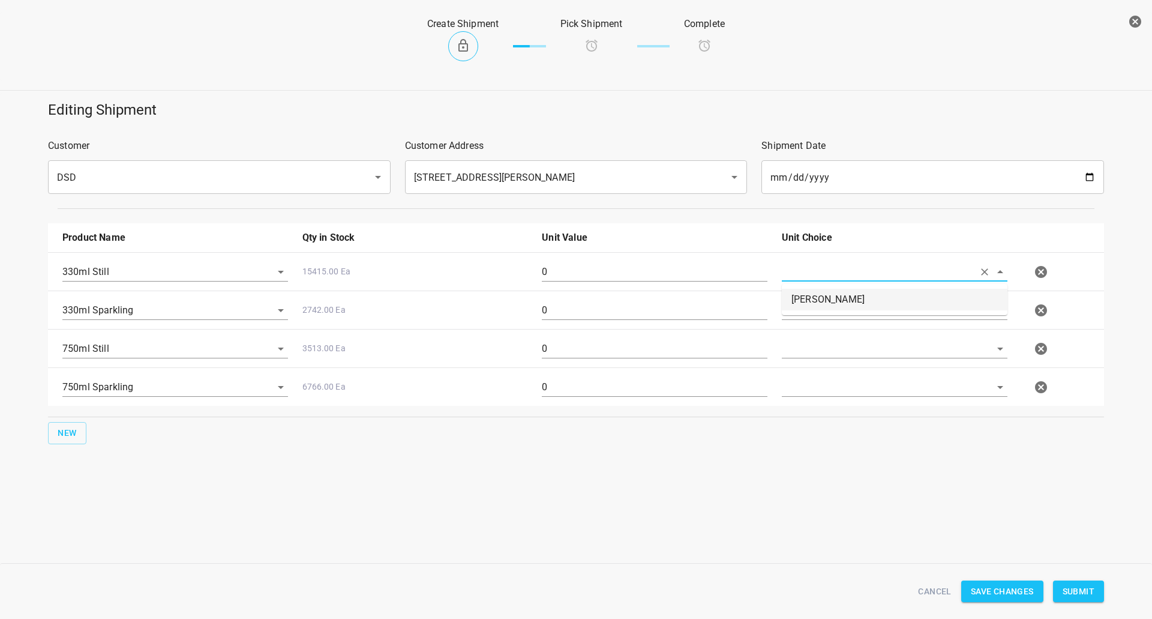
click at [860, 290] on li "[PERSON_NAME]" at bounding box center [895, 300] width 226 height 22
type input "[PERSON_NAME]"
click at [852, 311] on input "text" at bounding box center [878, 310] width 192 height 19
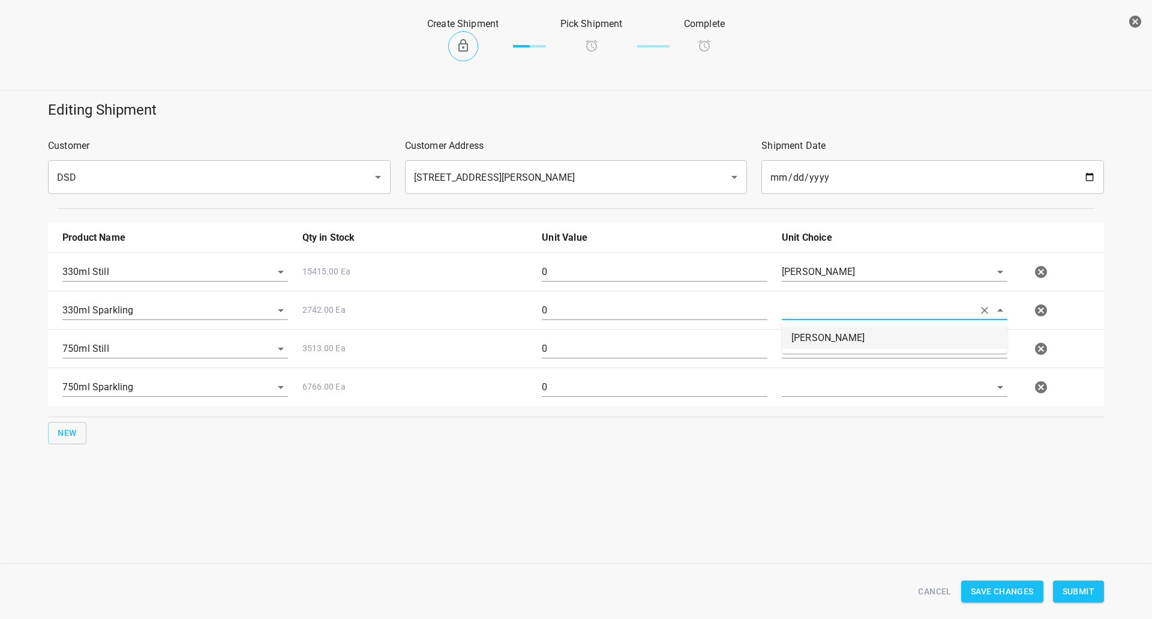
click at [837, 352] on ul "[PERSON_NAME]" at bounding box center [895, 337] width 226 height 31
click at [844, 338] on li "[PERSON_NAME]" at bounding box center [895, 338] width 226 height 22
type input "[PERSON_NAME]"
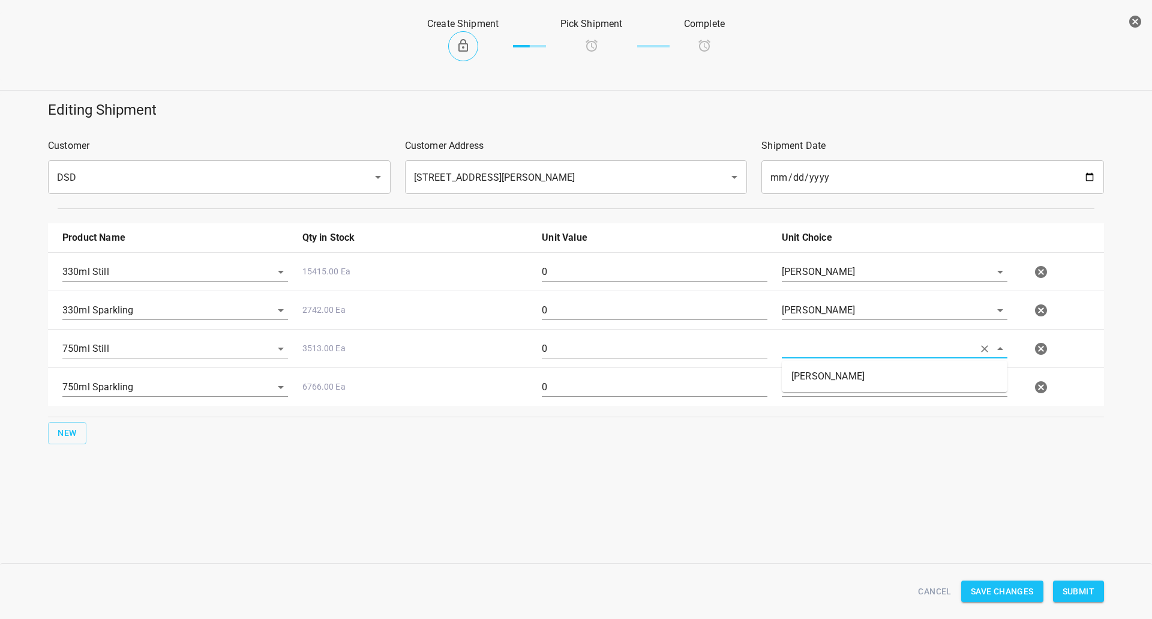
click at [855, 348] on input "text" at bounding box center [878, 348] width 192 height 19
click at [841, 385] on li "[PERSON_NAME]" at bounding box center [895, 376] width 226 height 22
type input "[PERSON_NAME]"
click at [843, 392] on input "text" at bounding box center [878, 386] width 192 height 19
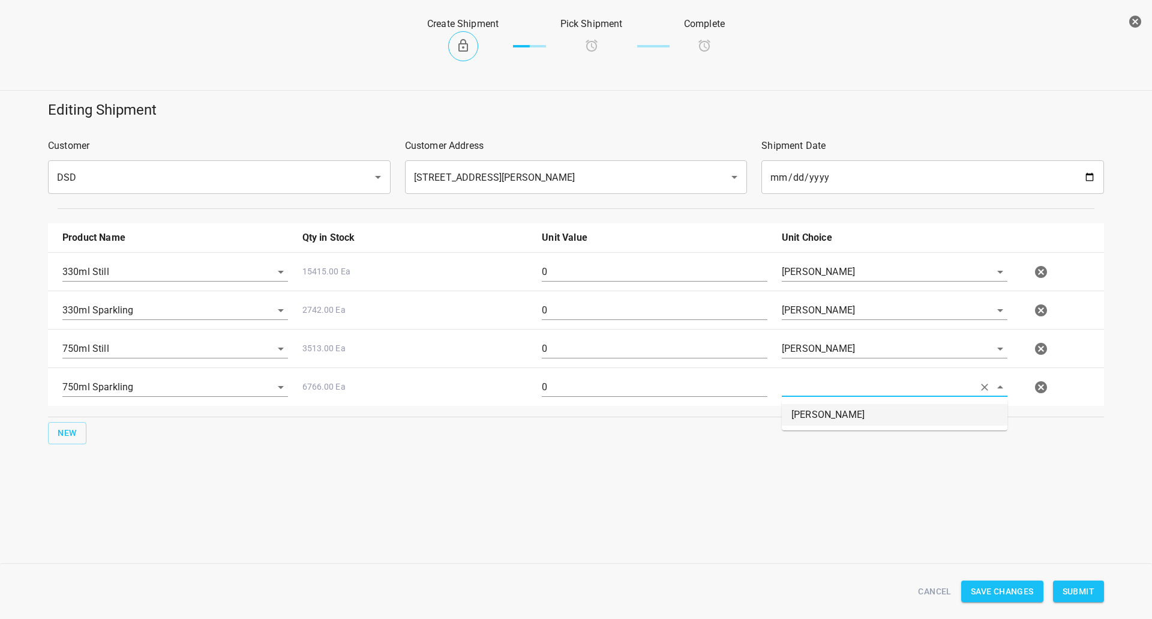
click at [837, 412] on li "[PERSON_NAME]" at bounding box center [895, 415] width 226 height 22
type input "[PERSON_NAME]"
click at [584, 278] on input "0" at bounding box center [655, 271] width 226 height 19
type input "11"
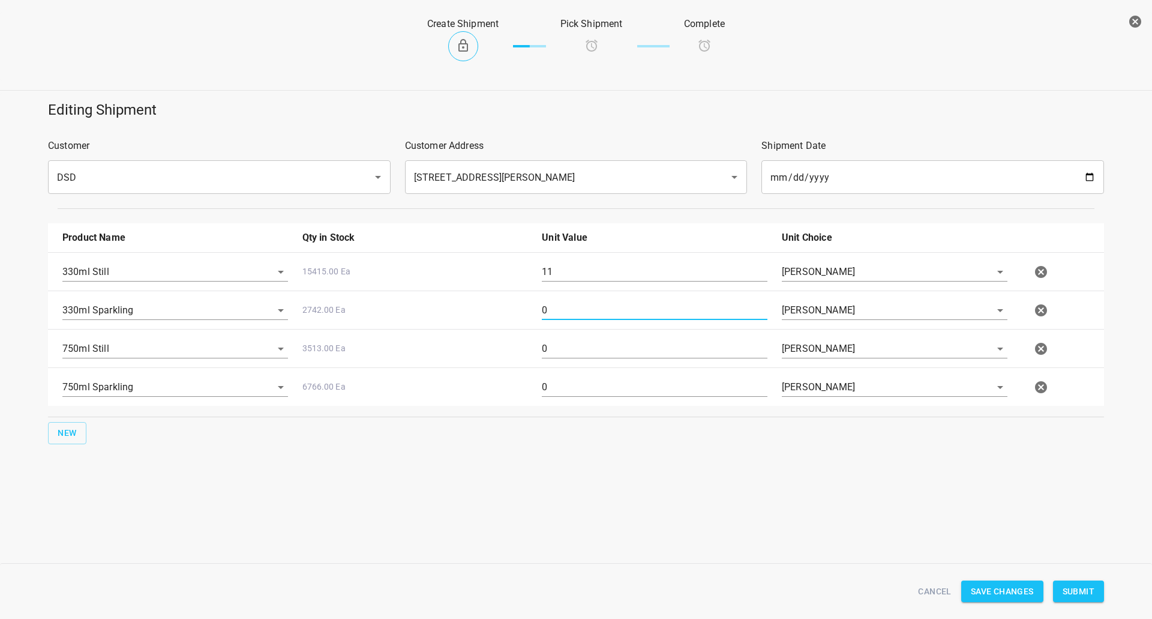
drag, startPoint x: 544, startPoint y: 310, endPoint x: 349, endPoint y: 553, distance: 311.9
click at [514, 314] on div "330ml Sparkling 2742.00 Ea 0 [PERSON_NAME]" at bounding box center [578, 310] width 1046 height 53
type input "2"
drag, startPoint x: 574, startPoint y: 356, endPoint x: 190, endPoint y: 368, distance: 384.1
click at [217, 361] on div "330ml Still 15415.00 Ea 11 [PERSON_NAME] 330ml Sparkling 2742.00 Ea 2 [PERSON_N…" at bounding box center [576, 329] width 1056 height 154
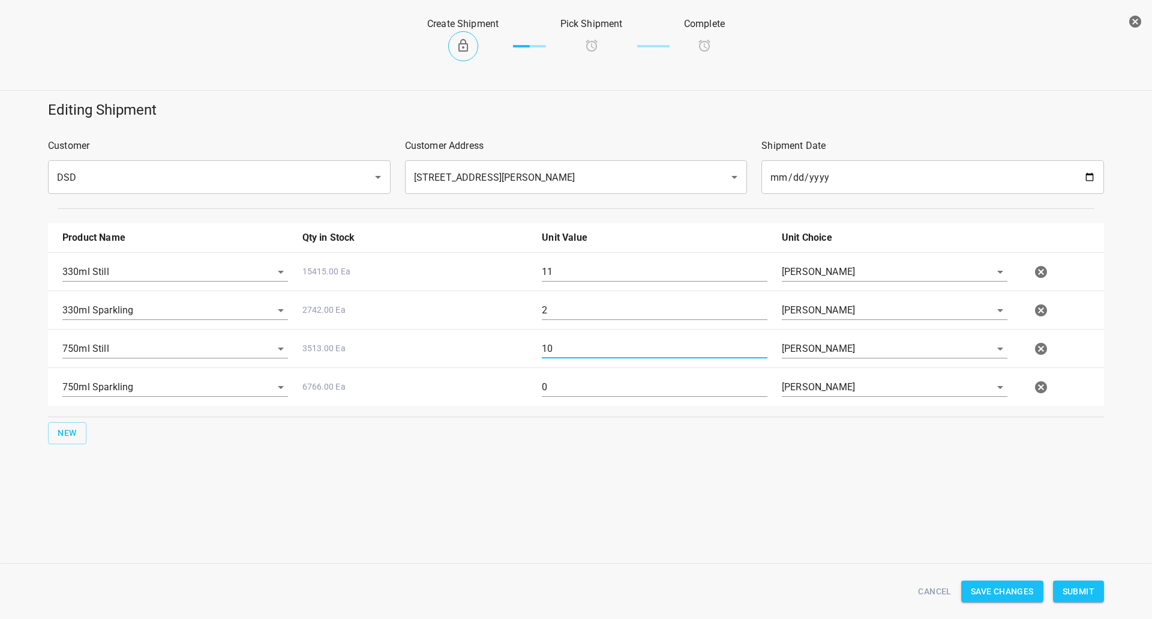
type input "10"
drag, startPoint x: 563, startPoint y: 386, endPoint x: 328, endPoint y: 424, distance: 238.8
click at [409, 409] on div "750ml Sparkling 6766.00 Ea 0 [PERSON_NAME]" at bounding box center [578, 387] width 1046 height 53
type input "71"
click at [1066, 586] on span "Submit" at bounding box center [1078, 591] width 32 height 15
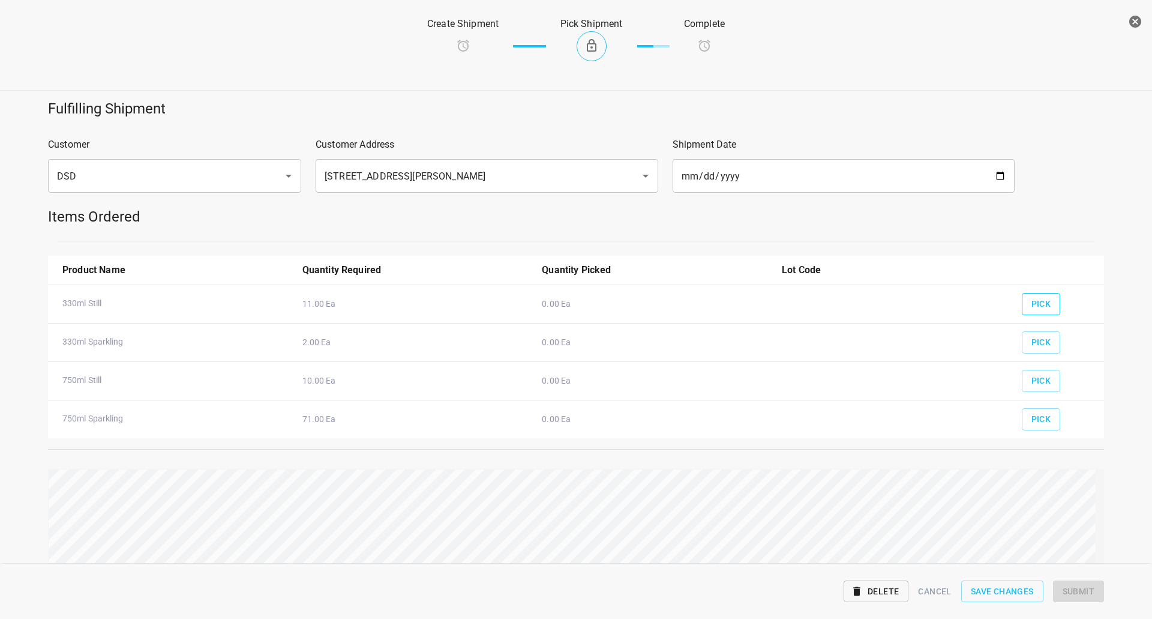
click at [1040, 295] on button "Pick" at bounding box center [1041, 304] width 39 height 22
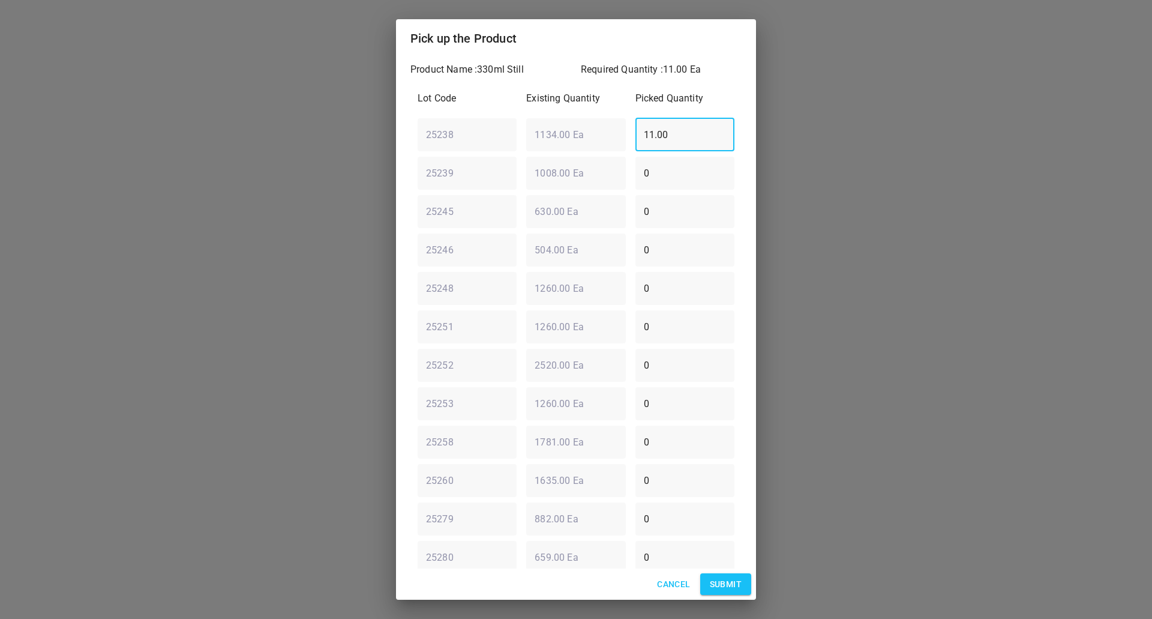
click at [550, 137] on div "25238 ​ 1134.00 Ea ​ 11.00 ​" at bounding box center [576, 134] width 326 height 43
type input "0"
drag, startPoint x: 676, startPoint y: 446, endPoint x: 299, endPoint y: 448, distance: 376.7
click at [313, 452] on div "Pick up the Product Product Name : 330ml Still Required Quantity : 11.00 Ea Lot…" at bounding box center [576, 309] width 1152 height 619
type input "11"
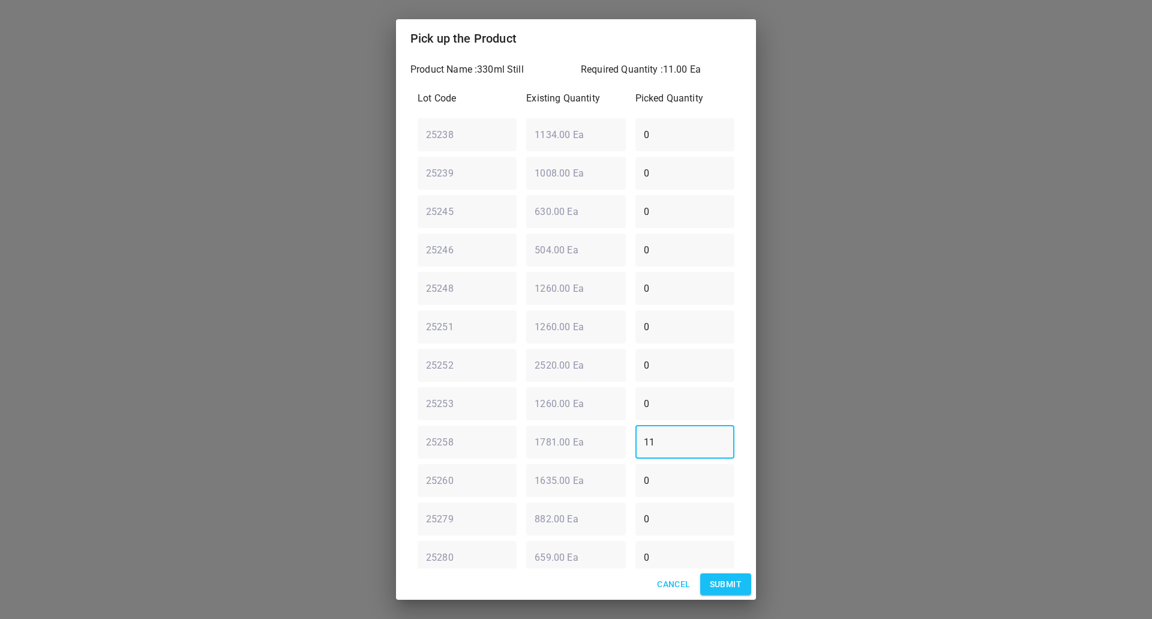
click at [744, 580] on button "Submit" at bounding box center [725, 584] width 51 height 22
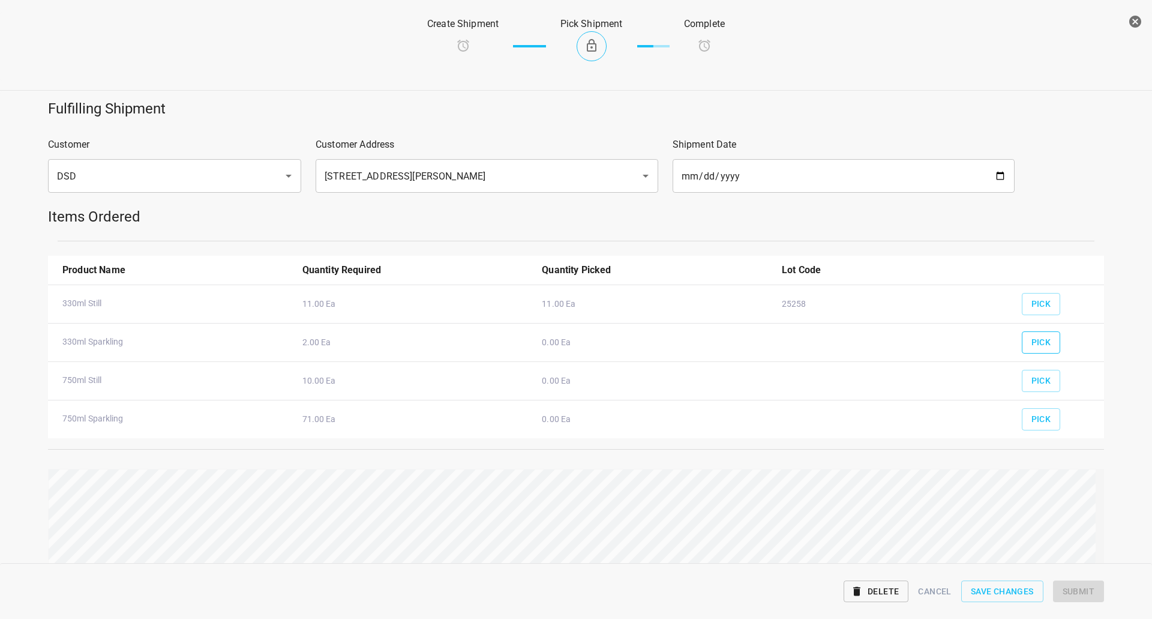
click at [1031, 335] on span "Pick" at bounding box center [1041, 342] width 20 height 15
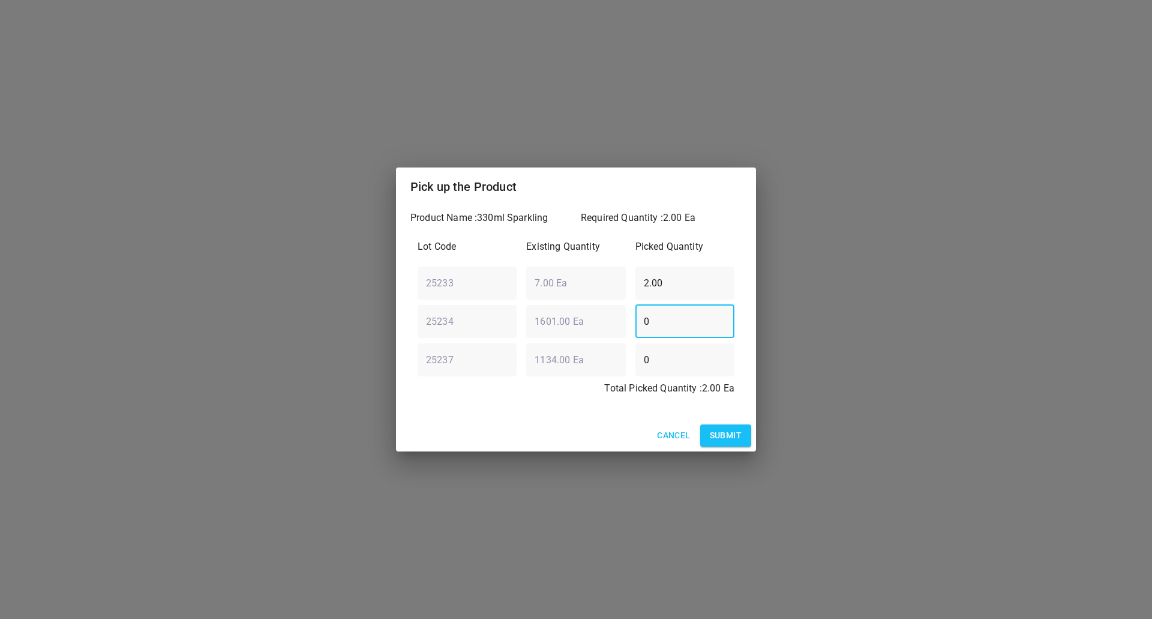
drag, startPoint x: 680, startPoint y: 328, endPoint x: 0, endPoint y: 379, distance: 681.6
click at [251, 368] on div "Pick up the Product Product Name : 330ml Sparkling Required Quantity : 2.00 Ea …" at bounding box center [576, 309] width 1152 height 619
type input "2"
click at [427, 288] on div "25233 ​ 7.00 Ea ​ 2.00 ​" at bounding box center [576, 282] width 326 height 43
type input "0"
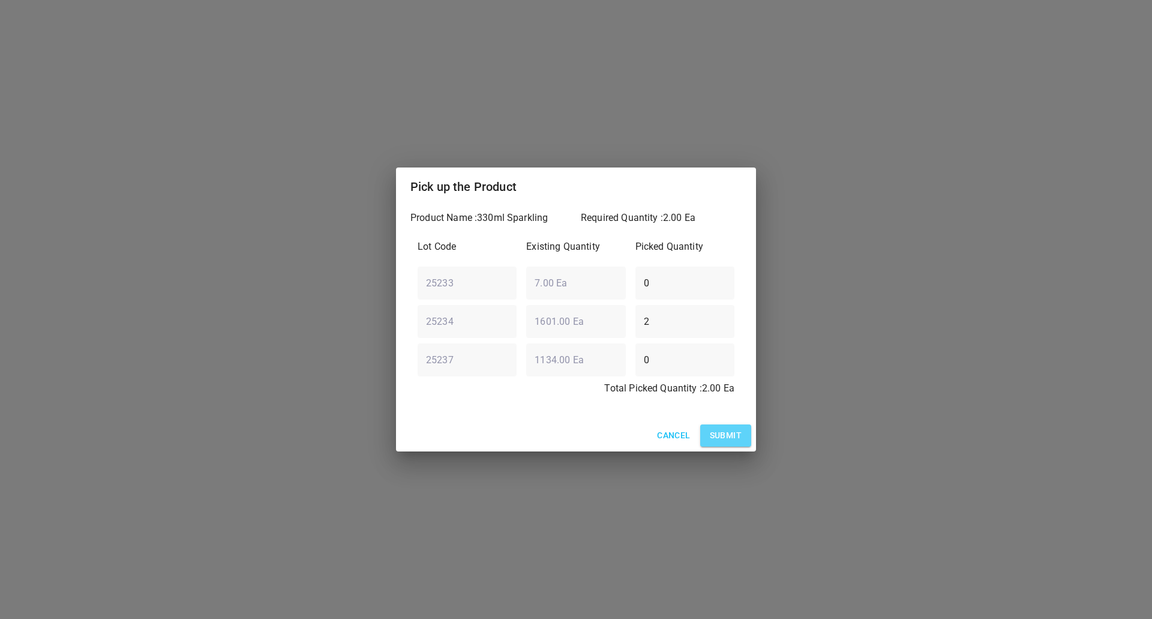
click at [729, 433] on span "Submit" at bounding box center [726, 435] width 32 height 15
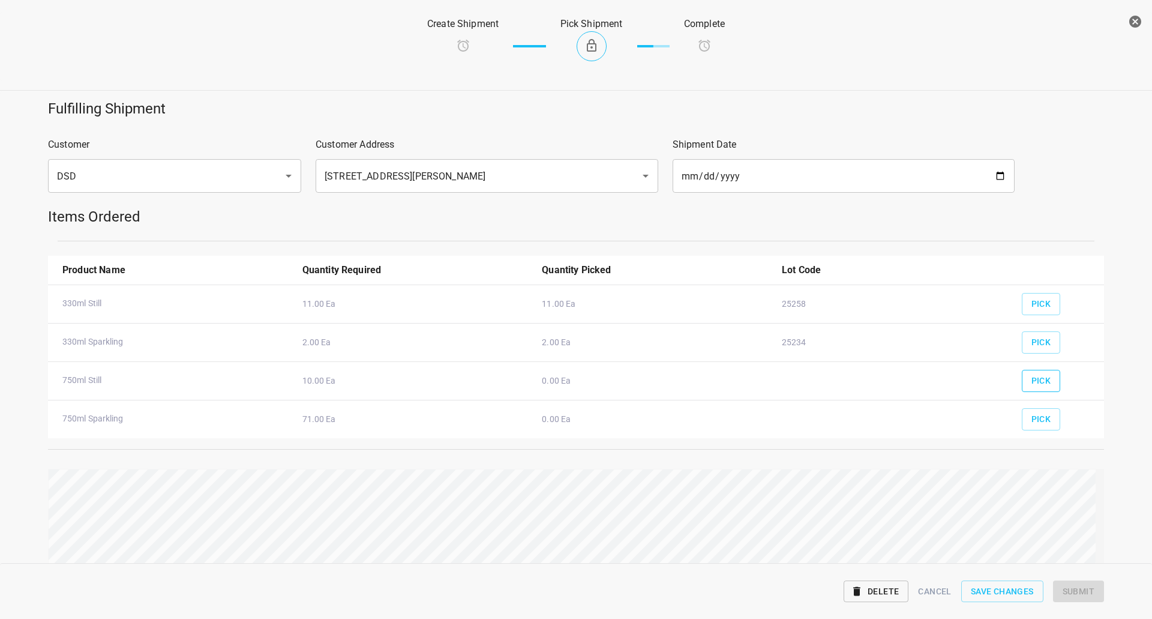
click at [1032, 388] on button "Pick" at bounding box center [1041, 381] width 39 height 22
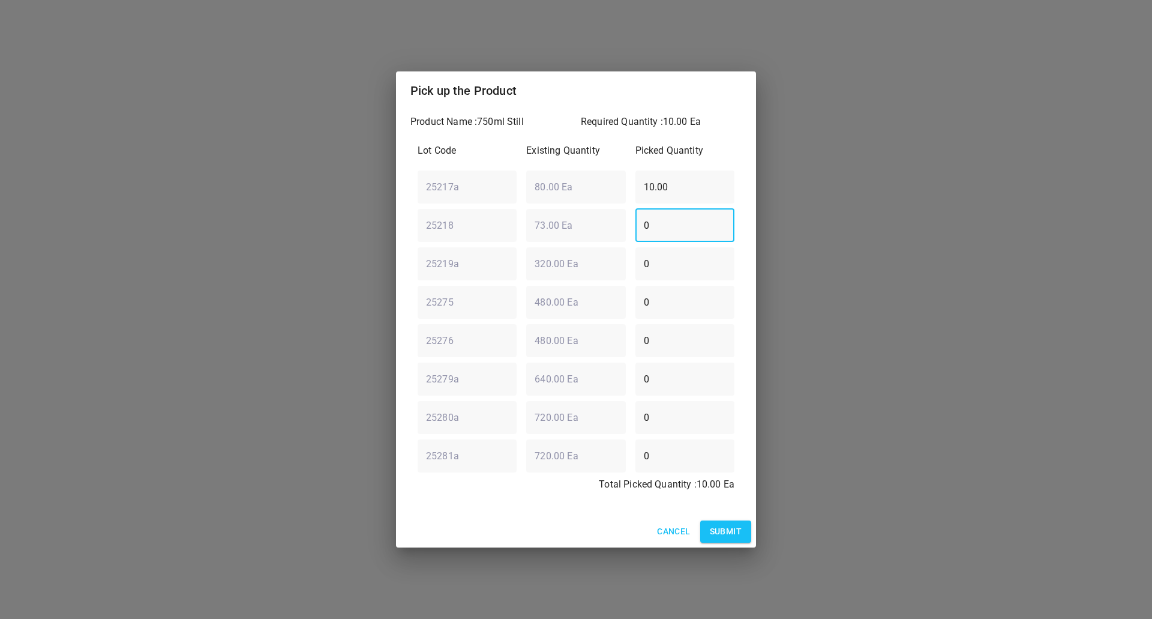
drag, startPoint x: 664, startPoint y: 240, endPoint x: 184, endPoint y: 275, distance: 481.8
click at [266, 278] on div "Pick up the Product Product Name : 750ml Still Required Quantity : 10.00 Ea Lot…" at bounding box center [576, 309] width 1152 height 619
type input "10"
drag, startPoint x: 692, startPoint y: 190, endPoint x: 0, endPoint y: 275, distance: 696.9
click at [145, 235] on div "Pick up the Product Product Name : 750ml Still Required Quantity : 10.00 Ea Lot…" at bounding box center [576, 309] width 1152 height 619
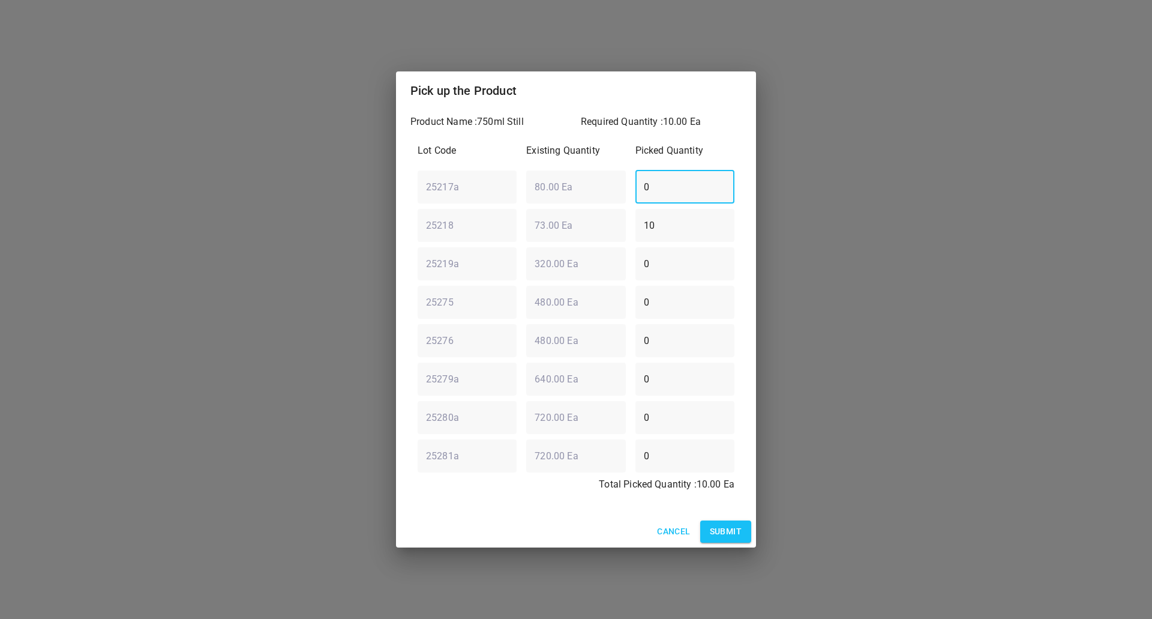
type input "0"
click at [734, 529] on span "Submit" at bounding box center [726, 531] width 32 height 15
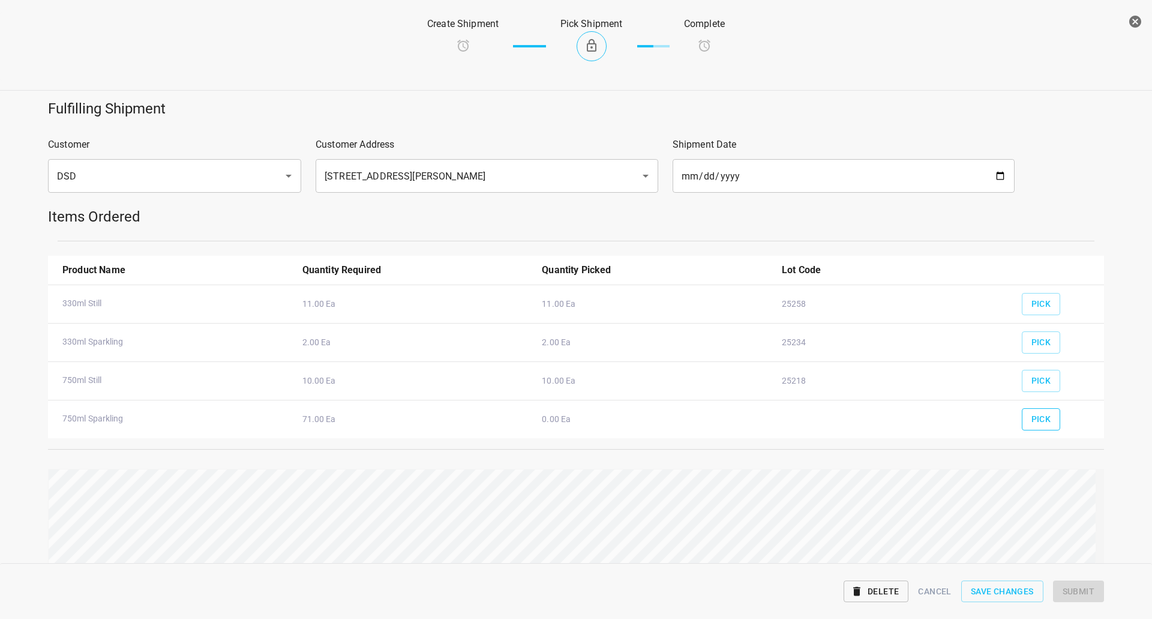
click at [1041, 422] on span "Pick" at bounding box center [1041, 419] width 20 height 15
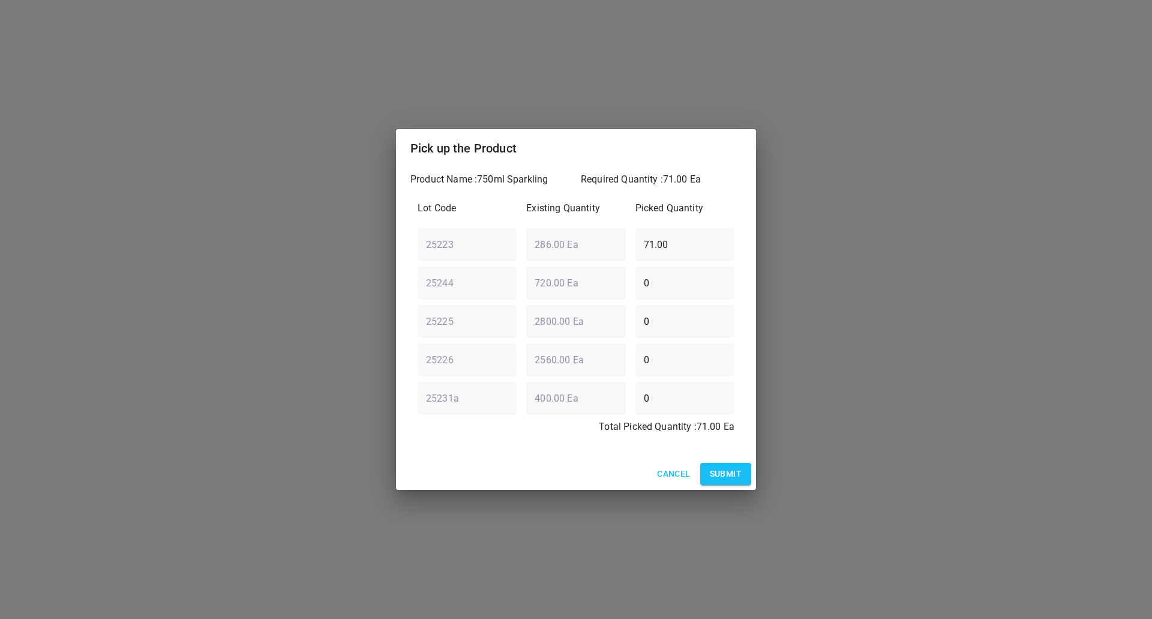
click at [736, 467] on span "Submit" at bounding box center [726, 473] width 32 height 15
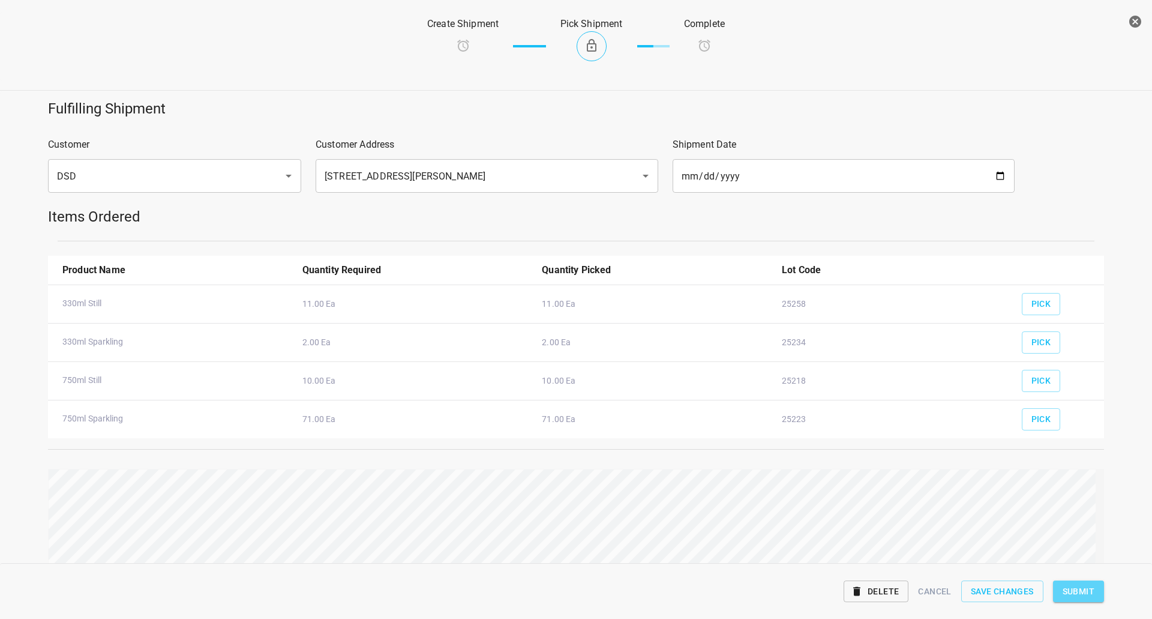
click at [1075, 592] on span "Submit" at bounding box center [1078, 591] width 32 height 15
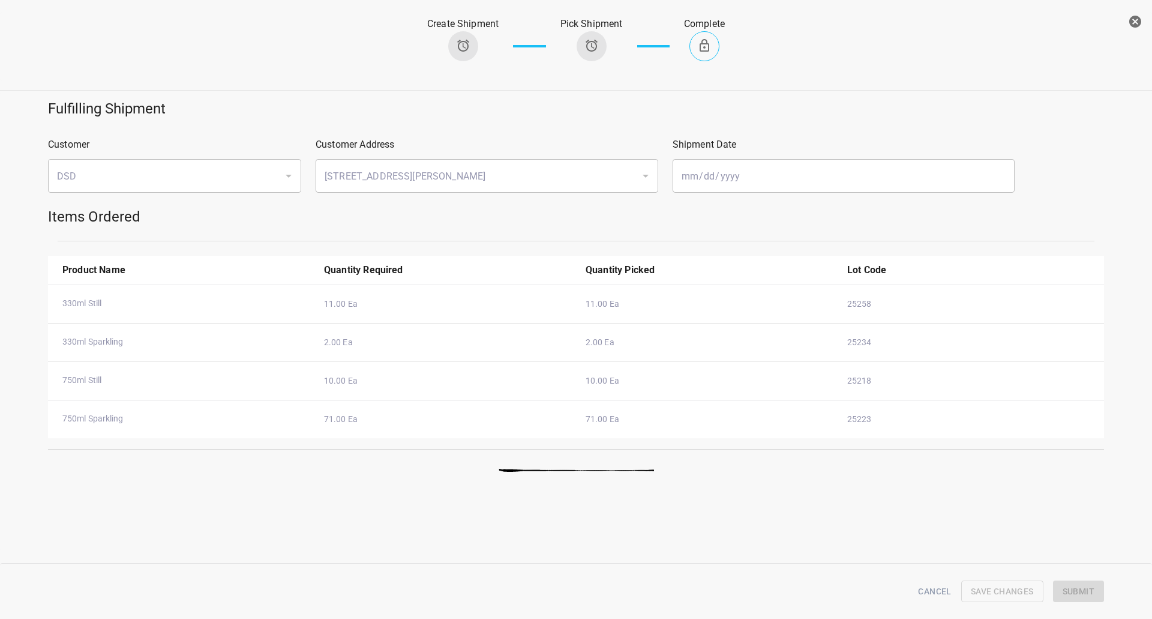
click at [1139, 21] on icon "button" at bounding box center [1135, 22] width 12 height 12
